Goal: Task Accomplishment & Management: Manage account settings

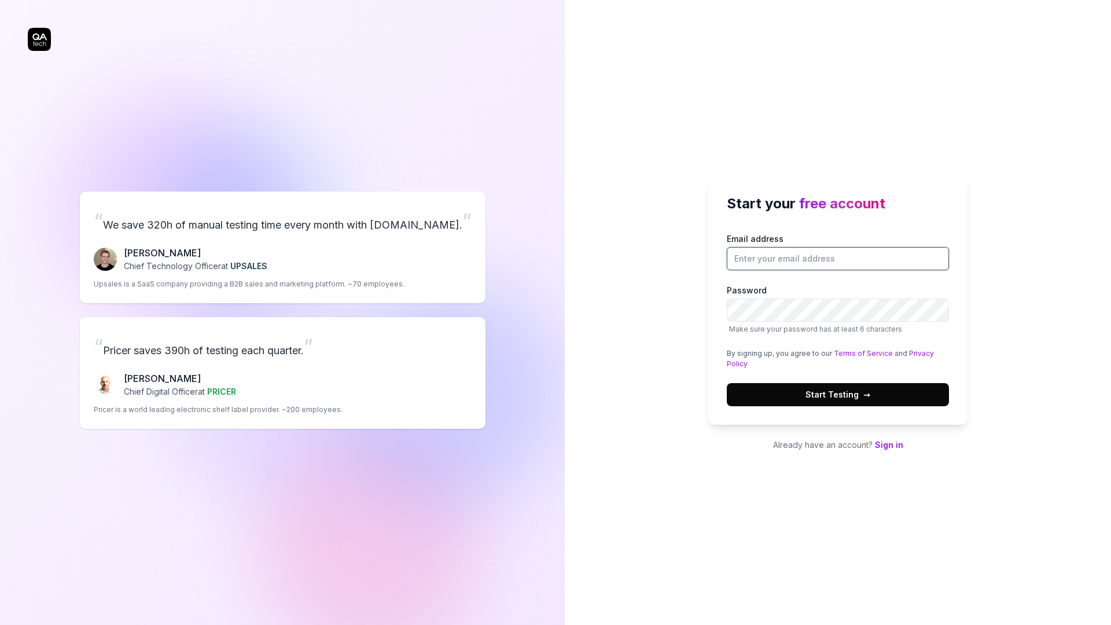
click at [793, 264] on input "Email address" at bounding box center [838, 258] width 222 height 23
type input "connajames@gmail.com"
click at [727, 383] on button "Start Testing →" at bounding box center [838, 394] width 222 height 23
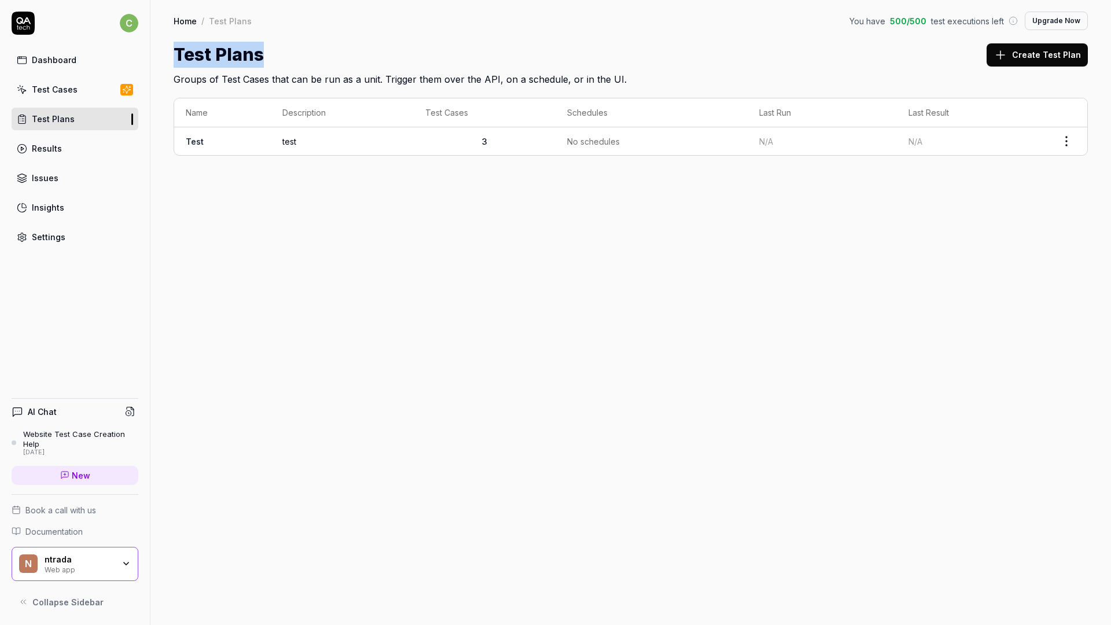
click at [91, 139] on link "Results" at bounding box center [75, 148] width 127 height 23
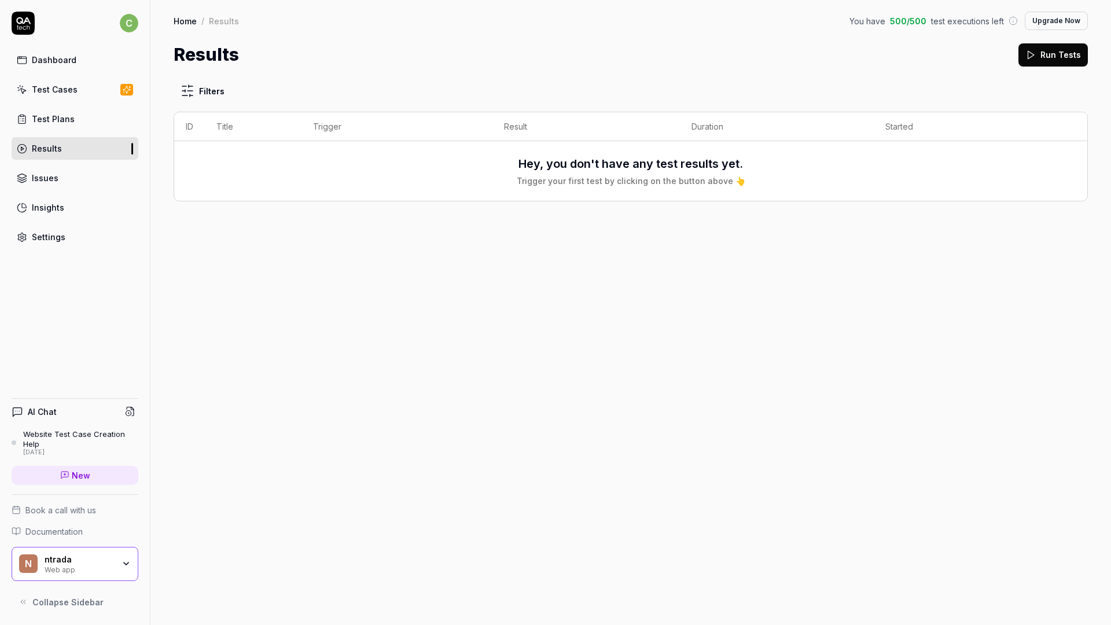
click at [68, 90] on div "Test Cases" at bounding box center [55, 89] width 46 height 12
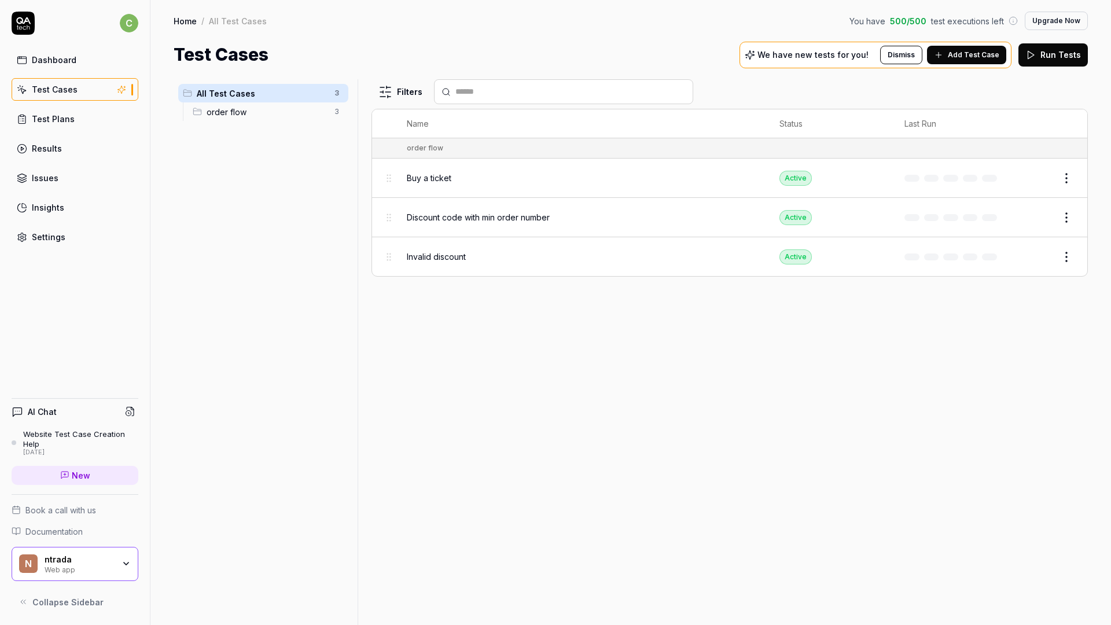
click at [70, 561] on div "ntrada" at bounding box center [79, 559] width 69 height 10
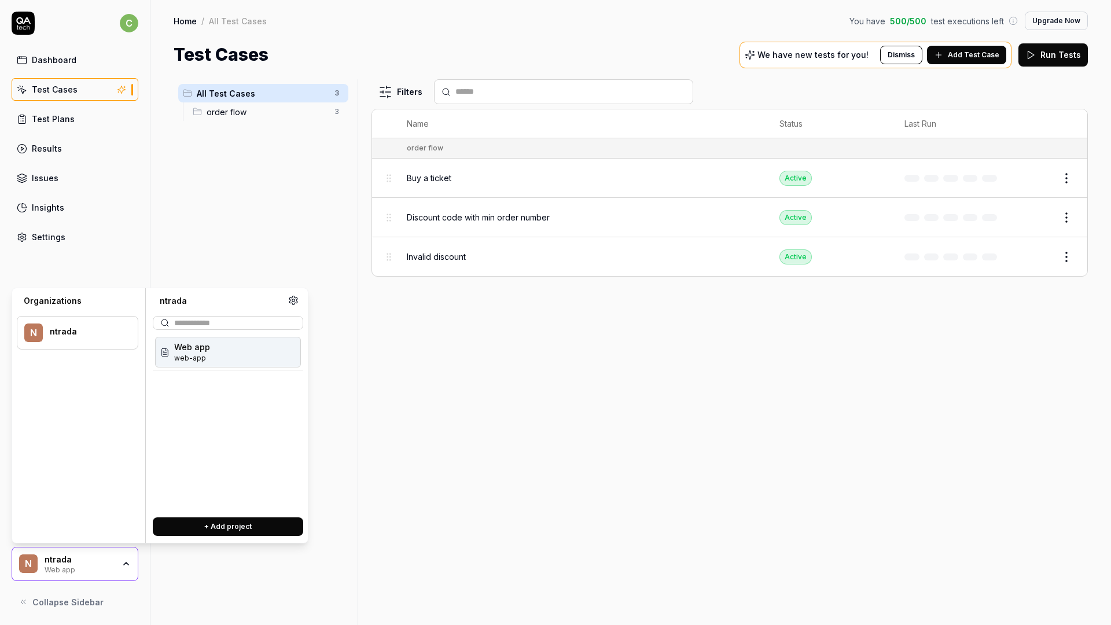
click at [212, 354] on div "Web app web-app" at bounding box center [228, 352] width 146 height 31
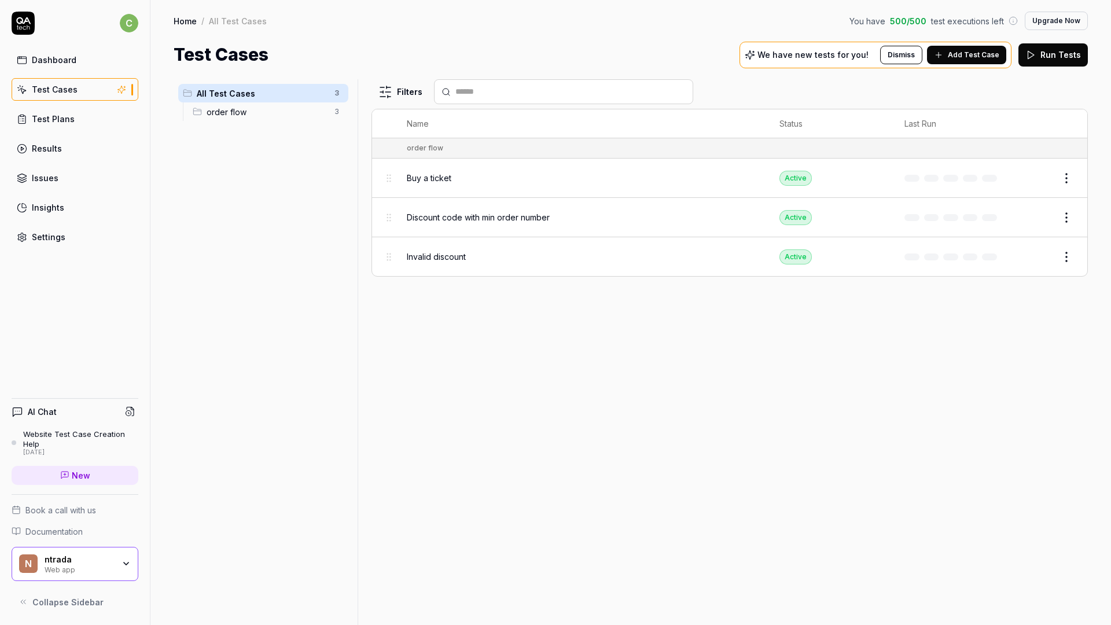
click at [123, 572] on div "n ntrada Web app" at bounding box center [75, 564] width 127 height 35
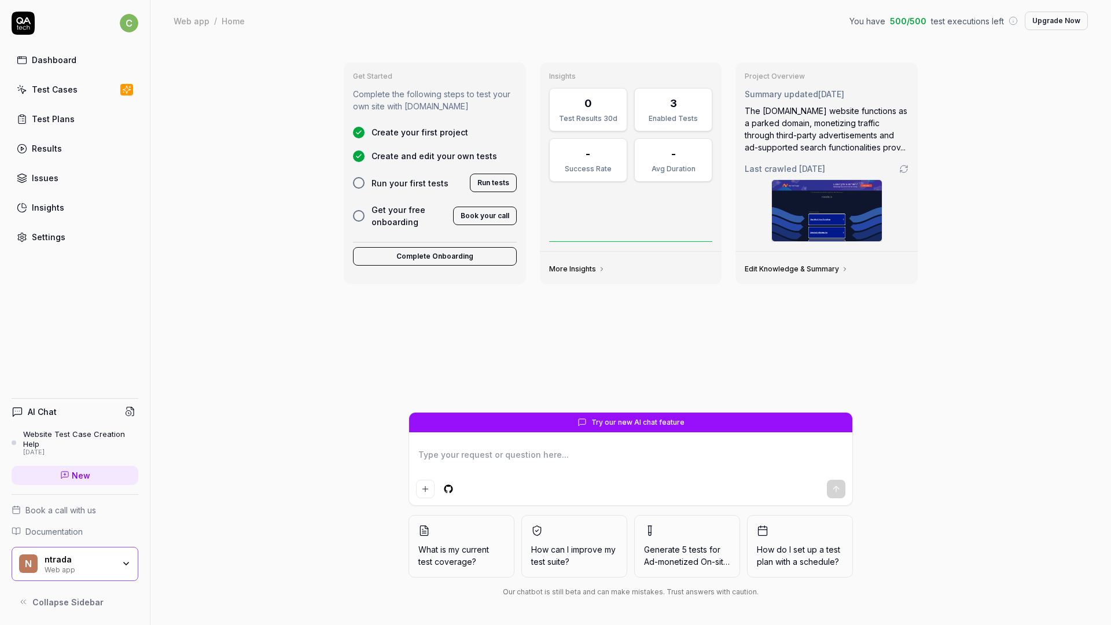
click at [71, 84] on div "Test Cases" at bounding box center [55, 89] width 46 height 12
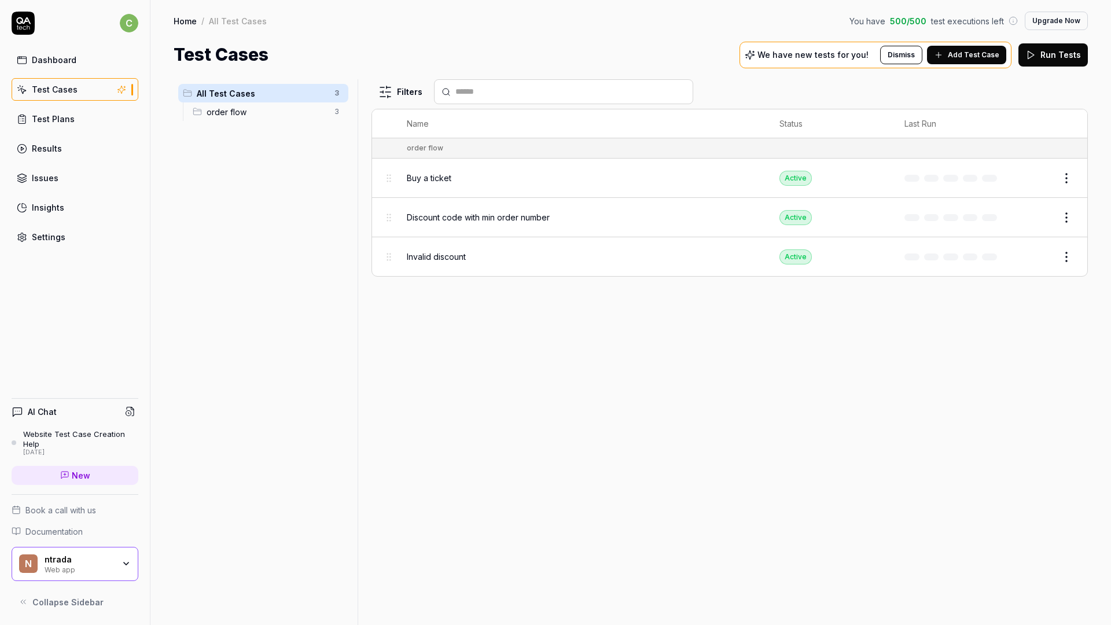
click at [110, 565] on div "Web app" at bounding box center [79, 568] width 69 height 9
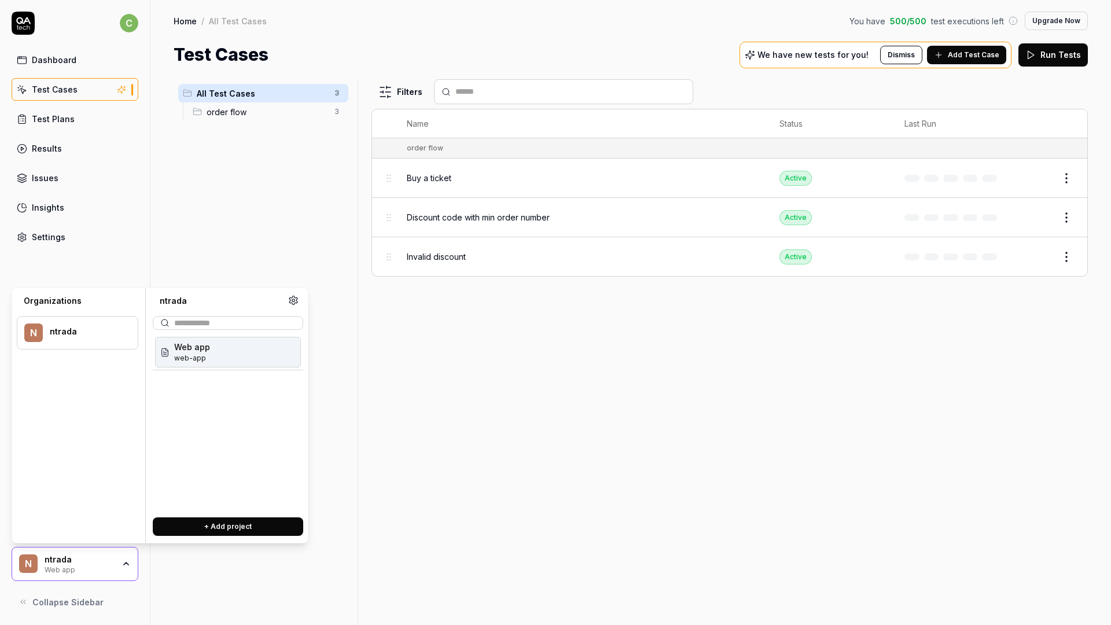
click at [297, 300] on icon at bounding box center [293, 300] width 10 height 10
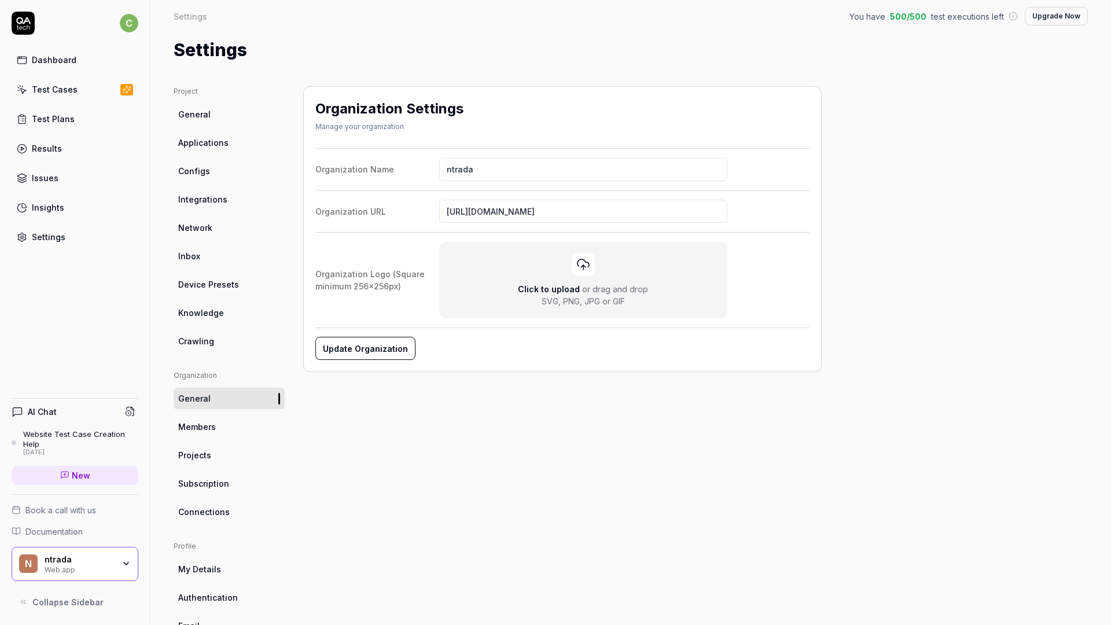
scroll to position [6, 0]
click at [236, 318] on link "Knowledge" at bounding box center [229, 311] width 111 height 21
type textarea "*"
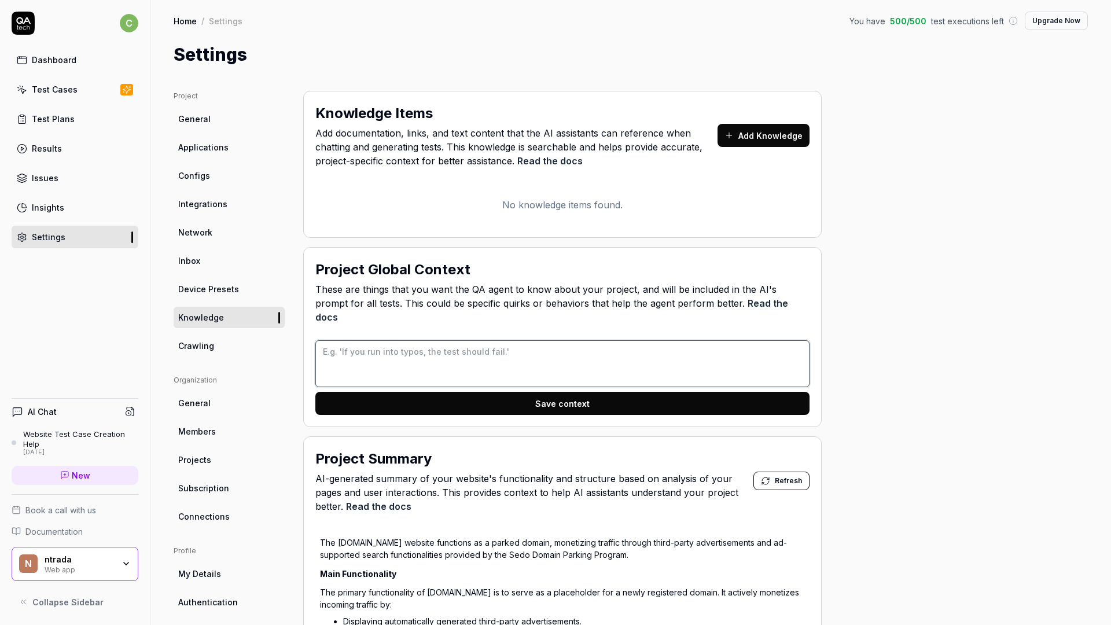
click at [452, 347] on textarea at bounding box center [562, 363] width 494 height 47
type textarea "H"
type textarea "*"
type textarea "y"
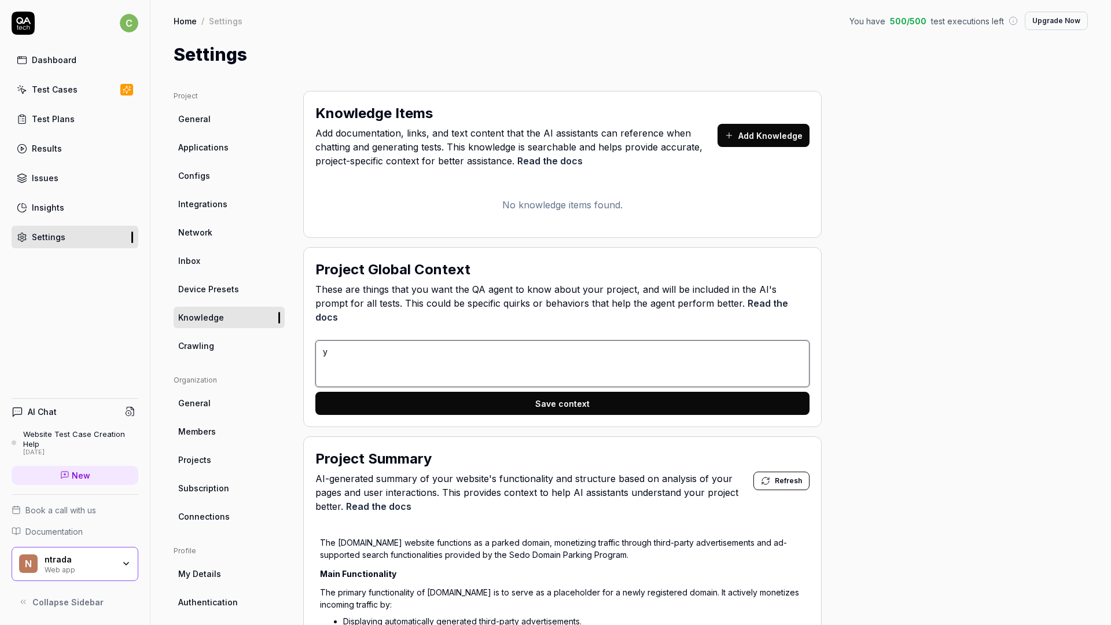
type textarea "*"
type textarea "yo"
type textarea "*"
type textarea "y"
type textarea "*"
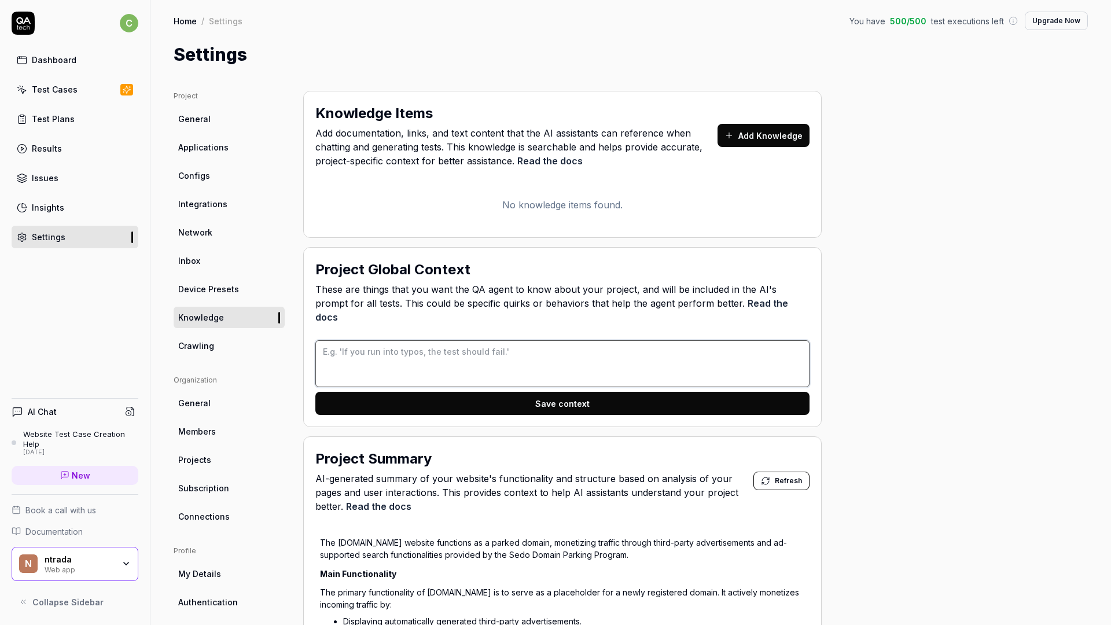
type textarea "*"
type textarea "Y"
type textarea "*"
type textarea "Yo"
type textarea "*"
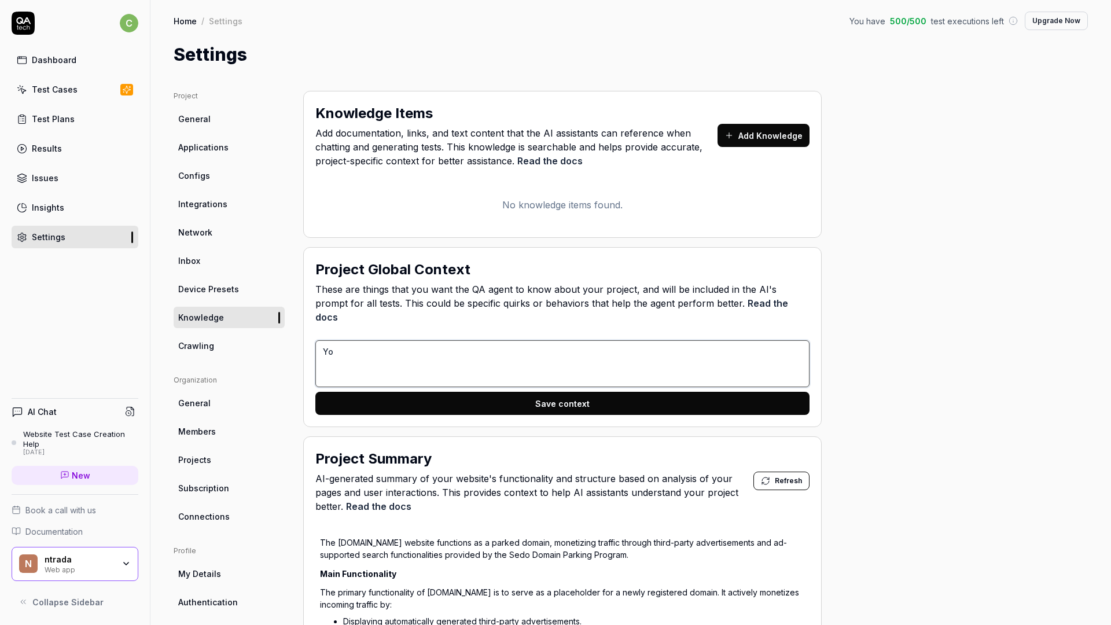
type textarea "You"
type textarea "*"
type textarea "You"
type textarea "*"
type textarea "You s"
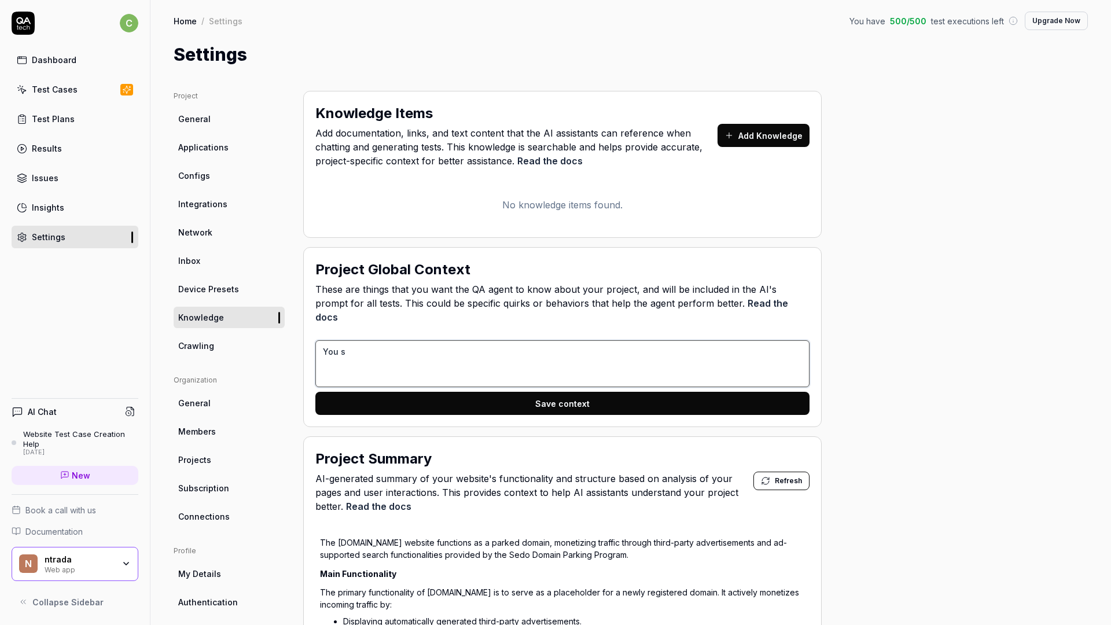
type textarea "*"
type textarea "You sh"
type textarea "*"
type textarea "You sho"
type textarea "*"
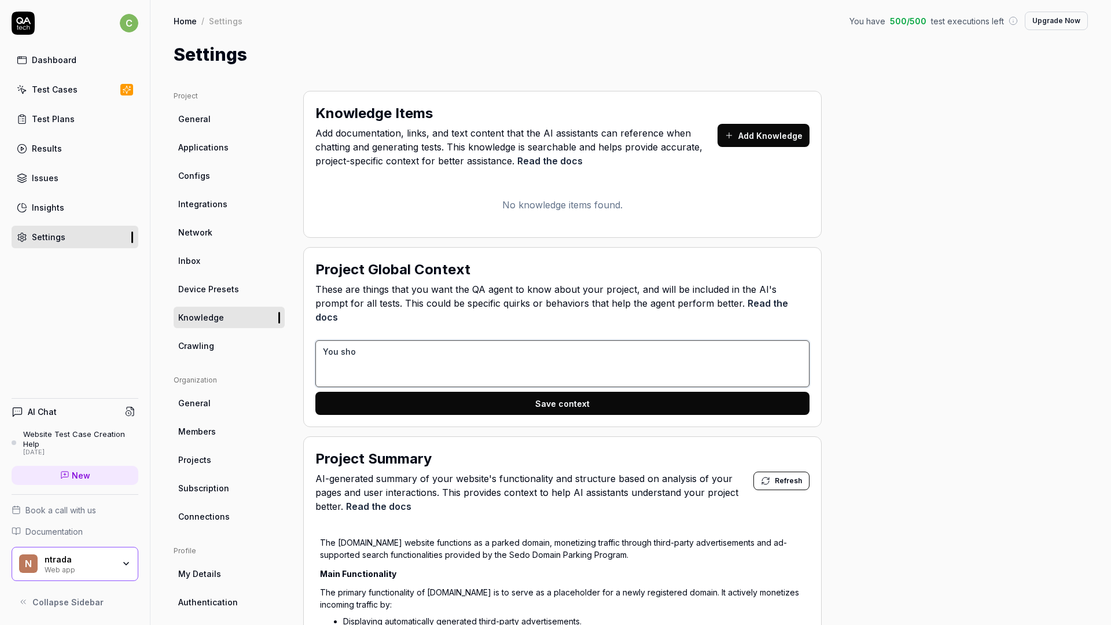
type textarea "You shou"
type textarea "*"
type textarea "You shoul"
type textarea "*"
type textarea "You should"
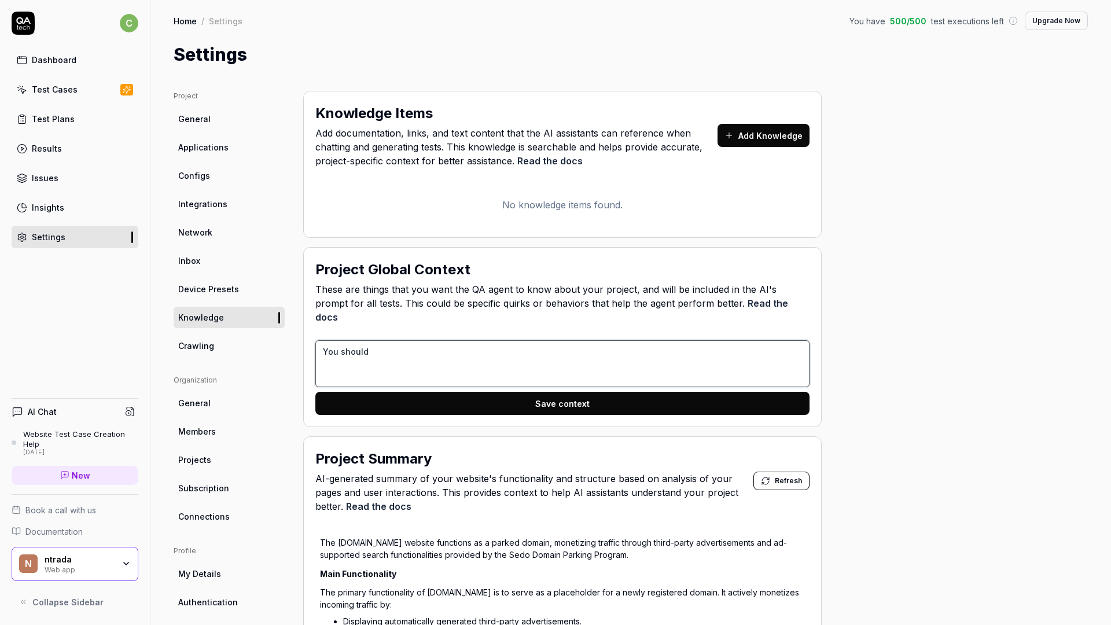
type textarea "*"
type textarea "You should"
type textarea "*"
type textarea "You should u"
type textarea "*"
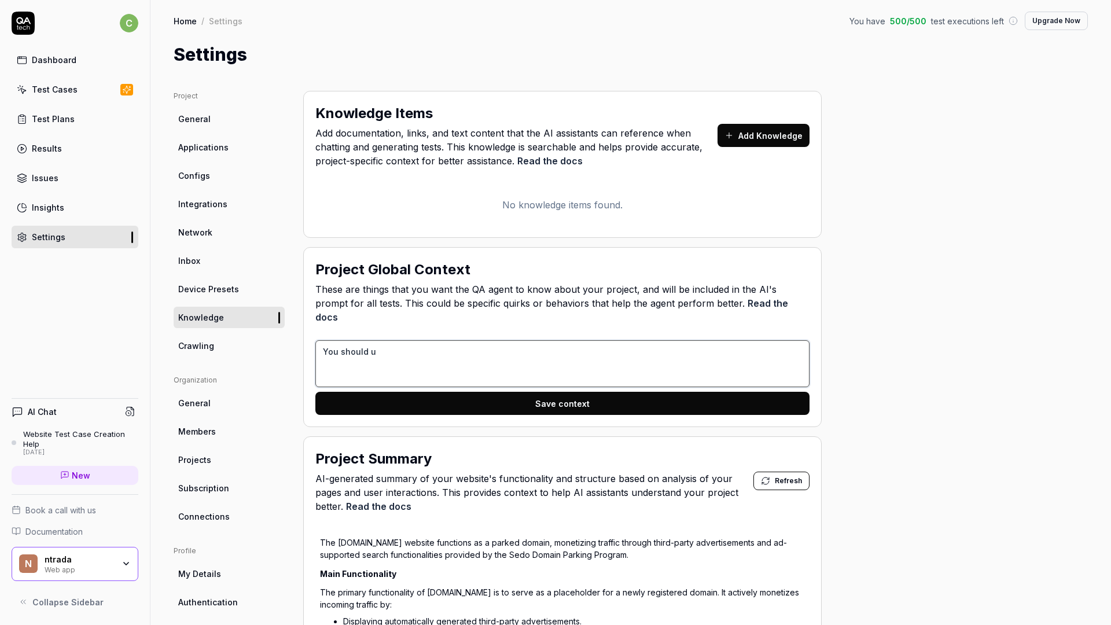
type textarea "You should us"
type textarea "*"
type textarea "You should use"
type textarea "*"
type textarea "You should use"
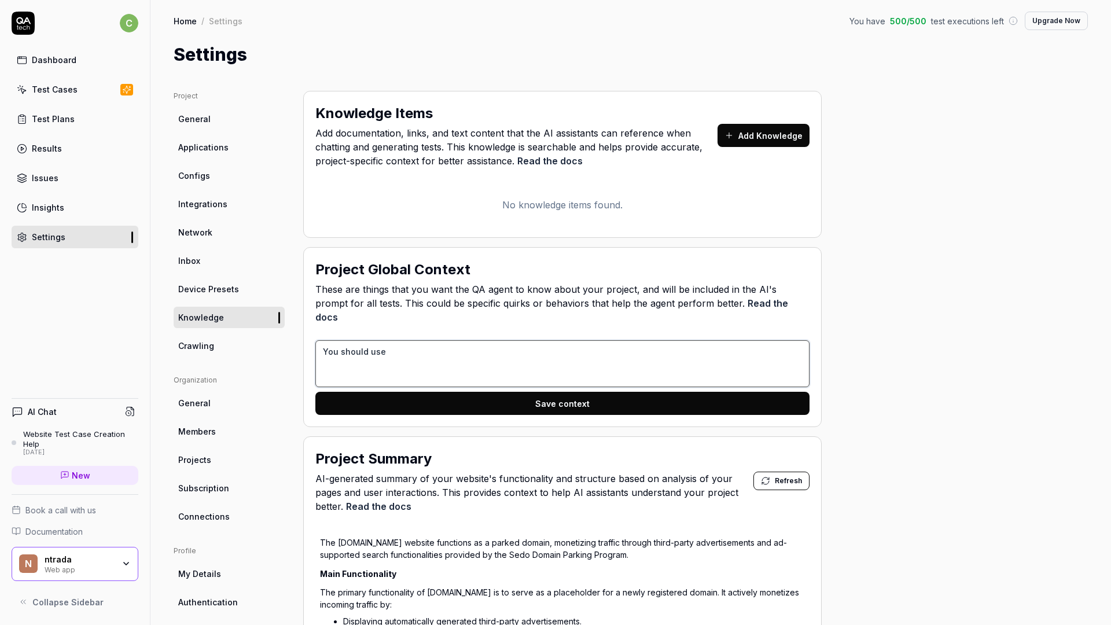
type textarea "*"
type textarea "You should use th"
type textarea "*"
type textarea "You should use the"
type textarea "*"
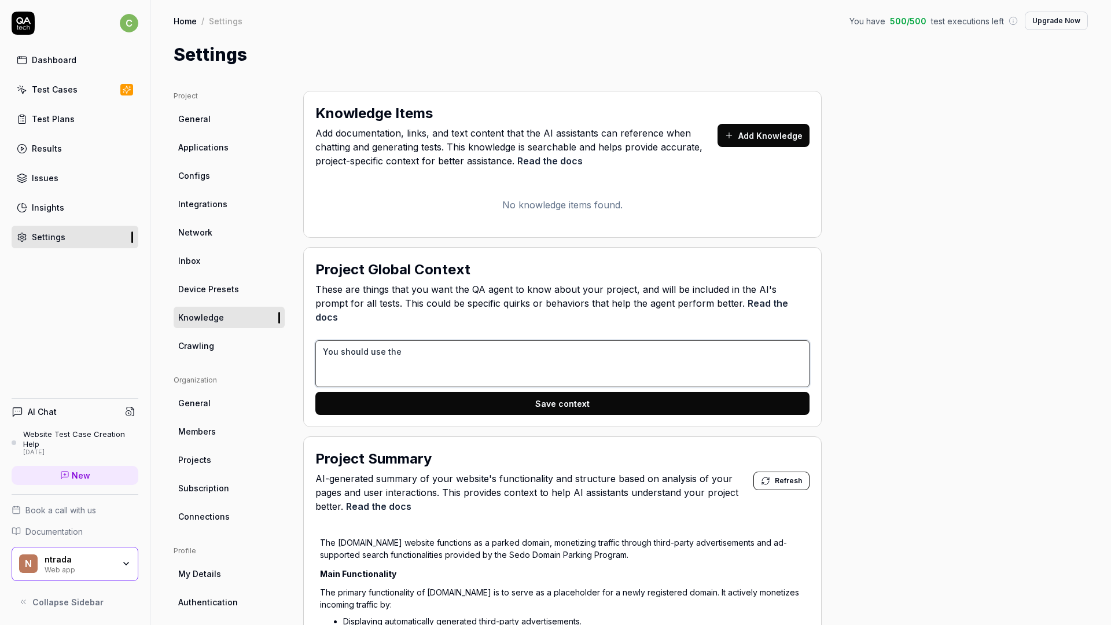
type textarea "You should use the"
type textarea "*"
type textarea "You should use the n"
type textarea "*"
type textarea "You should use the"
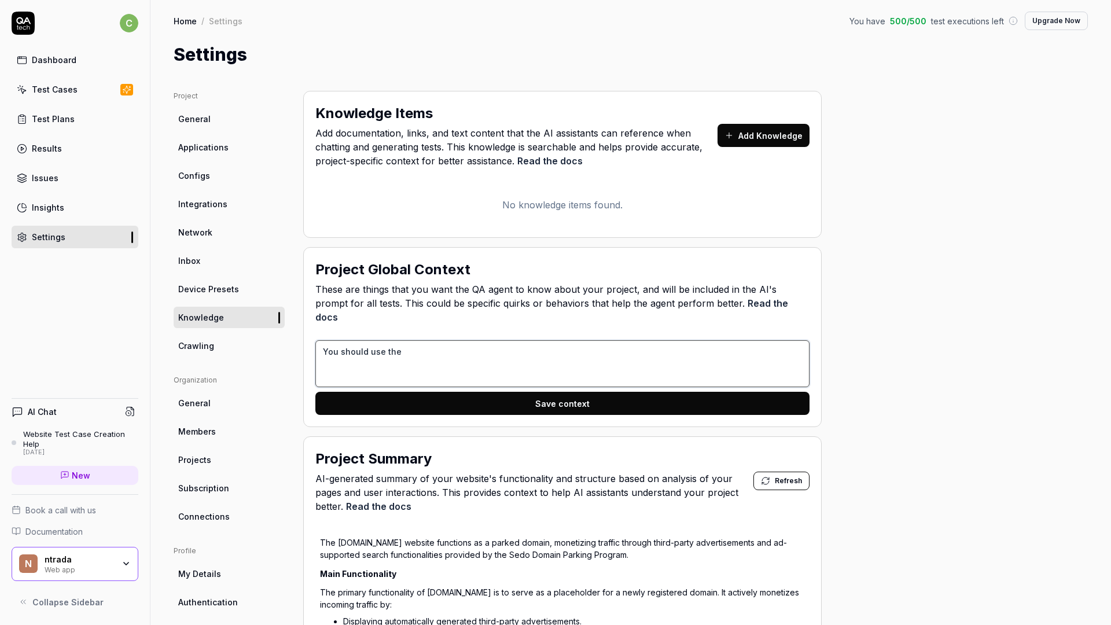
type textarea "*"
type textarea "You should use the m"
type textarea "*"
type textarea "You should use the mo"
type textarea "*"
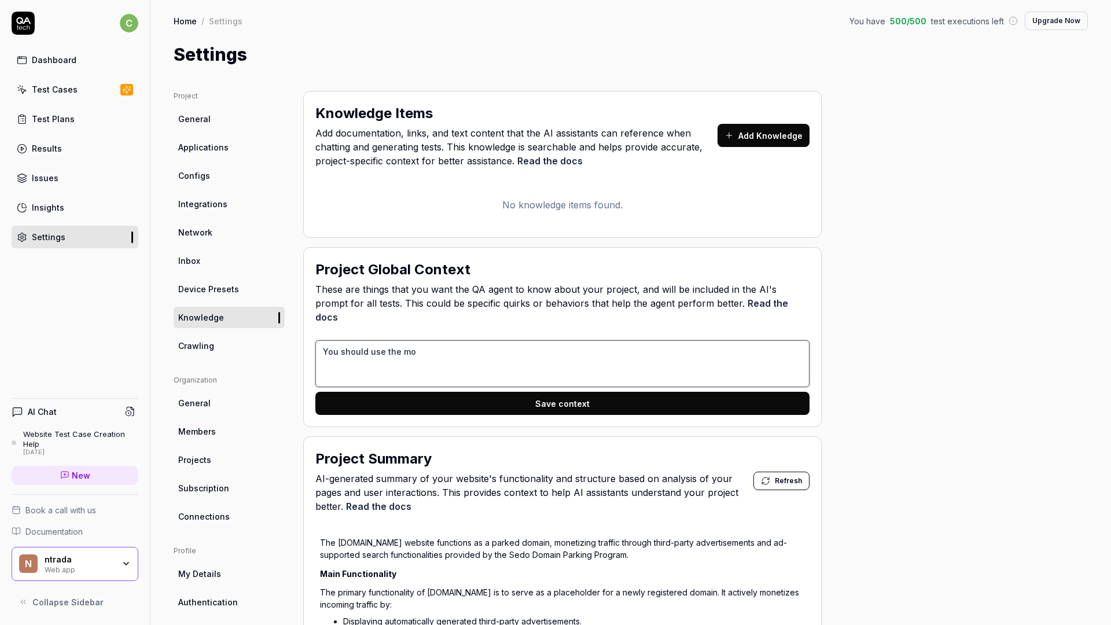
type textarea "You should use the mob"
type textarea "*"
type textarea "You should use the mobi"
type textarea "*"
type textarea "You should use the mobil"
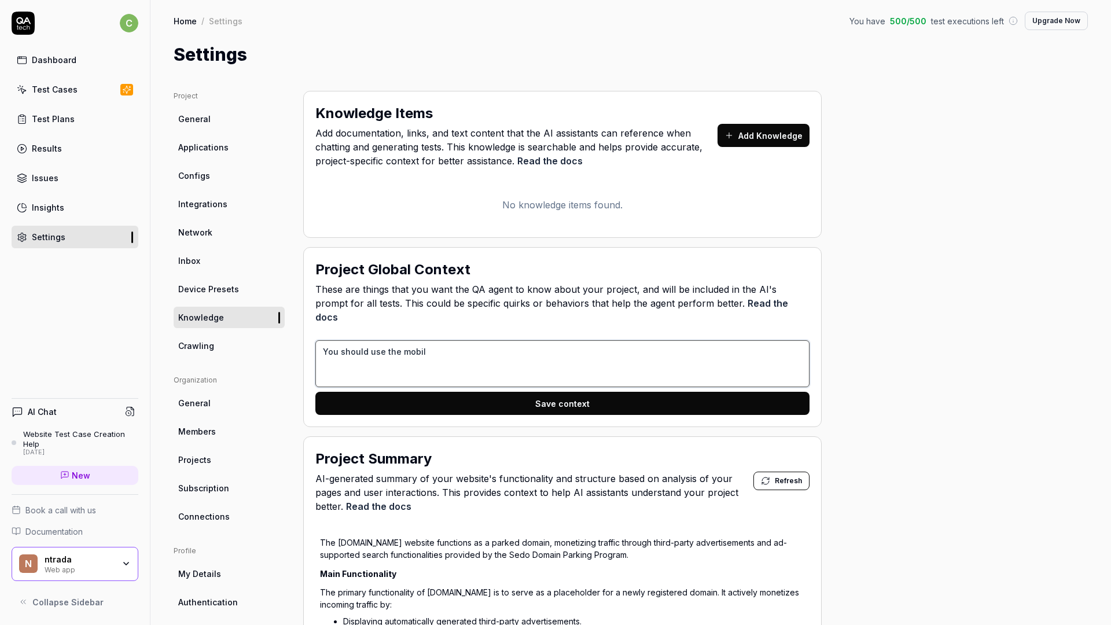
type textarea "*"
type textarea "You should use the mobile"
type textarea "*"
type textarea "You should use the mobile"
type textarea "*"
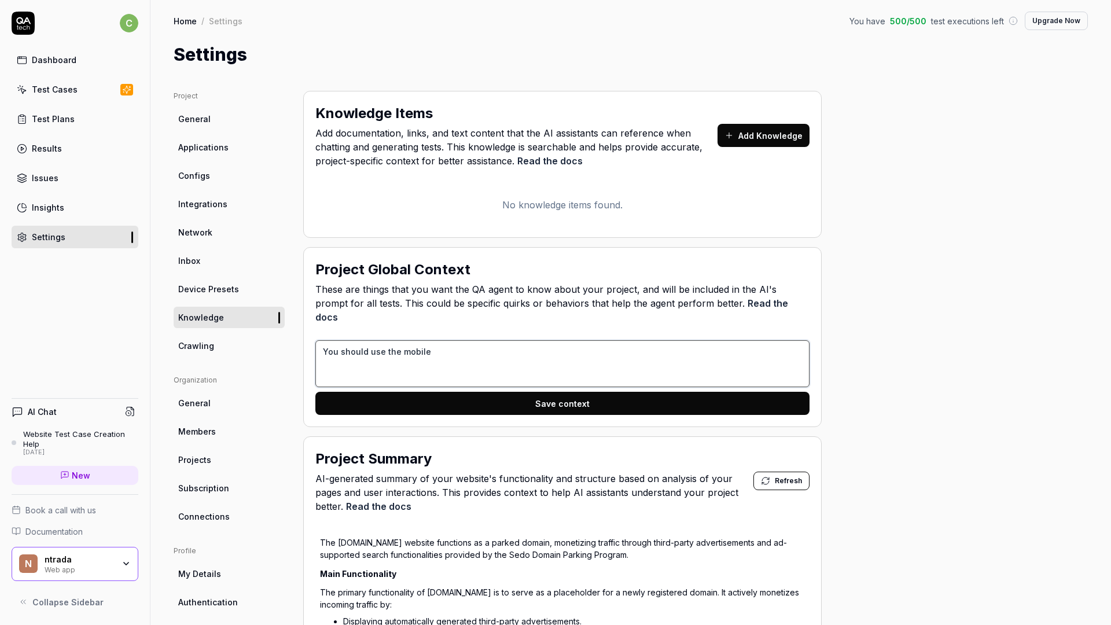
type textarea "You should use the mobile n"
type textarea "*"
type textarea "You should use the mobile nu"
type textarea "*"
type textarea "You should use the mobile num"
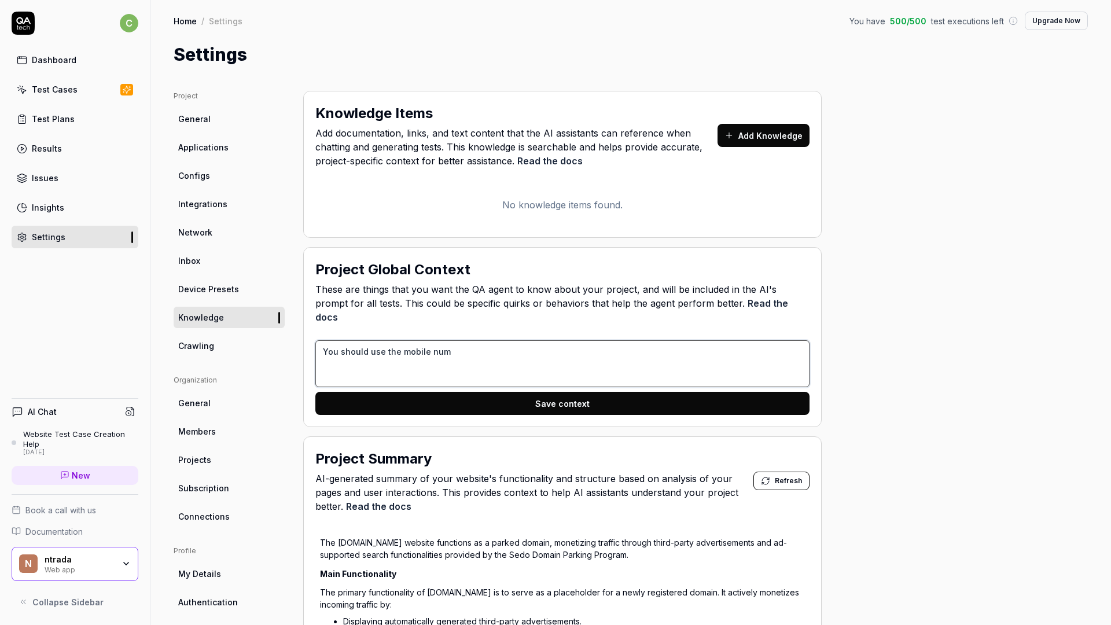
type textarea "*"
type textarea "You should use the mobile numb"
type textarea "*"
type textarea "You should use the mobile numbe"
type textarea "*"
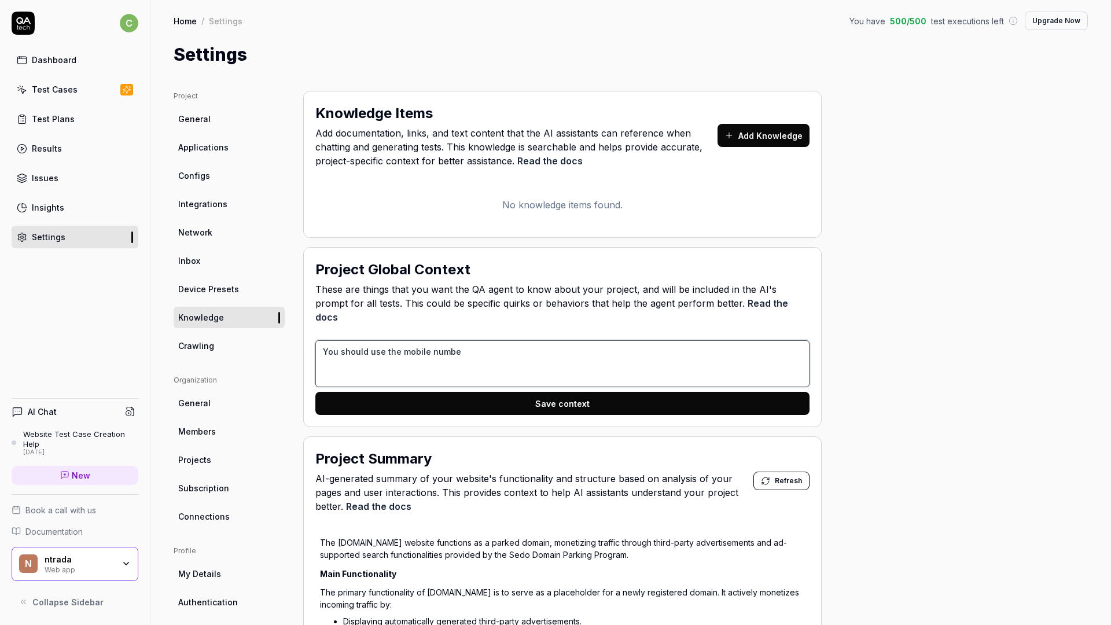
type textarea "You should use the mobile number"
type textarea "*"
type textarea "You should use the mobile number."
type textarea "*"
type textarea "You should use the mobile number. +"
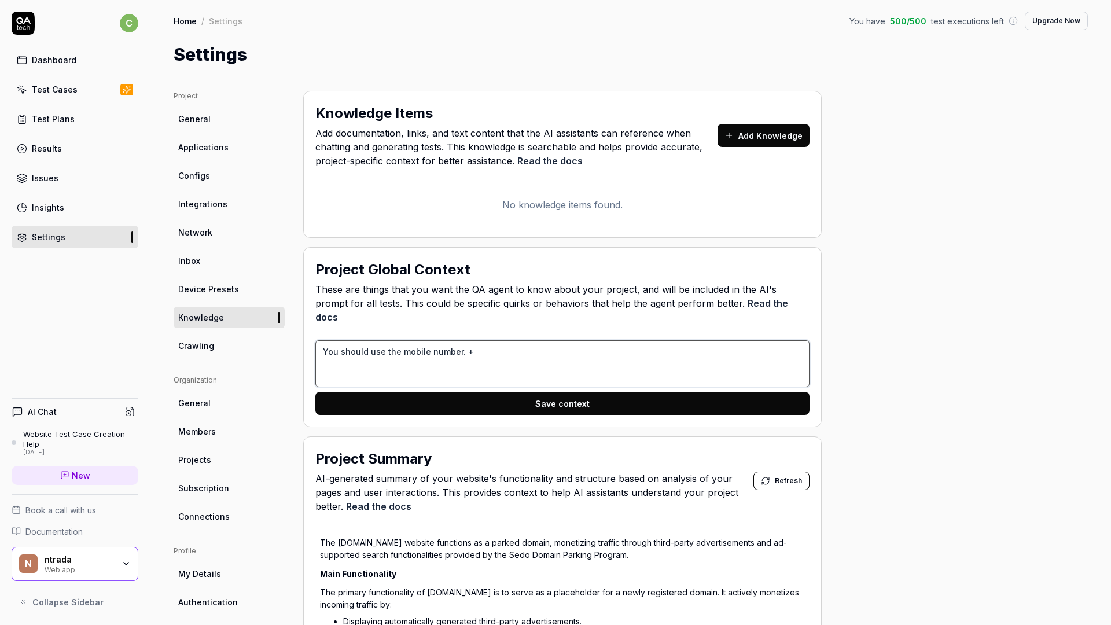
type textarea "*"
type textarea "You should use the mobile number."
type textarea "*"
type textarea "You should use the mobile number."
type textarea "*"
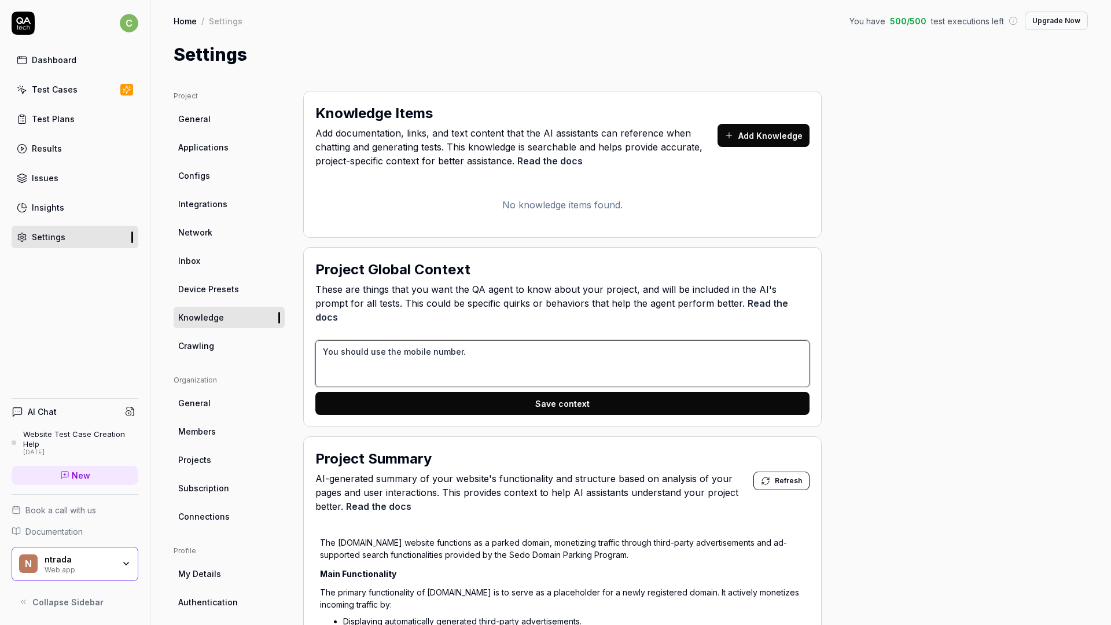
type textarea "You should use the mobile number"
type textarea "*"
type textarea "You should use the mobile number"
type textarea "*"
type textarea "You should use the mobile number +"
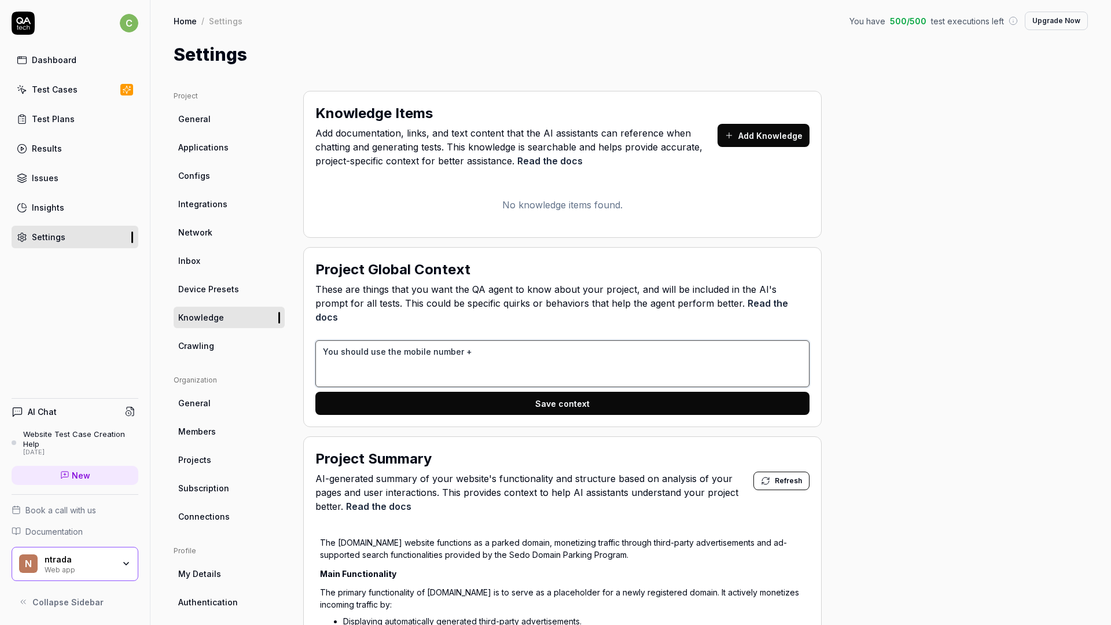
type textarea "*"
type textarea "You should use the mobile number +4"
type textarea "*"
type textarea "You should use the mobile number +44"
type textarea "*"
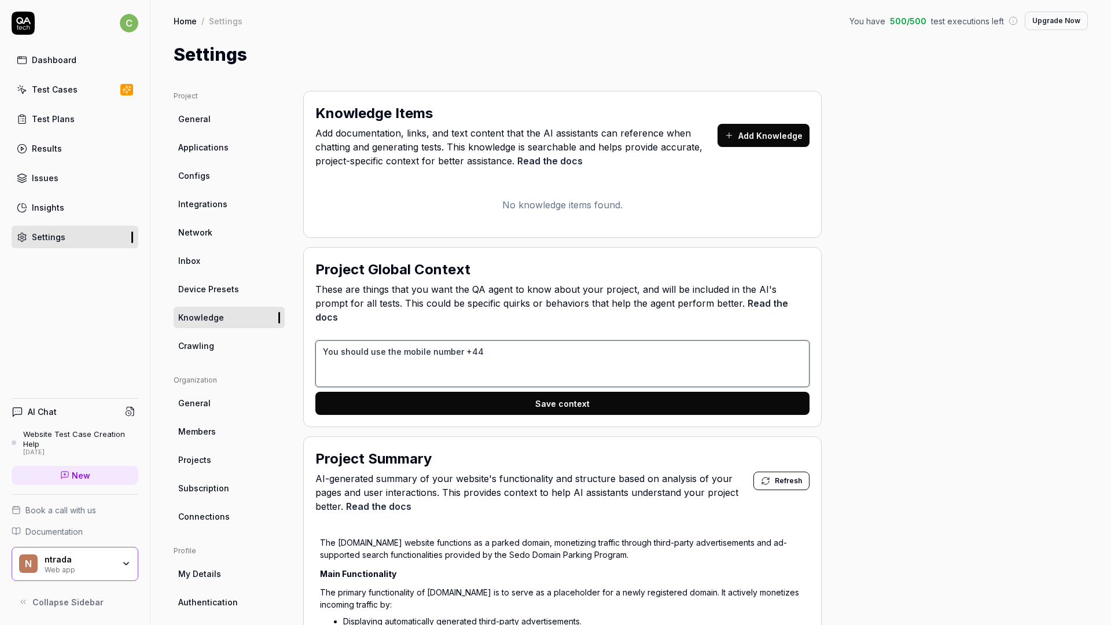
type textarea "You should use the mobile number +440"
type textarea "*"
type textarea "You should use the mobile number +44"
type textarea "*"
type textarea "You should use the mobile number +4"
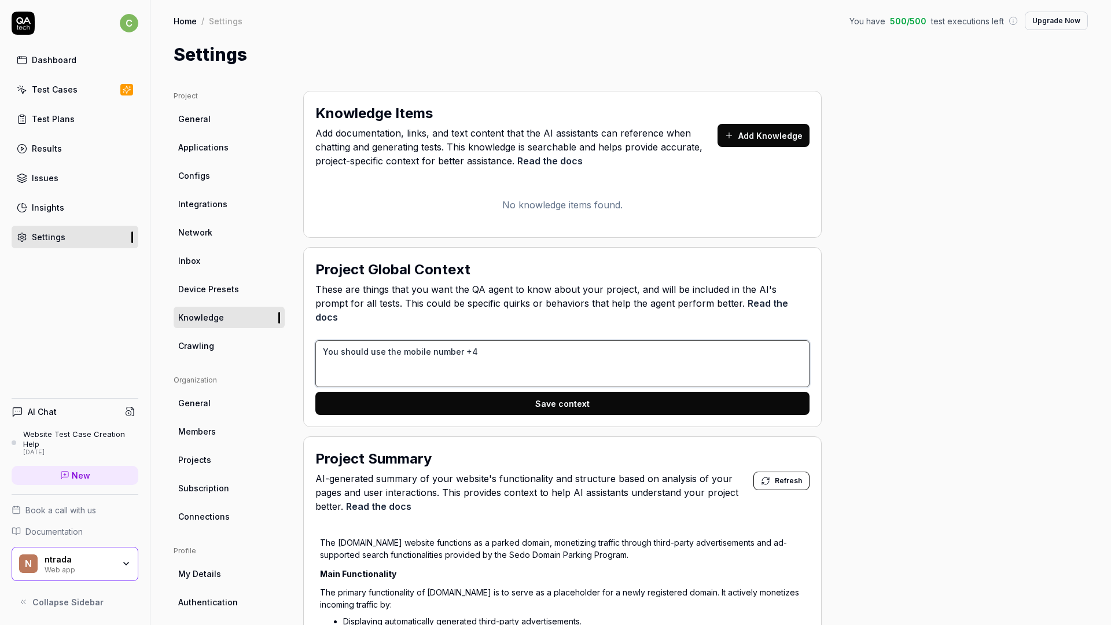
type textarea "*"
type textarea "You should use the mobile number +3"
type textarea "*"
type textarea "You should use the mobile number +31"
type textarea "*"
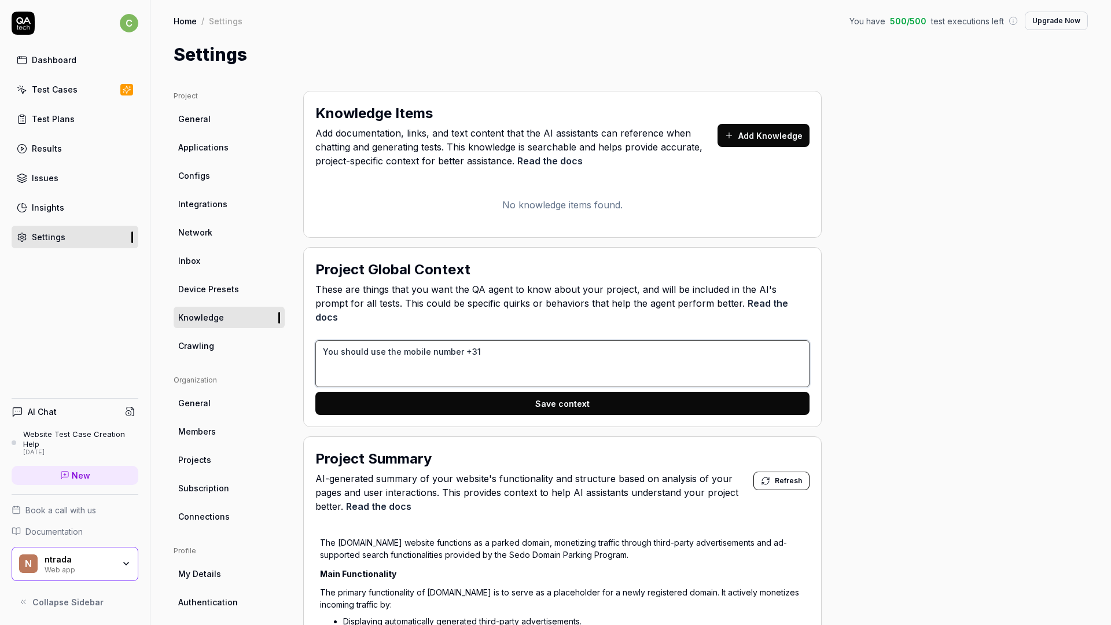
type textarea "You should use the mobile number +310"
type textarea "*"
type textarea "You should use the mobile number +3100"
type textarea "*"
type textarea "You should use the mobile number +31000"
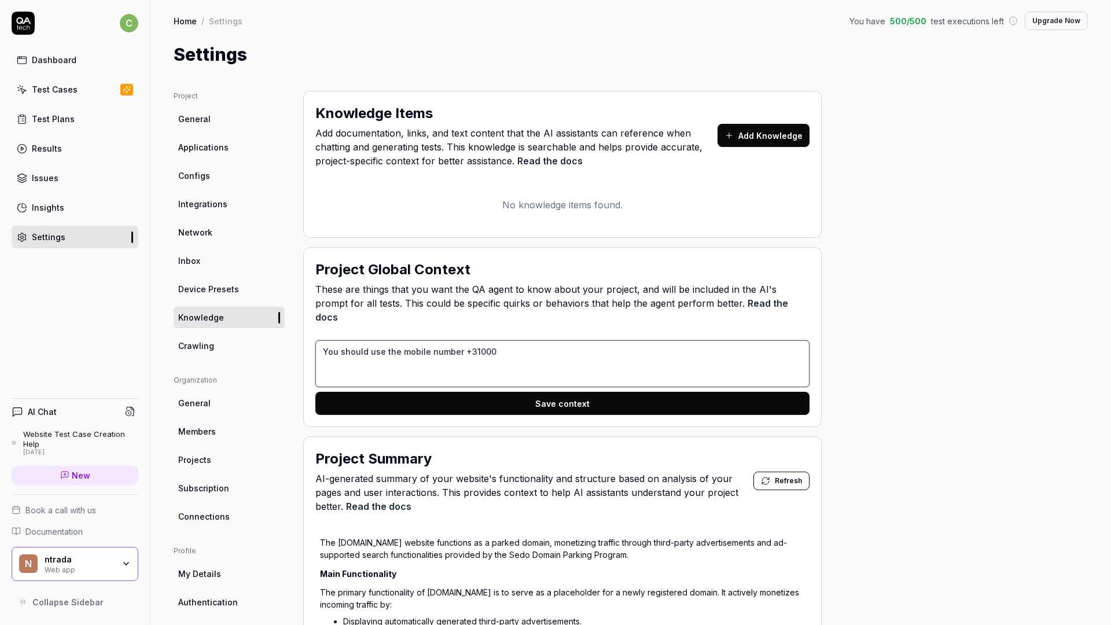
type textarea "*"
type textarea "You should use the mobile number +310000"
type textarea "*"
type textarea "You should use the mobile number +3100000"
type textarea "*"
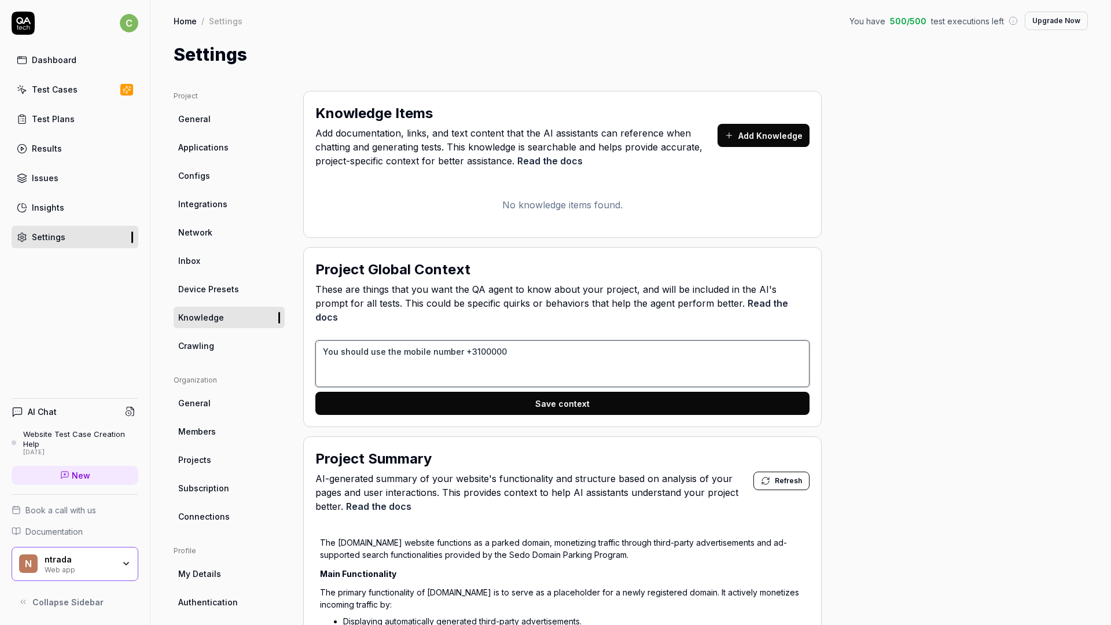
type textarea "You should use the mobile number +31000000"
type textarea "*"
type textarea "You should use the mobile number +310000000"
type textarea "*"
type textarea "You should use the mobile number +3100000000"
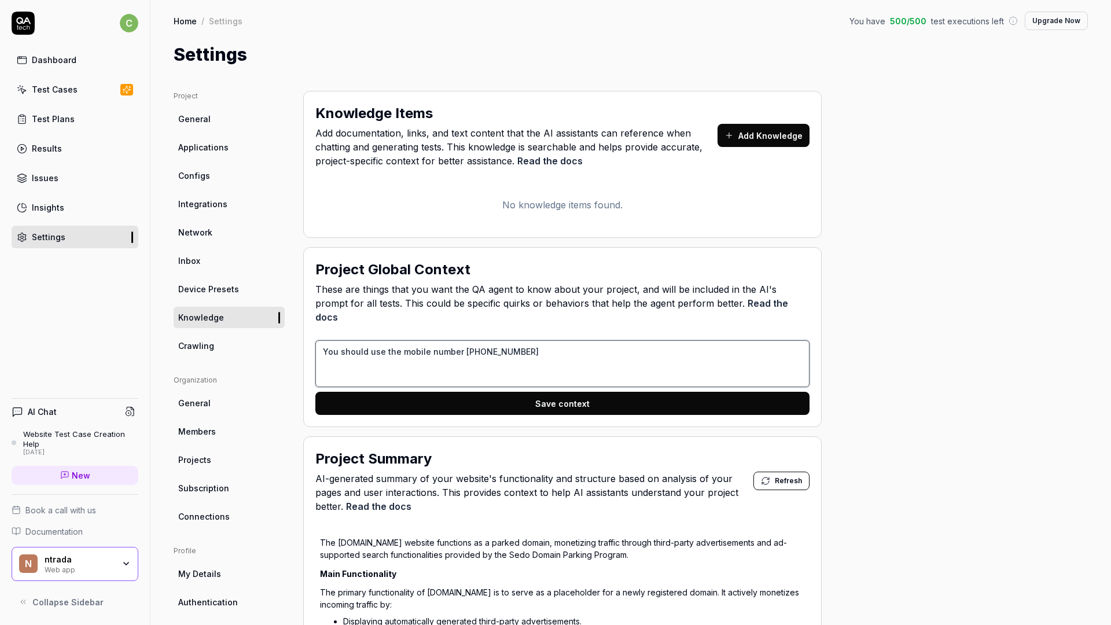
type textarea "*"
type textarea "You should use the mobile number +31000000000"
type textarea "*"
type textarea "You should use the mobile number +3100000000"
type textarea "*"
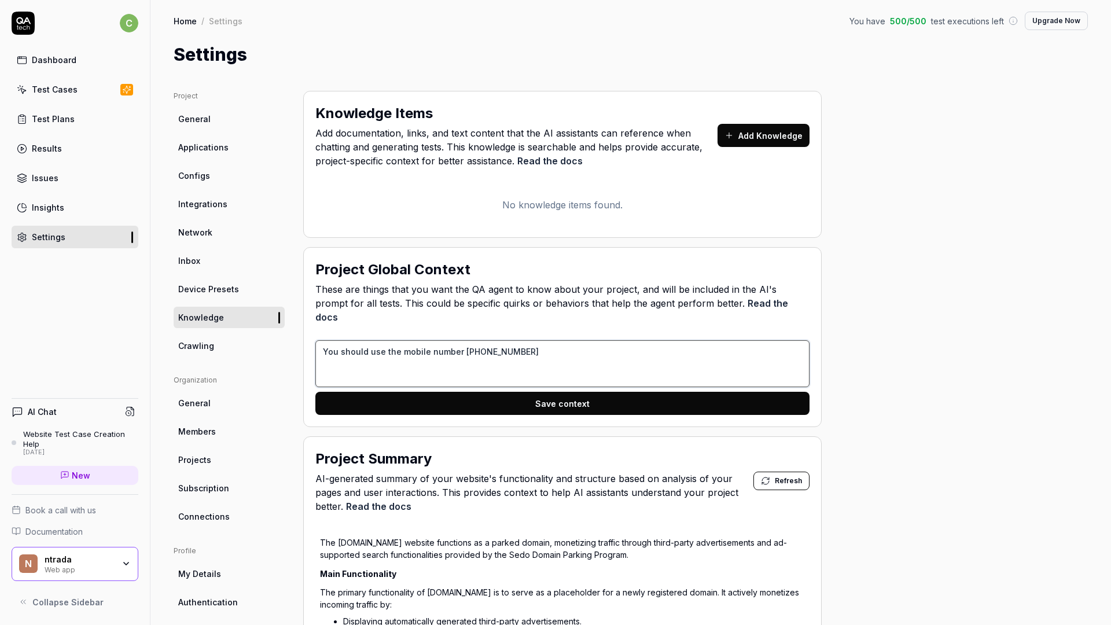
type textarea "You should use the mobile number +3100000000"
type textarea "*"
type textarea "You should use the mobile number +3100000000 f"
type textarea "*"
type textarea "You should use the mobile number +3100000000 fo"
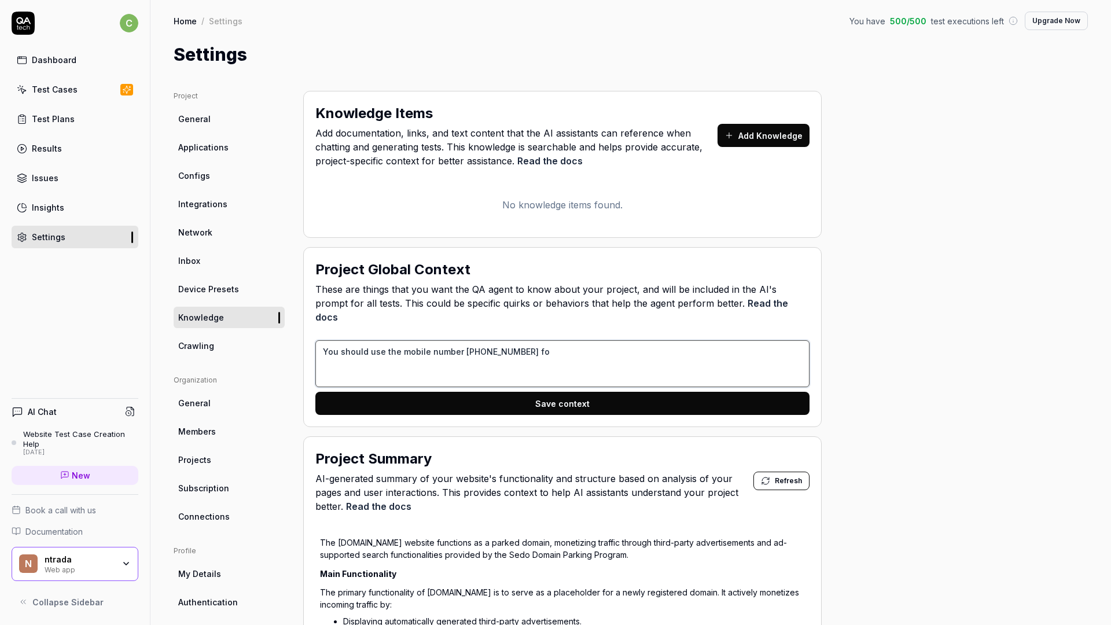
type textarea "*"
type textarea "You should use the mobile number +3100000000 for"
type textarea "*"
type textarea "You should use the mobile number +3100000000 for"
type textarea "*"
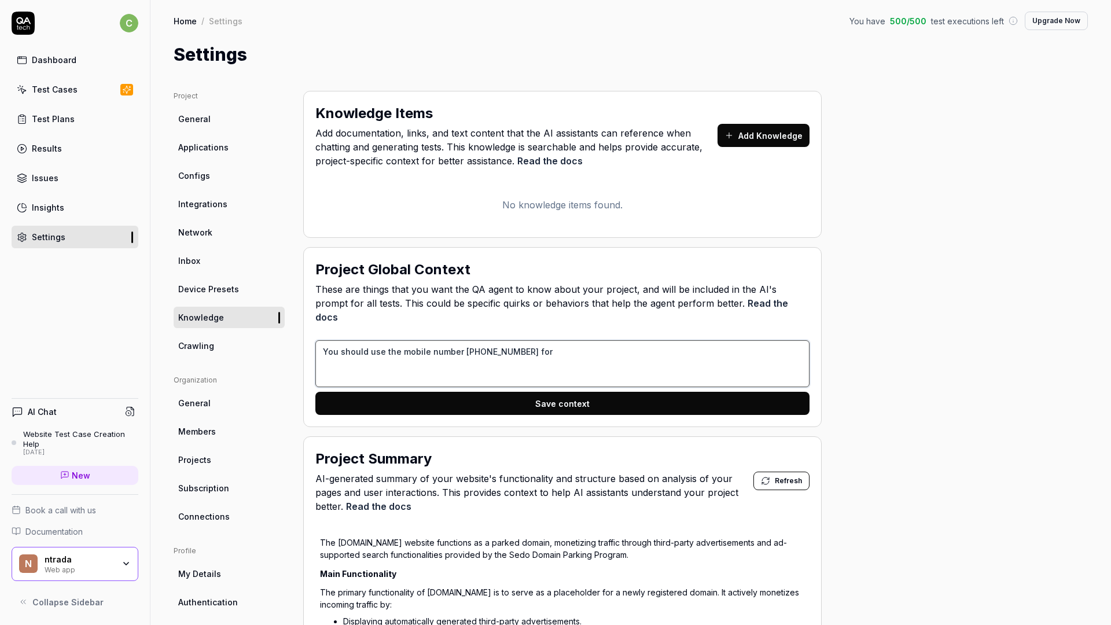
type textarea "You should use the mobile number +3100000000 for a"
type textarea "*"
type textarea "You should use the mobile number +3100000000 for al"
type textarea "*"
type textarea "You should use the mobile number +3100000000 for all"
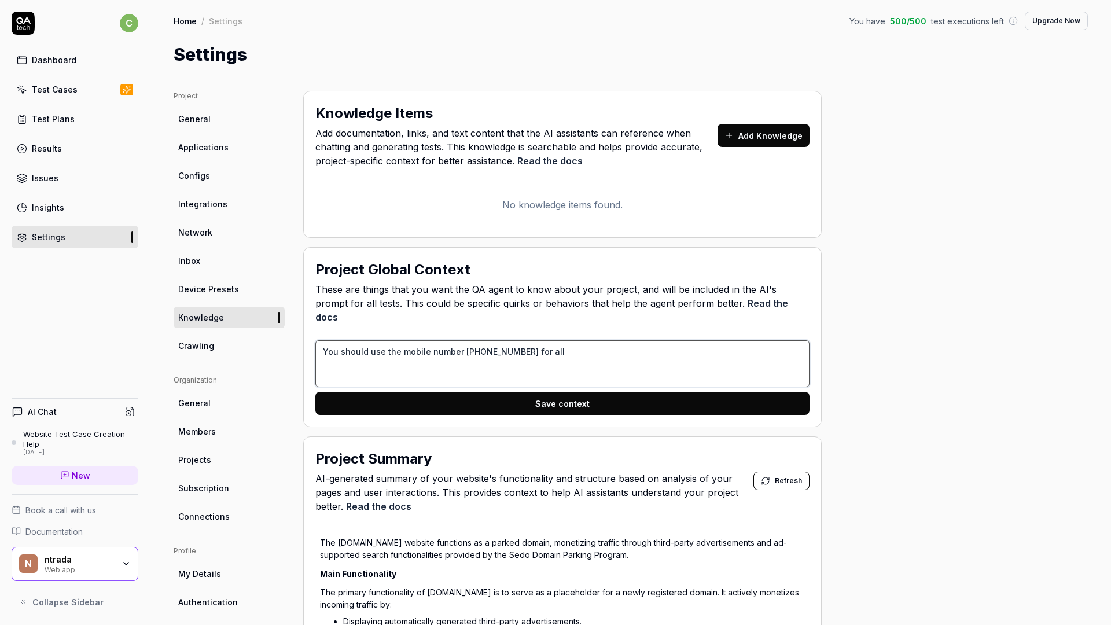
type textarea "*"
type textarea "You should use the mobile number +3100000000 for all"
type textarea "*"
type textarea "You should use the mobile number +3100000000 for all t"
type textarea "*"
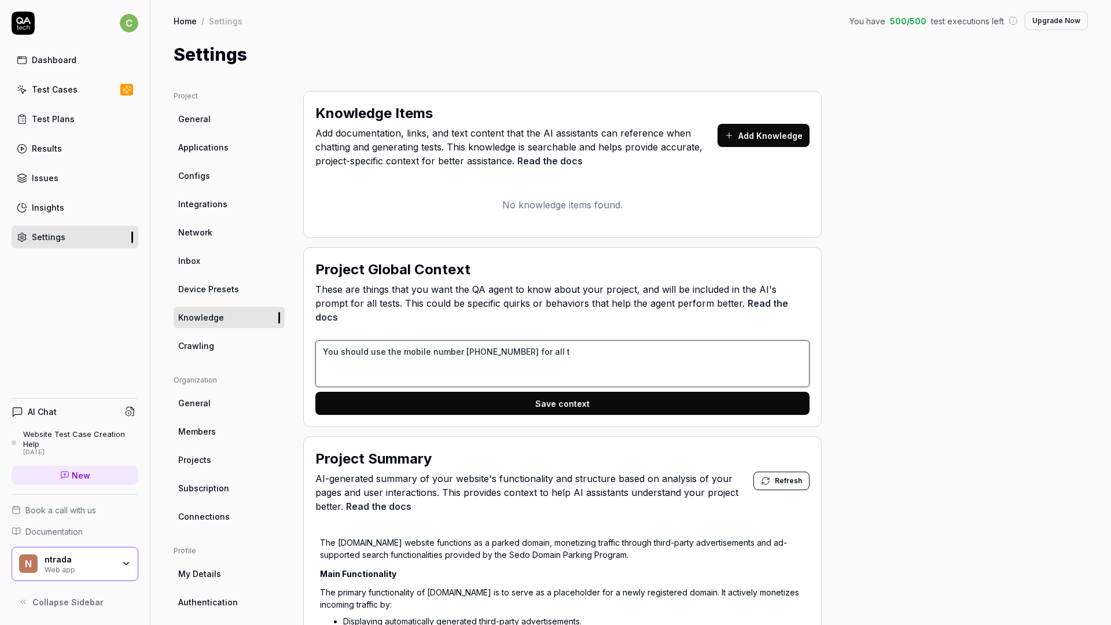
type textarea "You should use the mobile number +3100000000 for all te"
type textarea "*"
type textarea "You should use the mobile number +3100000000 for all tes"
type textarea "*"
type textarea "You should use the mobile number +3100000000 for all test"
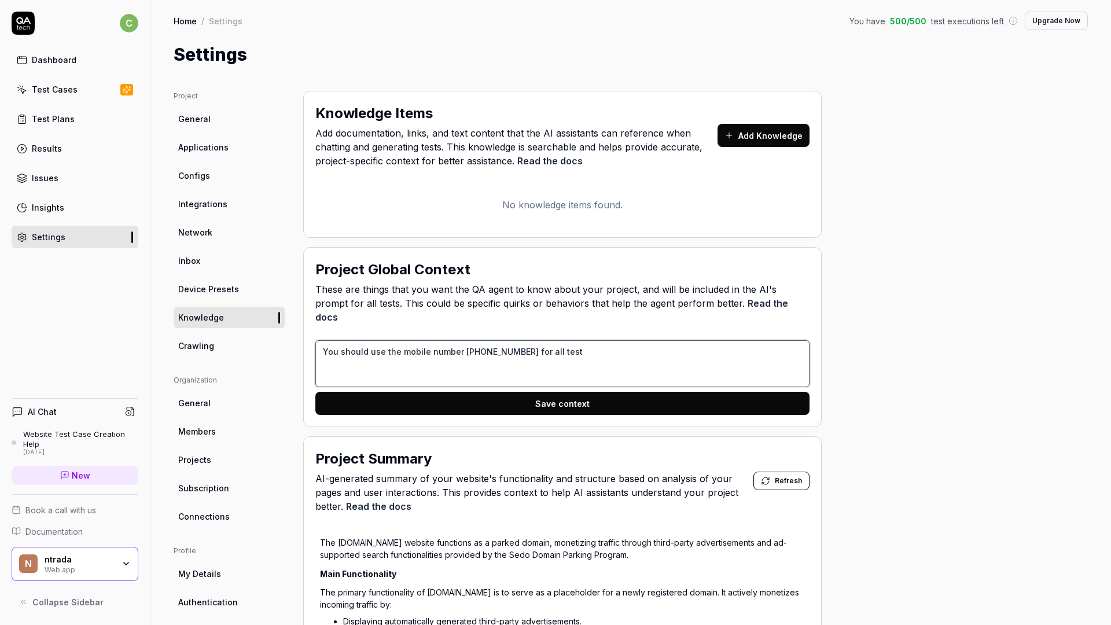
type textarea "*"
type textarea "You should use the mobile number +3100000000 for all test."
type textarea "*"
type textarea "You should use the mobile number +3100000000 for all test."
type textarea "*"
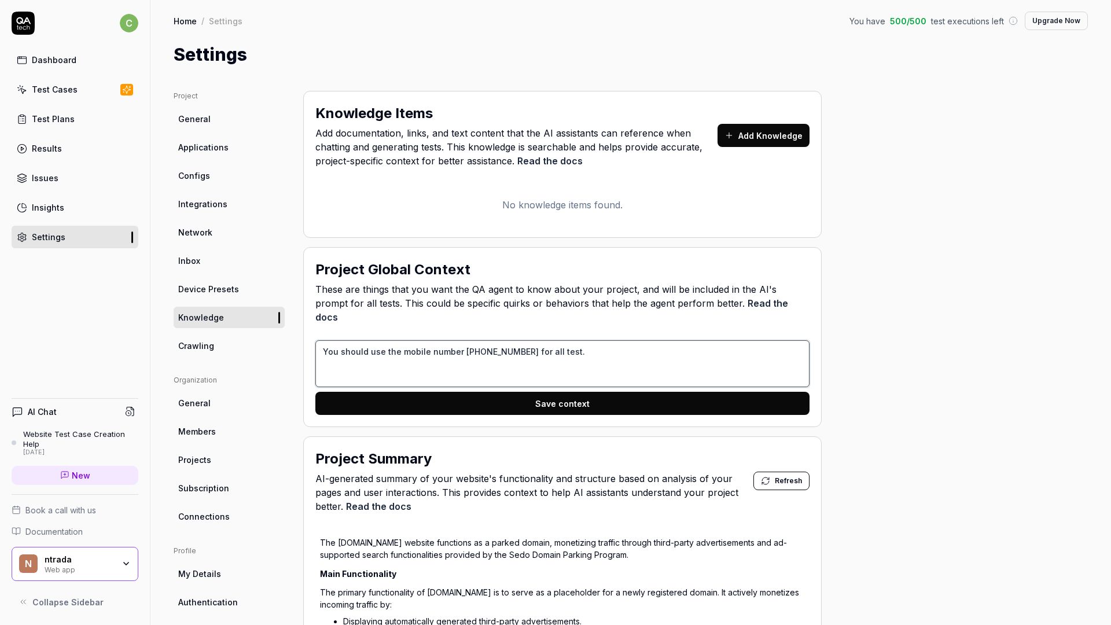
type textarea "You should use the mobile number +3100000000 for all test. Y"
type textarea "*"
type textarea "You should use the mobile number +3100000000 for all test. You"
type textarea "*"
type textarea "You should use the mobile number +3100000000 for all test. You"
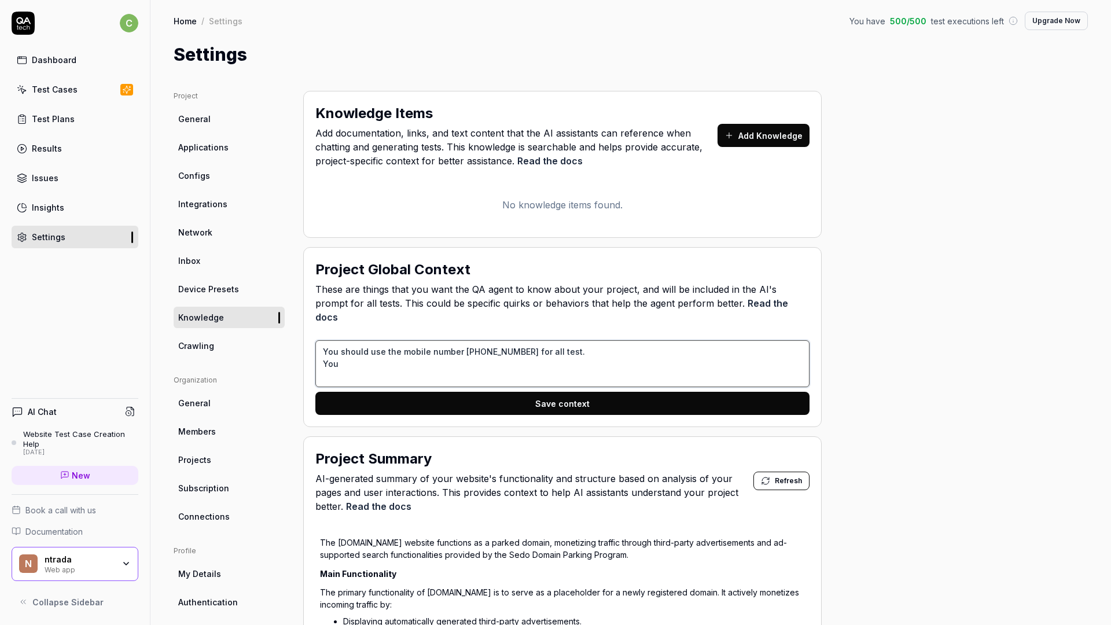
type textarea "*"
type textarea "You should use the mobile number +3100000000 for all test. You s"
type textarea "*"
type textarea "You should use the mobile number +3100000000 for all test. You sh"
type textarea "*"
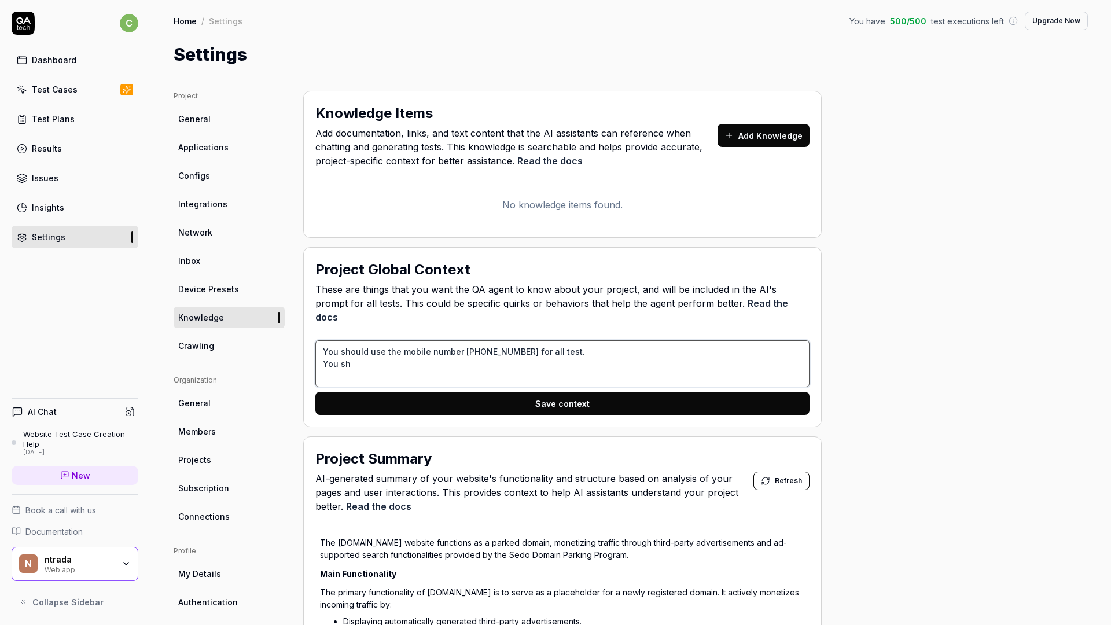
type textarea "You should use the mobile number +3100000000 for all test. You sho"
type textarea "*"
type textarea "You should use the mobile number +3100000000 for all test. You shou"
type textarea "*"
type textarea "U"
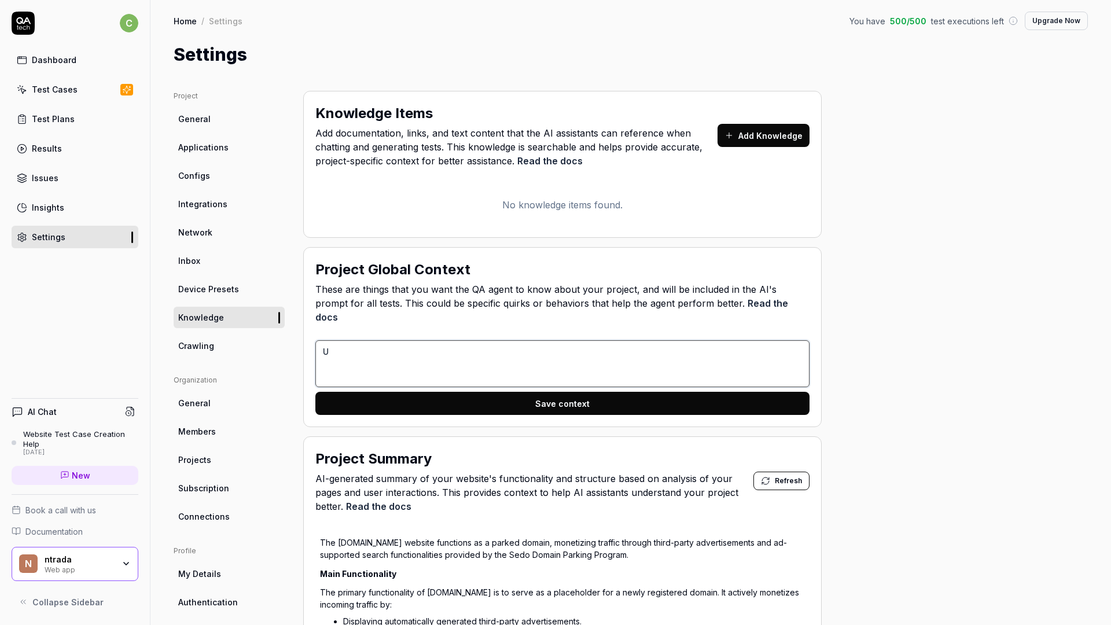
type textarea "*"
type textarea "Us"
type textarea "*"
type textarea "Use"
type textarea "*"
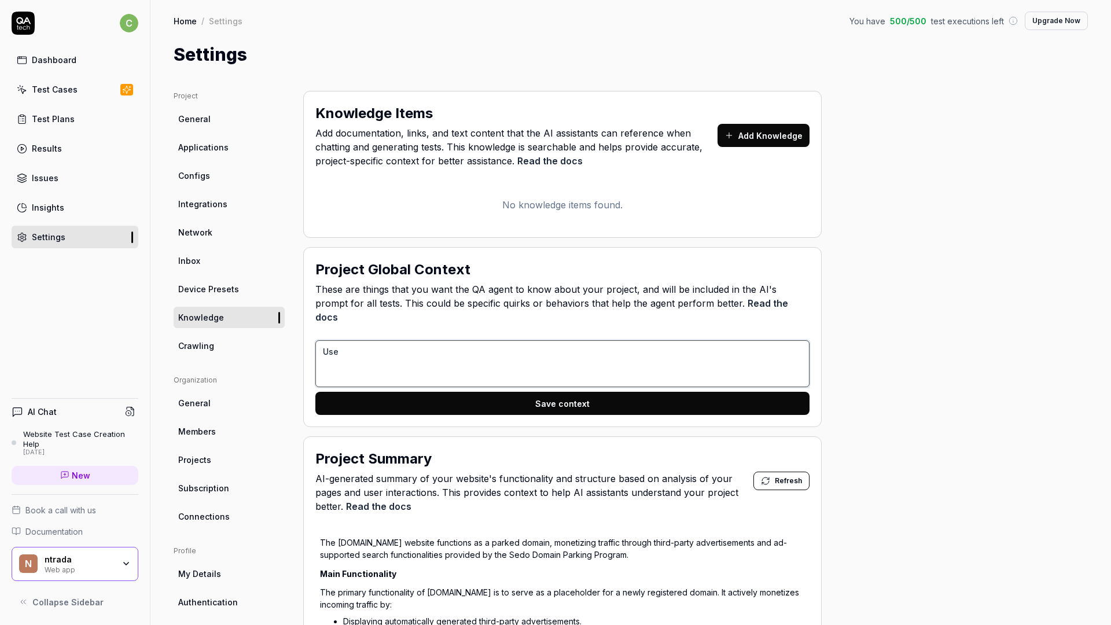
type textarea "Use"
type textarea "*"
type textarea "Use t"
type textarea "*"
type textarea "Use th"
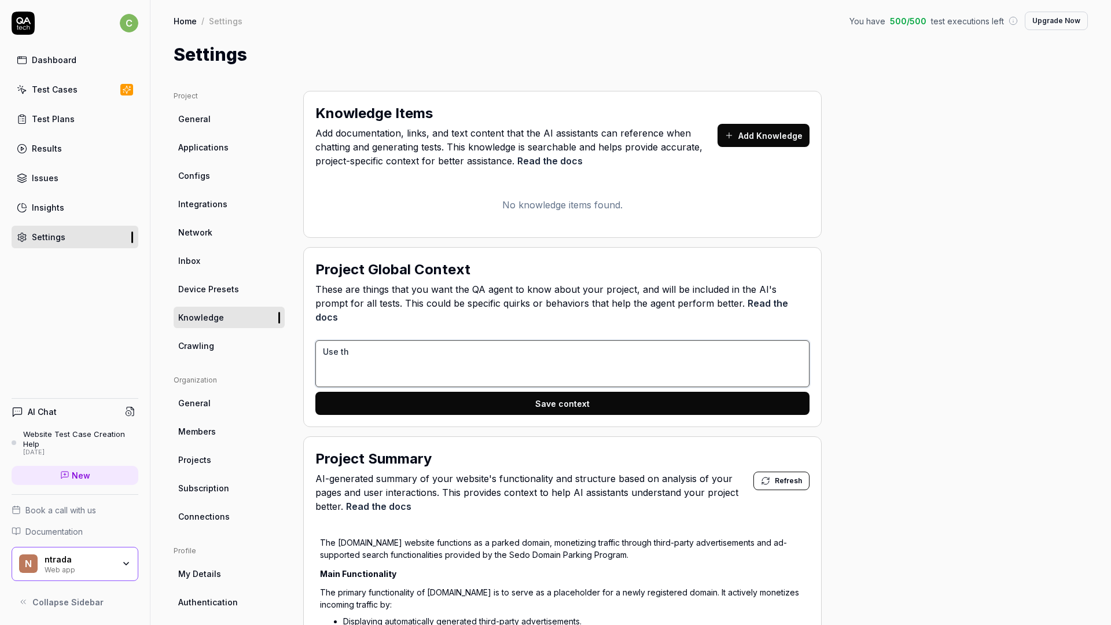
type textarea "*"
type textarea "Use the"
type textarea "*"
type textarea "Use the"
type textarea "*"
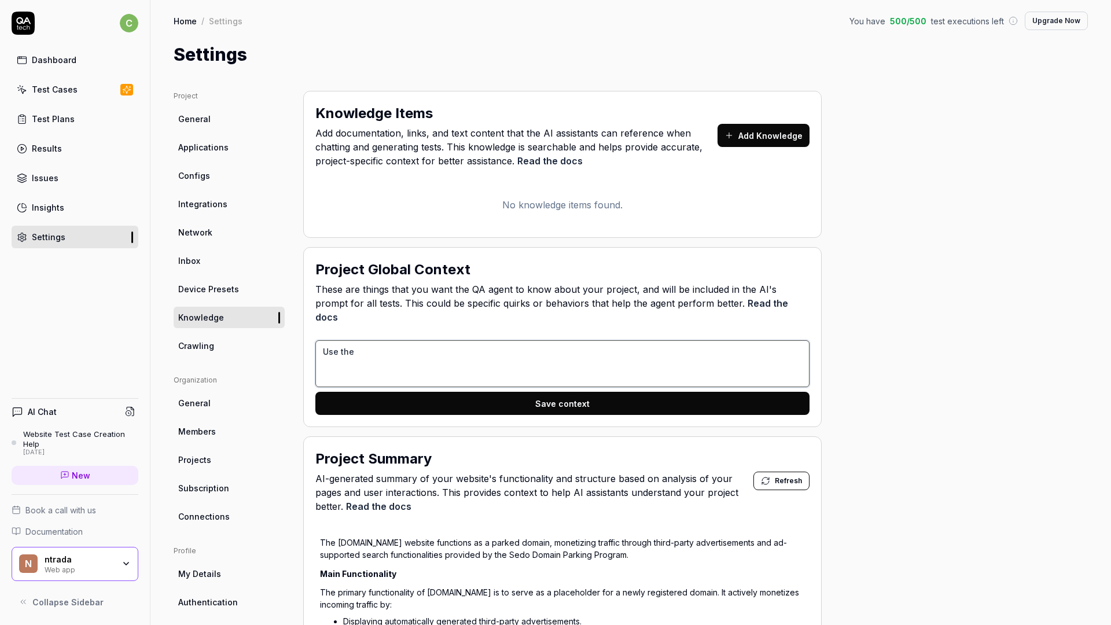
type textarea "Use the f"
type textarea "*"
type textarea "Use the fo"
type textarea "*"
type textarea "Use the fol"
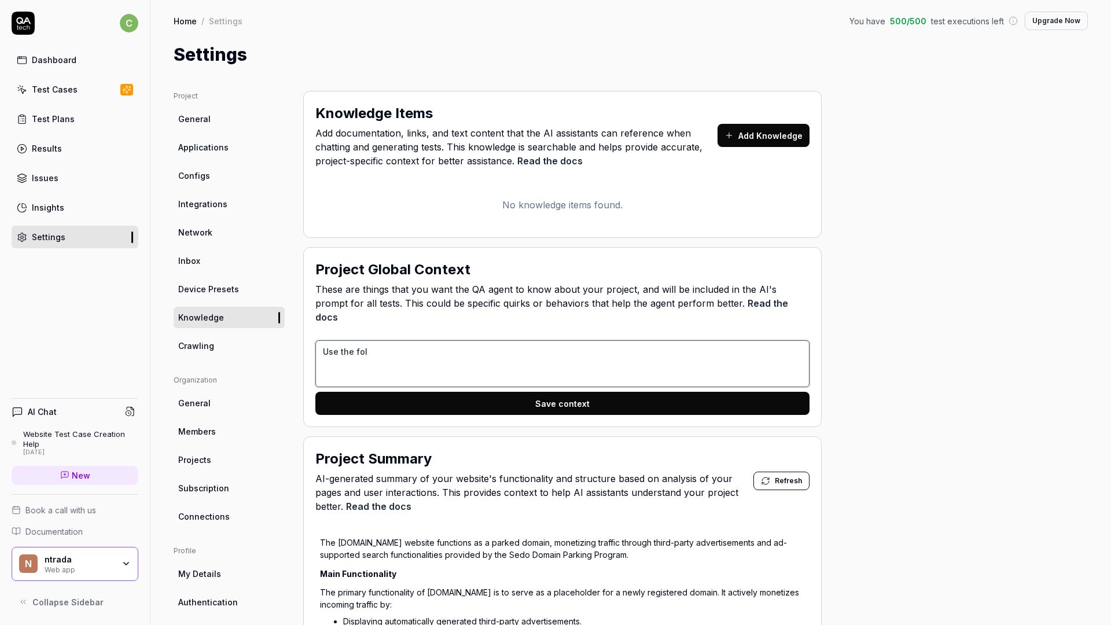
type textarea "*"
type textarea "Use the foll"
type textarea "*"
type textarea "Use the follo"
type textarea "*"
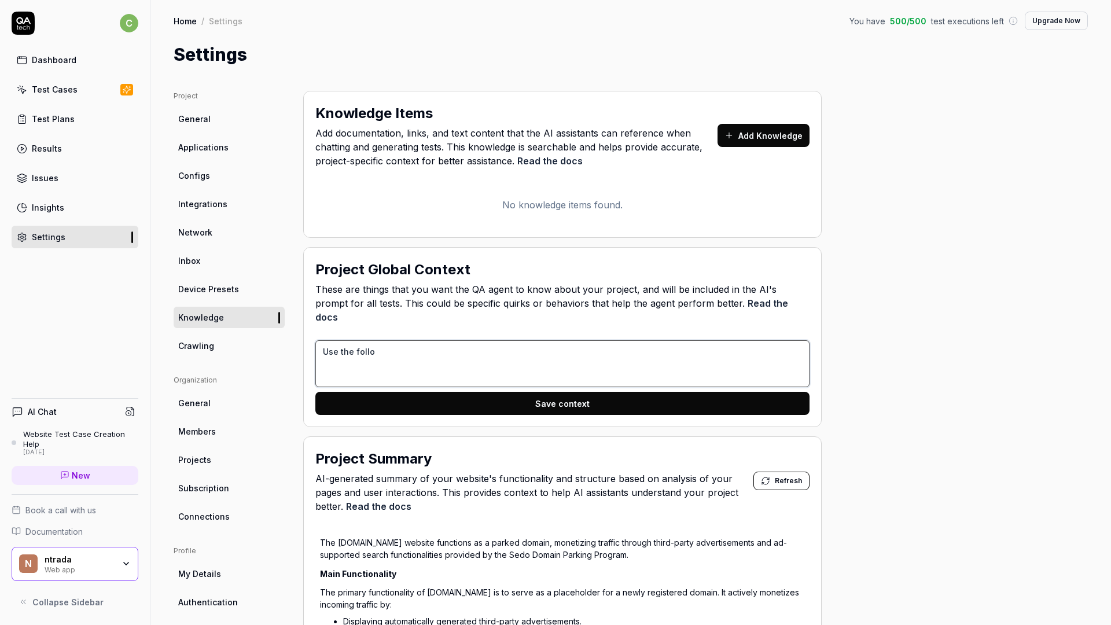
type textarea "Use the folloi"
type textarea "*"
type textarea "Use the folloiw"
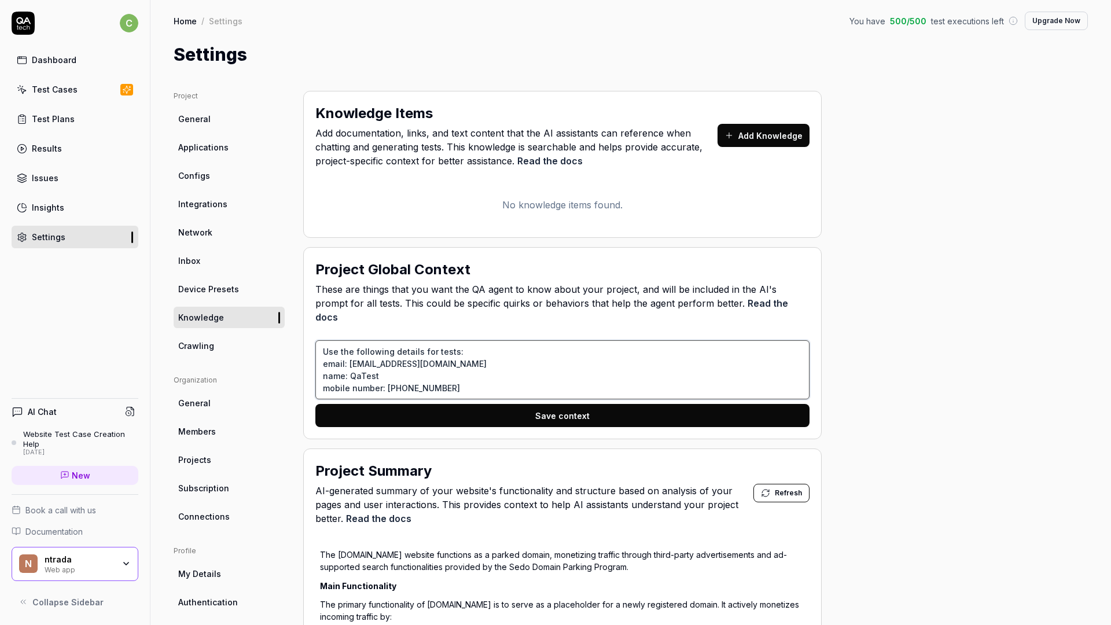
click at [389, 377] on textarea "Use the following details for tests: email: test@testapp.com name: QaTest mobil…" at bounding box center [562, 369] width 494 height 59
click at [470, 378] on textarea "Use the following details for tests: email: [EMAIL_ADDRESS][DOMAIN_NAME] name: …" at bounding box center [562, 369] width 494 height 59
click at [484, 404] on button "Save context" at bounding box center [562, 415] width 494 height 23
click at [505, 379] on textarea "Use the following details for tests: email: [EMAIL_ADDRESS][DOMAIN_NAME] name: …" at bounding box center [562, 369] width 494 height 59
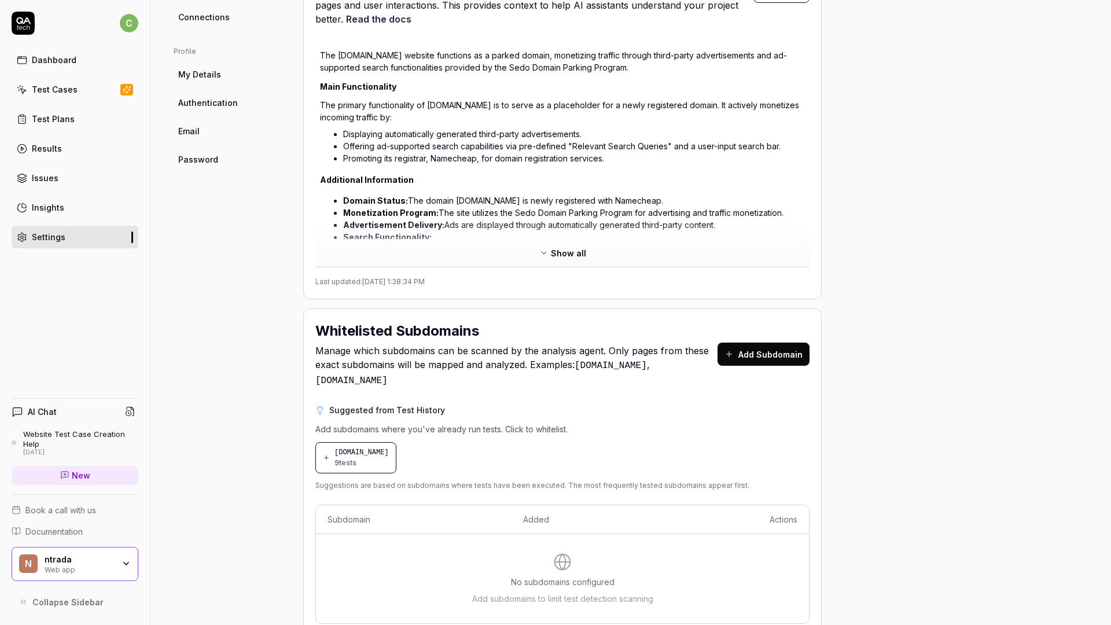
scroll to position [518, 0]
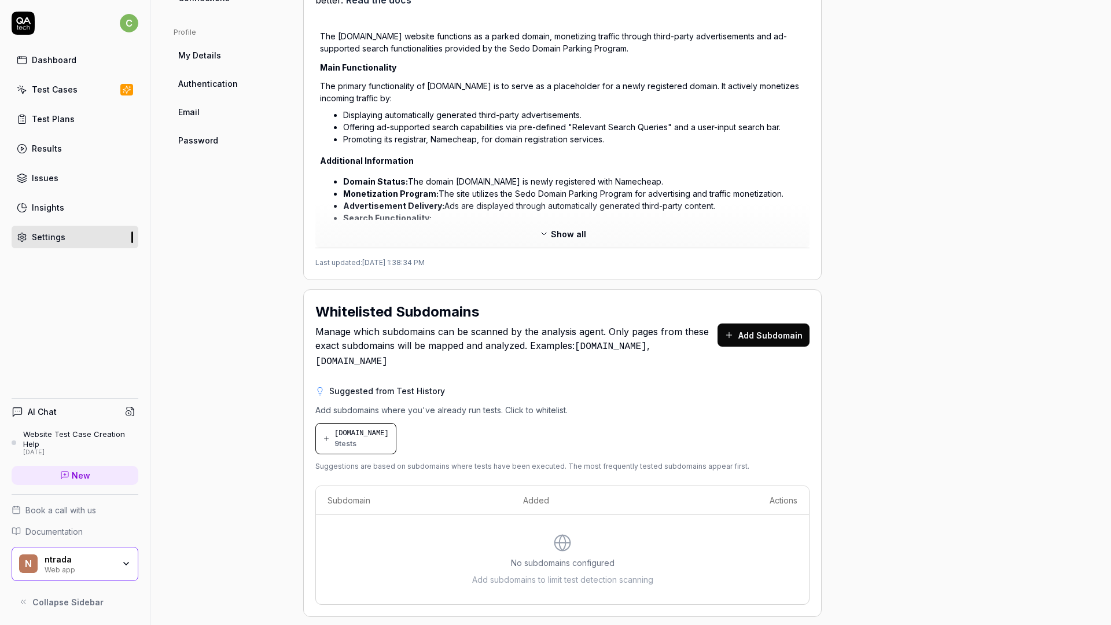
click at [367, 301] on h2 "Whitelisted Subdomains" at bounding box center [397, 311] width 164 height 21
drag, startPoint x: 386, startPoint y: 296, endPoint x: 414, endPoint y: 296, distance: 28.4
click at [414, 301] on h2 "Whitelisted Subdomains" at bounding box center [397, 311] width 164 height 21
drag, startPoint x: 414, startPoint y: 296, endPoint x: 356, endPoint y: 293, distance: 58.5
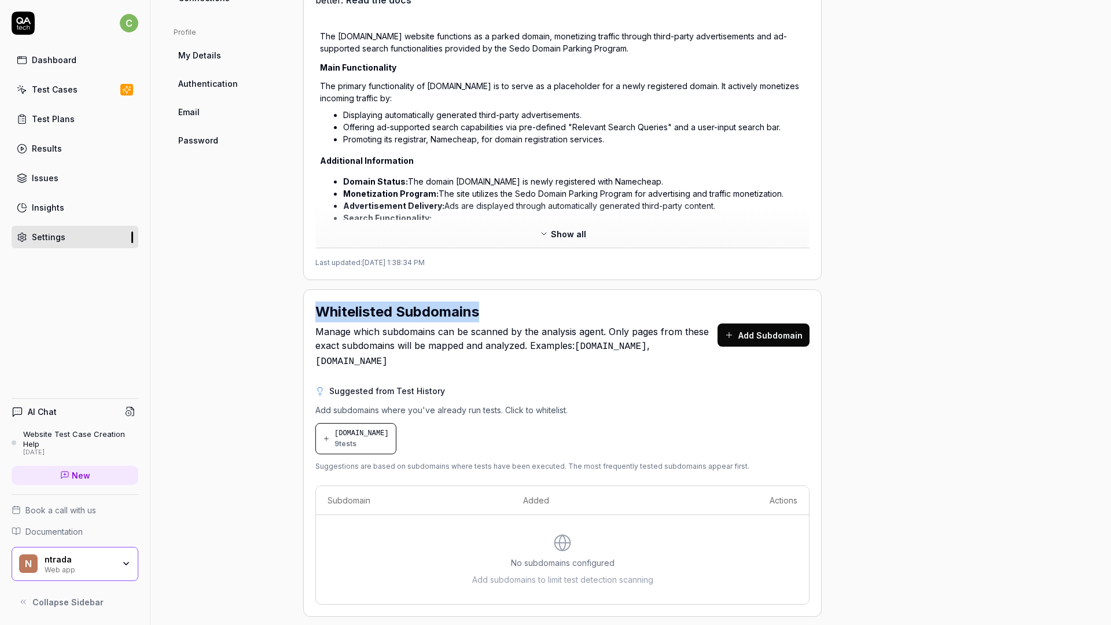
click at [356, 301] on h2 "Whitelisted Subdomains" at bounding box center [397, 311] width 164 height 21
click at [112, 569] on div "Web app" at bounding box center [79, 568] width 69 height 9
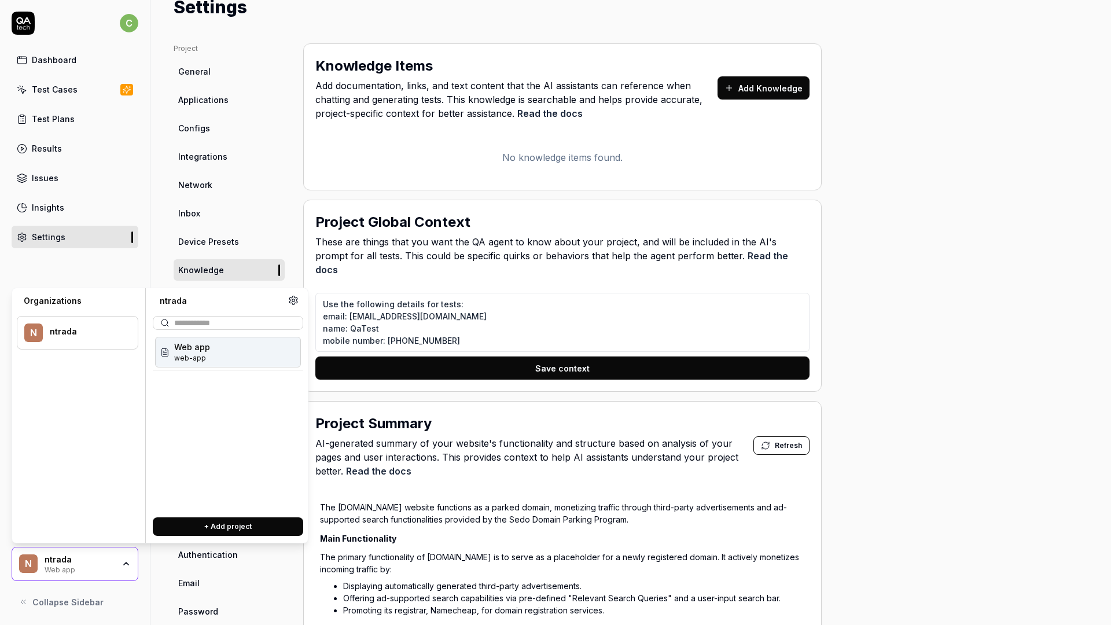
scroll to position [0, 0]
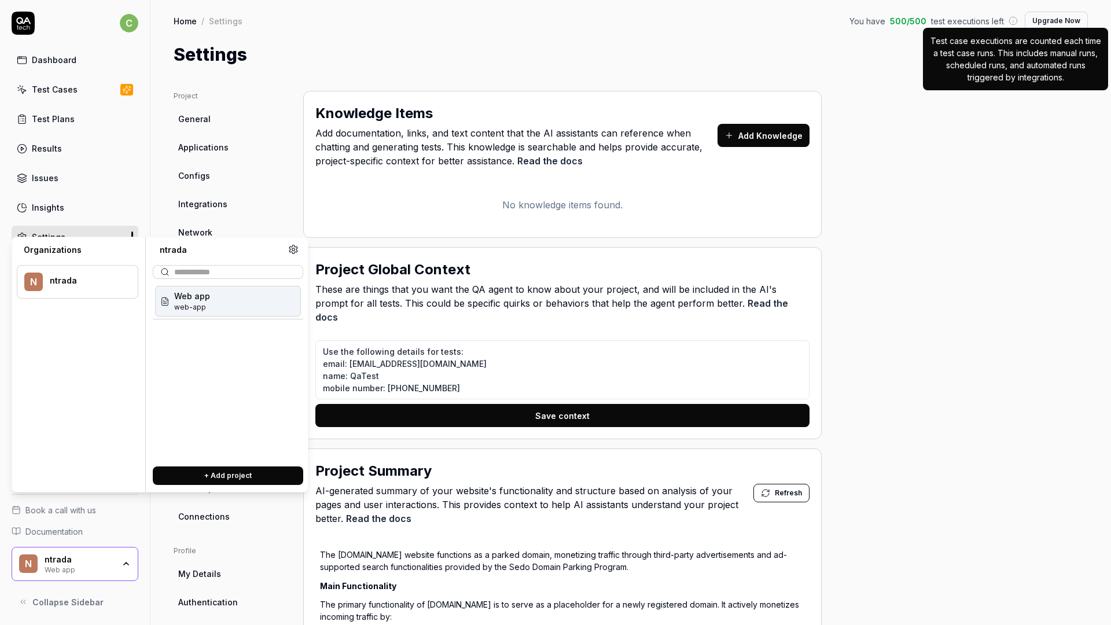
type textarea "*"
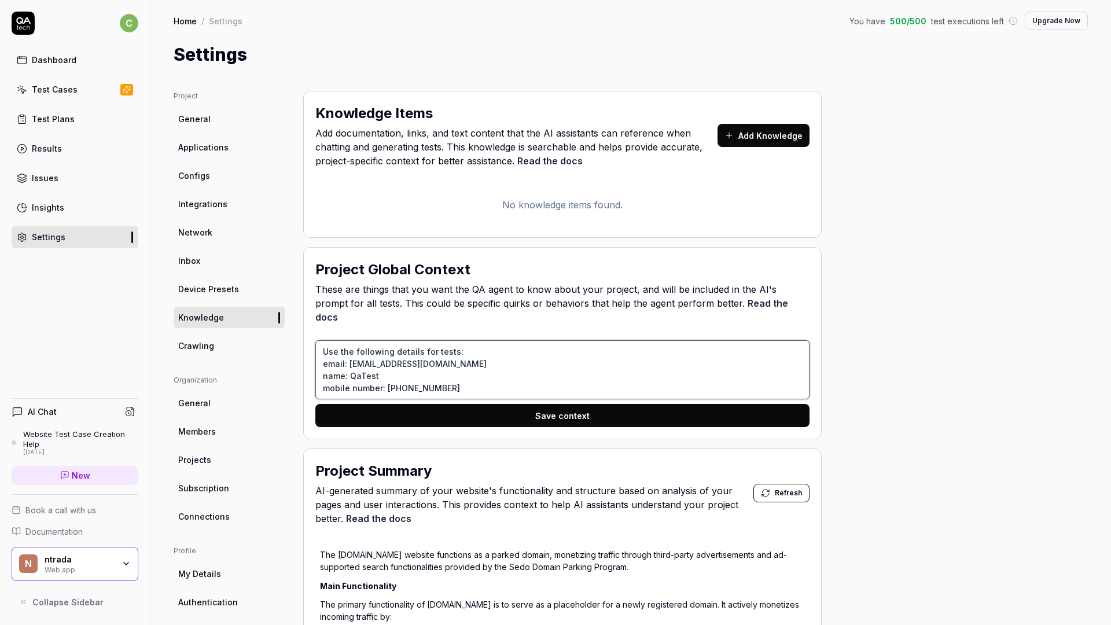
click at [458, 340] on textarea "Use the following details for tests: email: [EMAIL_ADDRESS][DOMAIN_NAME] name: …" at bounding box center [562, 369] width 494 height 59
click at [461, 370] on textarea "Use the following details for tests: email: [EMAIL_ADDRESS][DOMAIN_NAME] name: …" at bounding box center [562, 369] width 494 height 59
type textarea "Use the following details for tests: email: [EMAIL_ADDRESS][DOMAIN_NAME] name: …"
type textarea "*"
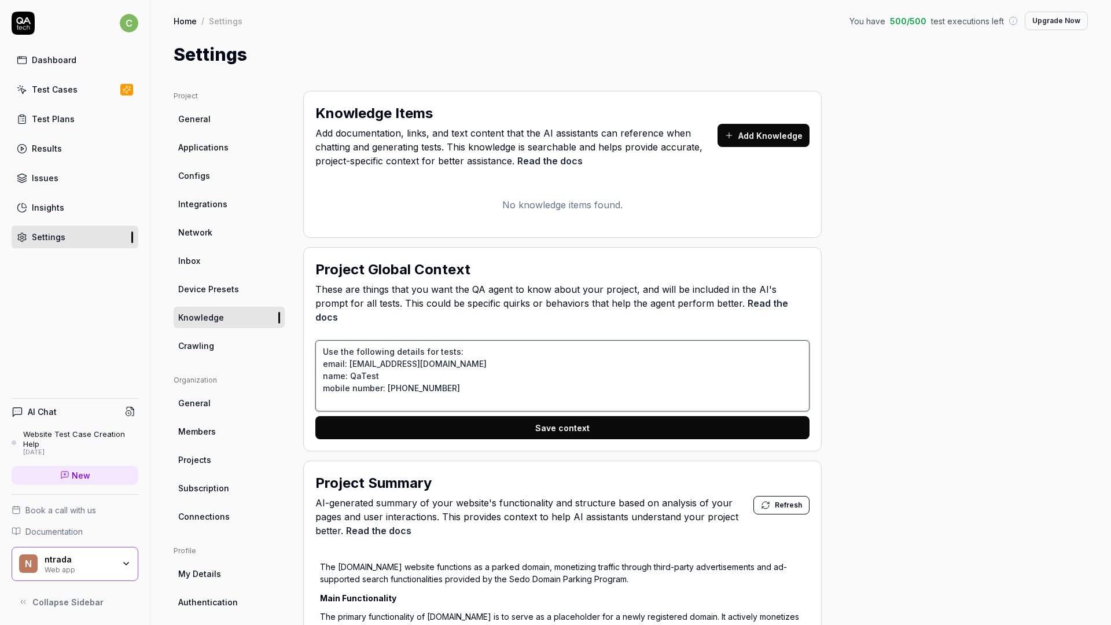
type textarea "Use the following details for tests: email: [EMAIL_ADDRESS][DOMAIN_NAME] name: …"
type textarea "*"
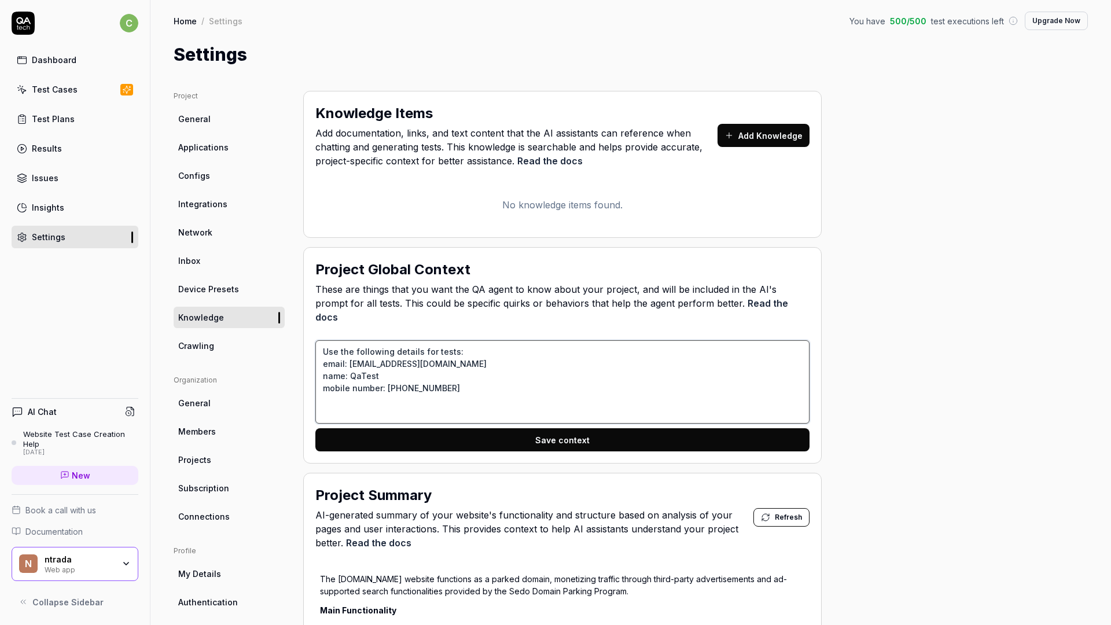
type textarea "Use the following details for tests: email: test@testapp.com name: QaTest mobil…"
type textarea "*"
type textarea "Use the following details for tests: email: test@testapp.com name: QaTest mobil…"
type textarea "*"
type textarea "Use the following details for tests: email: test@testapp.com name: QaTest mobil…"
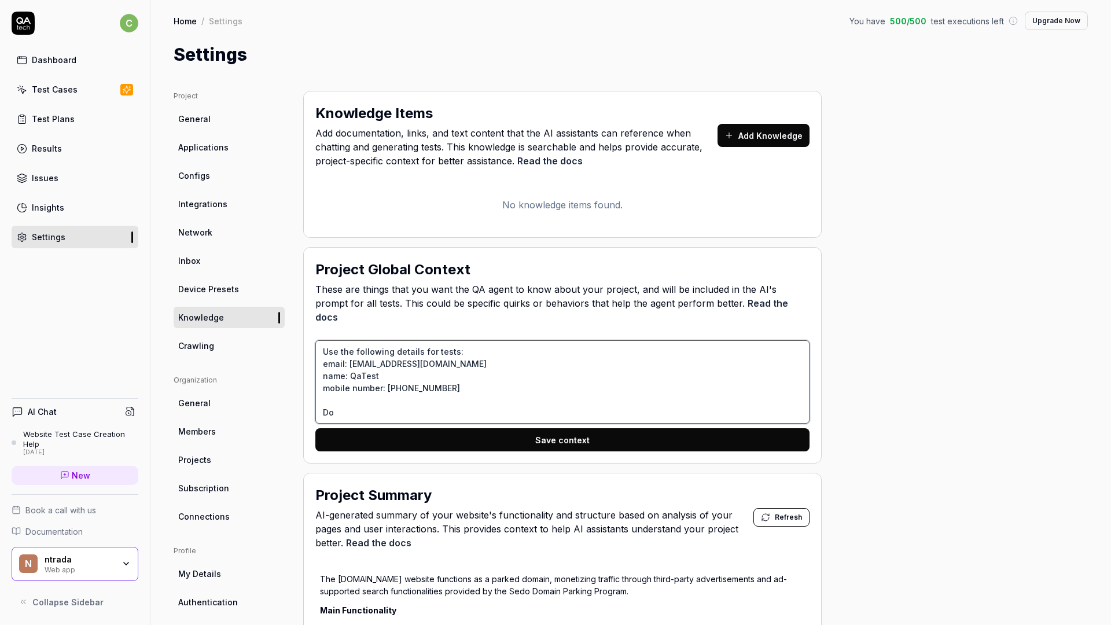
type textarea "*"
type textarea "Use the following details for tests: email: test@testapp.com name: QaTest mobil…"
type textarea "*"
type textarea "Use the following details for tests: email: test@testapp.com name: QaTest mobil…"
type textarea "*"
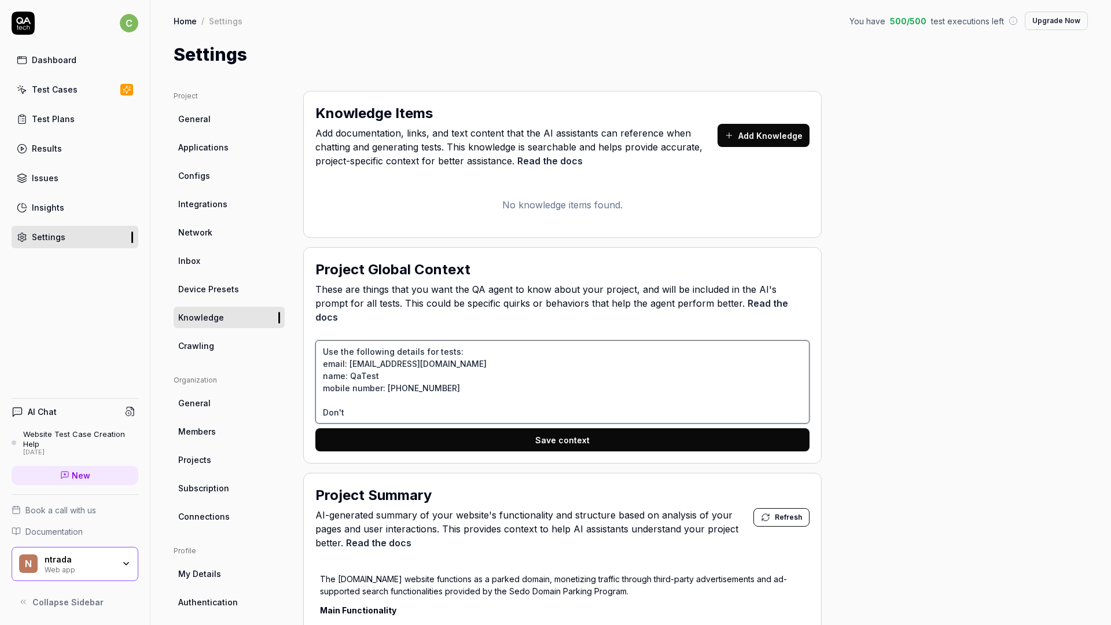
type textarea "Use the following details for tests: email: test@testapp.com name: QaTest mobil…"
type textarea "*"
type textarea "Use the following details for tests: email: test@testapp.com name: QaTest mobil…"
type textarea "*"
type textarea "Use the following details for tests: email: test@testapp.com name: QaTest mobil…"
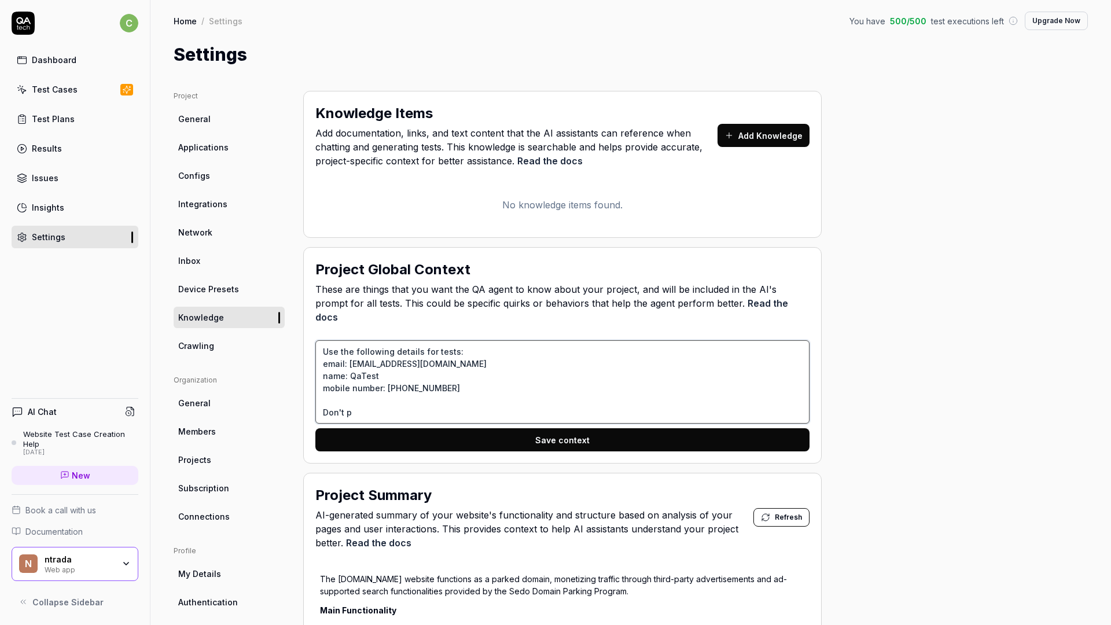
type textarea "*"
type textarea "Use the following details for tests: email: test@testapp.com name: QaTest mobil…"
type textarea "*"
type textarea "Use the following details for tests: email: test@testapp.com name: QaTest mobil…"
type textarea "*"
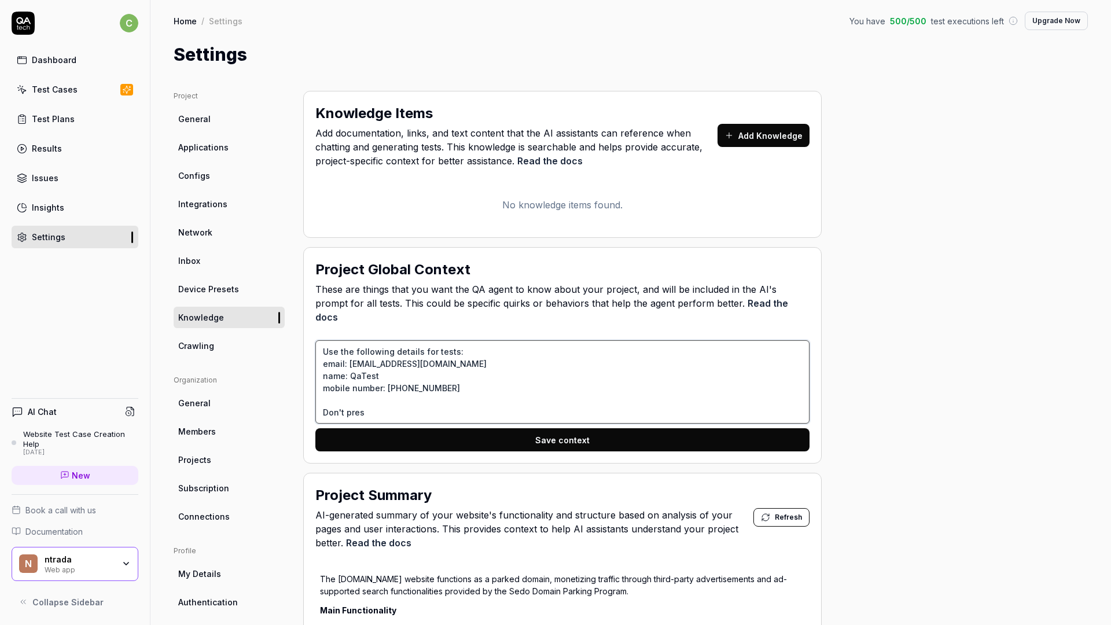
type textarea "Use the following details for tests: email: test@testapp.com name: QaTest mobil…"
type textarea "*"
type textarea "Use the following details for tests: email: test@testapp.com name: QaTest mobil…"
type textarea "*"
type textarea "Use the following details for tests: email: test@testapp.com name: QaTest mobil…"
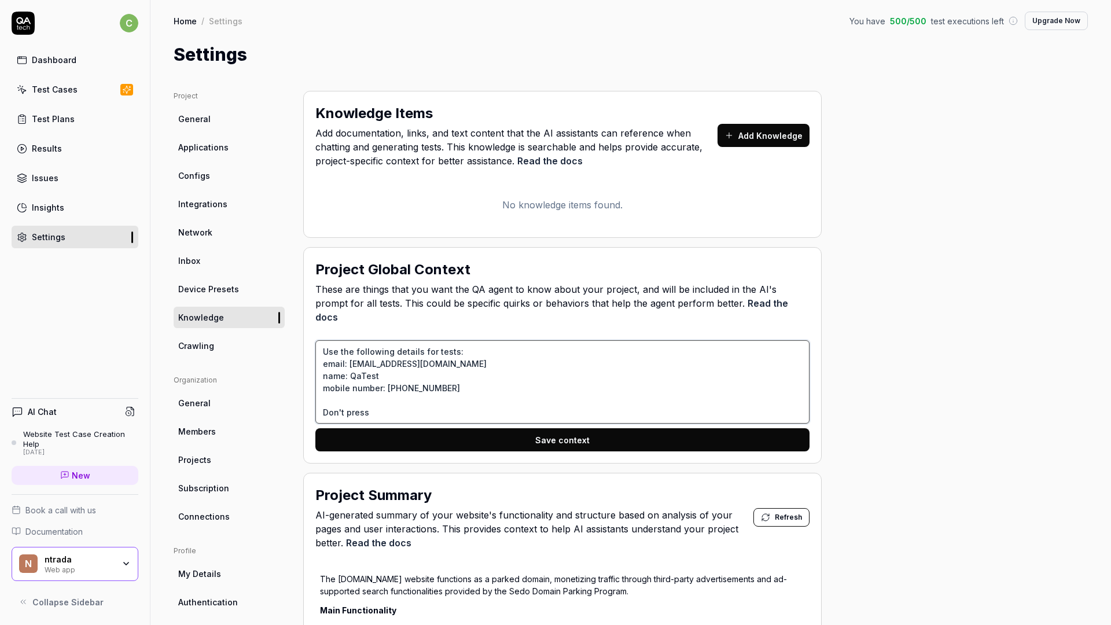
type textarea "*"
type textarea "Use the following details for tests: email: test@testapp.com name: QaTest mobil…"
type textarea "*"
type textarea "Use the following details for tests: email: test@testapp.com name: QaTest mobil…"
type textarea "*"
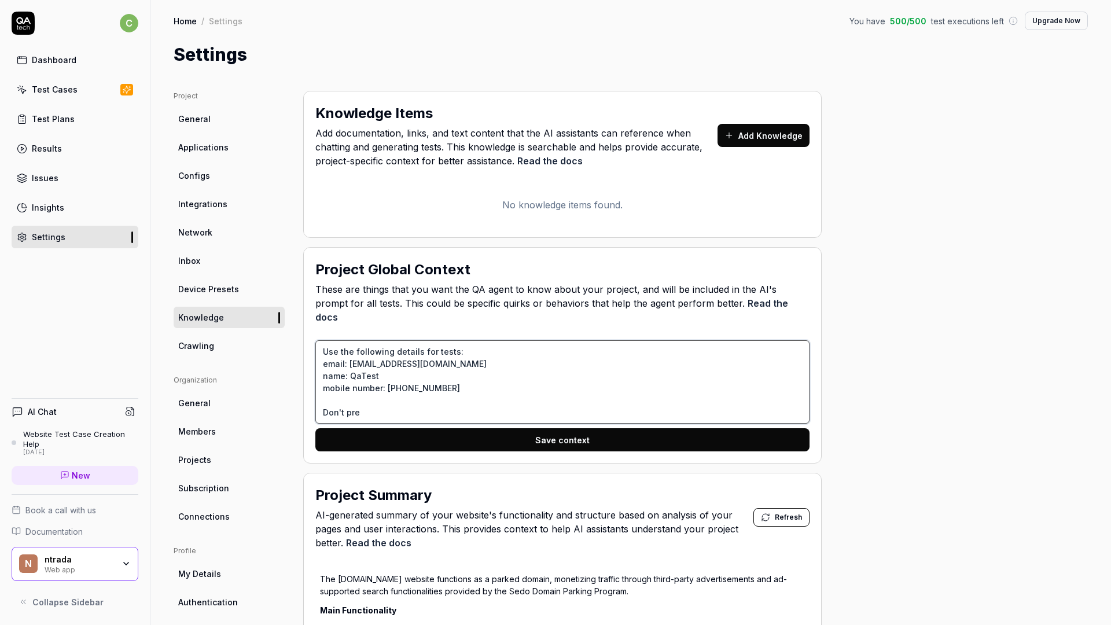
type textarea "Use the following details for tests: email: test@testapp.com name: QaTest mobil…"
type textarea "*"
type textarea "Use the following details for tests: email: test@testapp.com name: QaTest mobil…"
type textarea "*"
type textarea "Use the following details for tests: email: test@testapp.com name: QaTest mobil…"
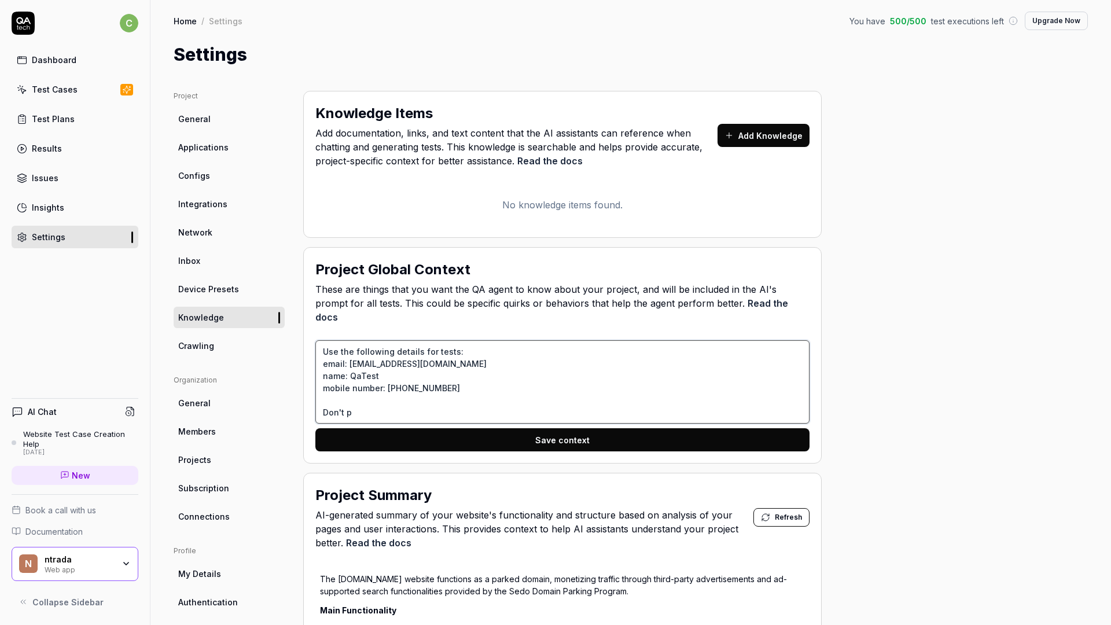
type textarea "*"
type textarea "Use the following details for tests: email: test@testapp.com name: QaTest mobil…"
type textarea "*"
type textarea "Use the following details for tests: email: test@testapp.com name: QaTest mobil…"
type textarea "*"
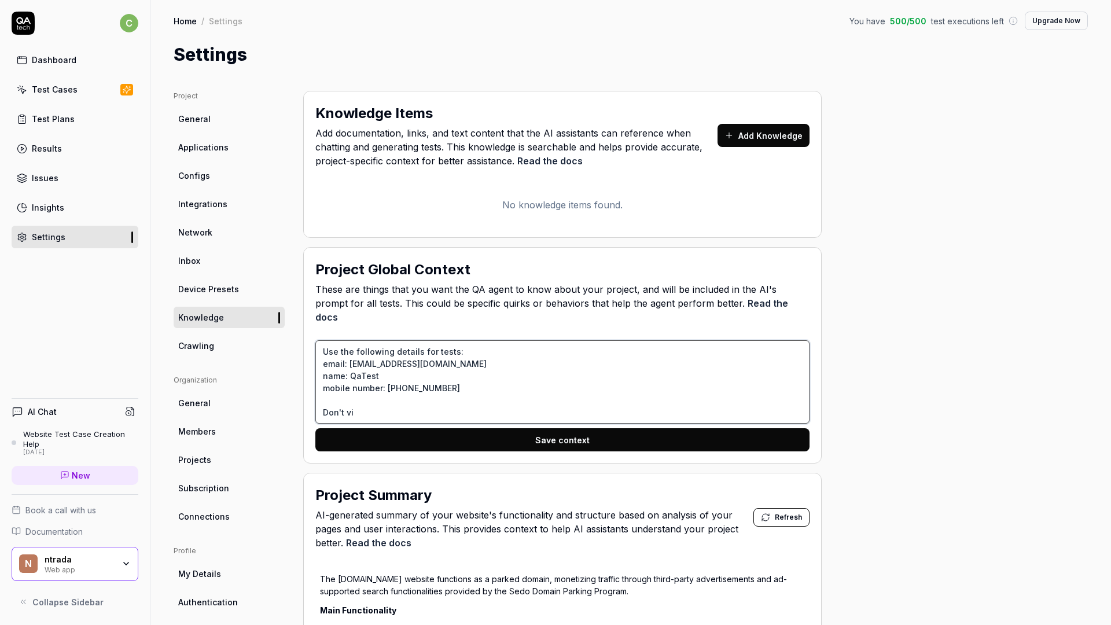
type textarea "Use the following details for tests: email: test@testapp.com name: QaTest mobil…"
type textarea "*"
type textarea "Use the following details for tests: email: test@testapp.com name: QaTest mobil…"
type textarea "*"
type textarea "Use the following details for tests: email: test@testapp.com name: QaTest mobil…"
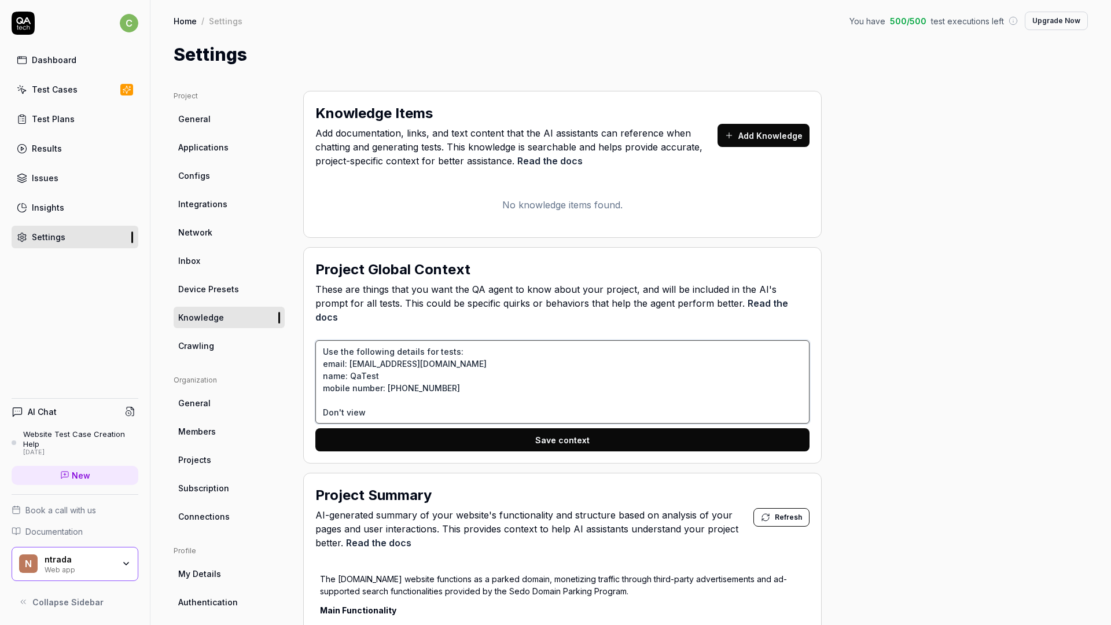
type textarea "*"
type textarea "Use the following details for tests: email: test@testapp.com name: QaTest mobil…"
type textarea "*"
type textarea "Use the following details for tests: email: test@testapp.com name: QaTest mobil…"
type textarea "*"
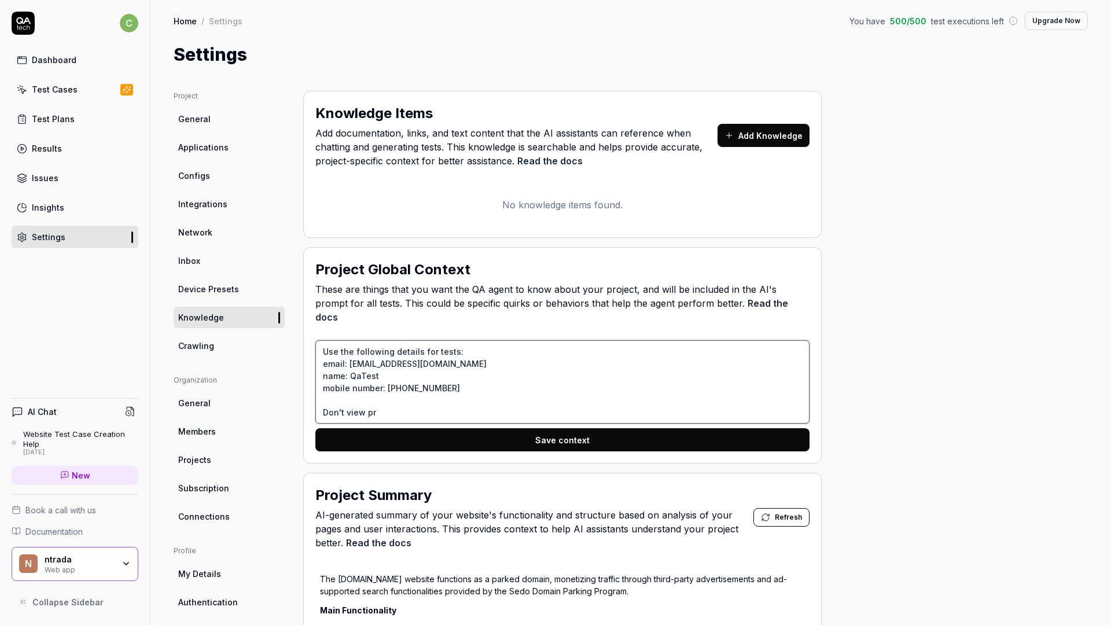
type textarea "Use the following details for tests: email: test@testapp.com name: QaTest mobil…"
type textarea "*"
type textarea "Use the following details for tests: email: test@testapp.com name: QaTest mobil…"
type textarea "*"
type textarea "Use the following details for tests: email: test@testapp.com name: QaTest mobil…"
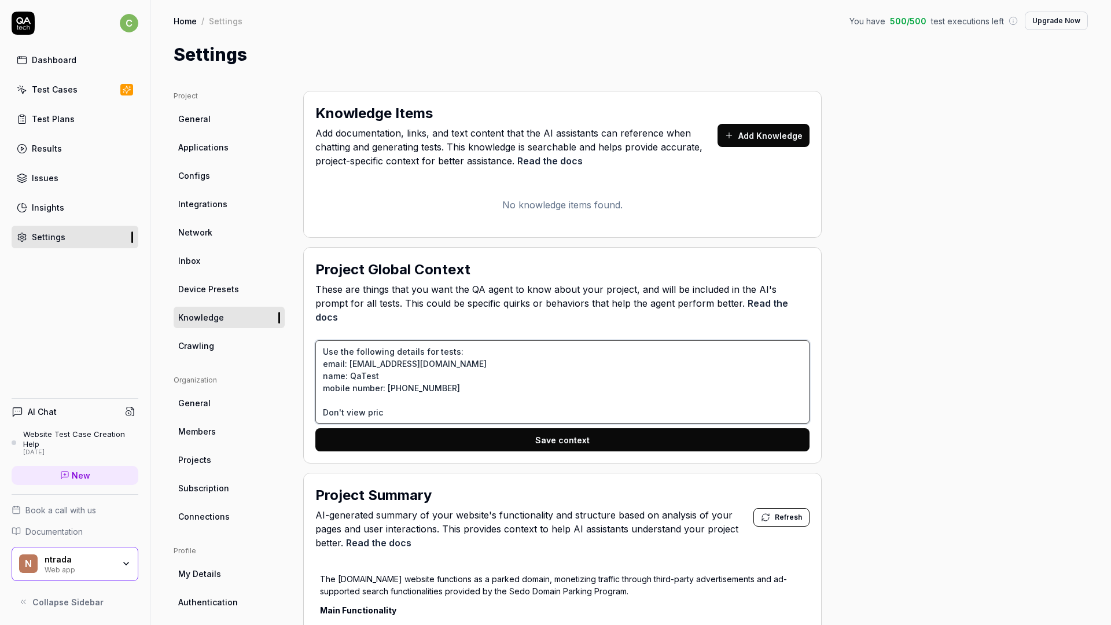
type textarea "*"
type textarea "Use the following details for tests: email: test@testapp.com name: QaTest mobil…"
type textarea "*"
type textarea "Use the following details for tests: email: test@testapp.com name: QaTest mobil…"
type textarea "*"
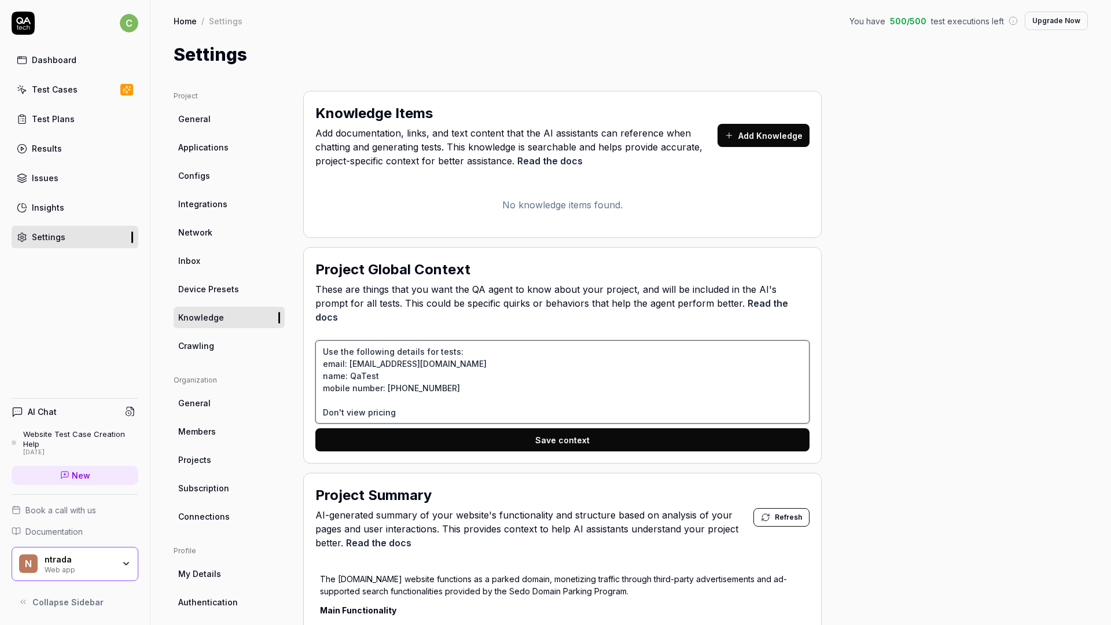
type textarea "Use the following details for tests: email: test@testapp.com name: QaTest mobil…"
type textarea "*"
type textarea "Use the following details for tests: email: test@testapp.com name: QaTest mobil…"
type textarea "*"
type textarea "Use the following details for tests: email: test@testapp.com name: QaTest mobil…"
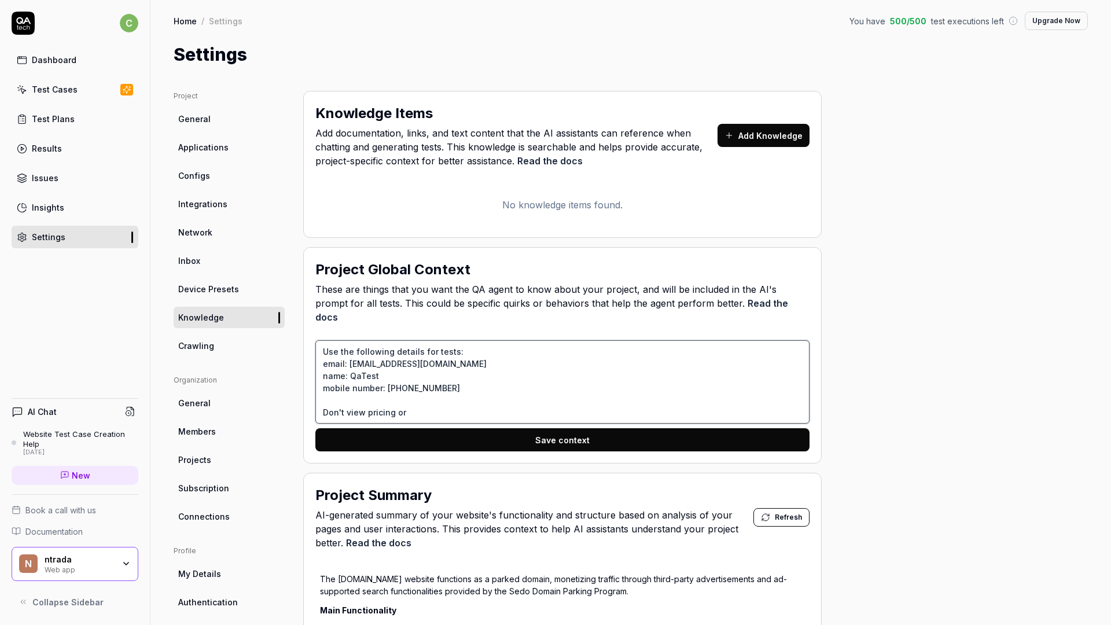
type textarea "*"
type textarea "Use the following details for tests: email: test@testapp.com name: QaTest mobil…"
type textarea "*"
type textarea "Use the following details for tests: email: test@testapp.com name: QaTest mobil…"
type textarea "*"
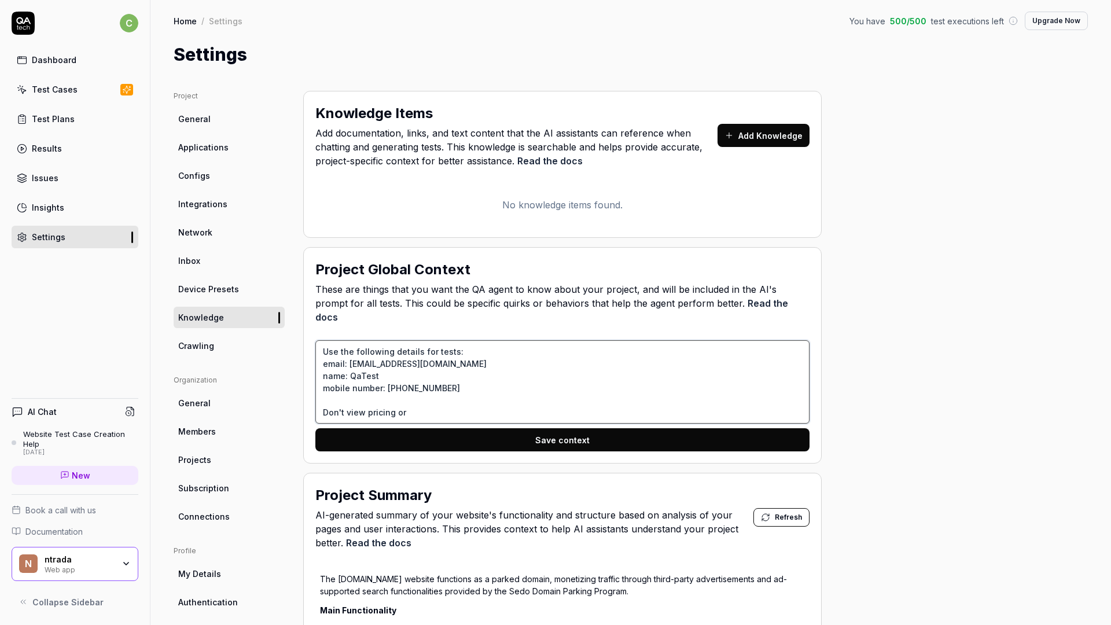
type textarea "Use the following details for tests: email: test@testapp.com name: QaTest mobil…"
type textarea "*"
type textarea "Use the following details for tests: email: test@testapp.com name: QaTest mobil…"
type textarea "*"
type textarea "Use the following details for tests: email: test@testapp.com name: QaTest mobil…"
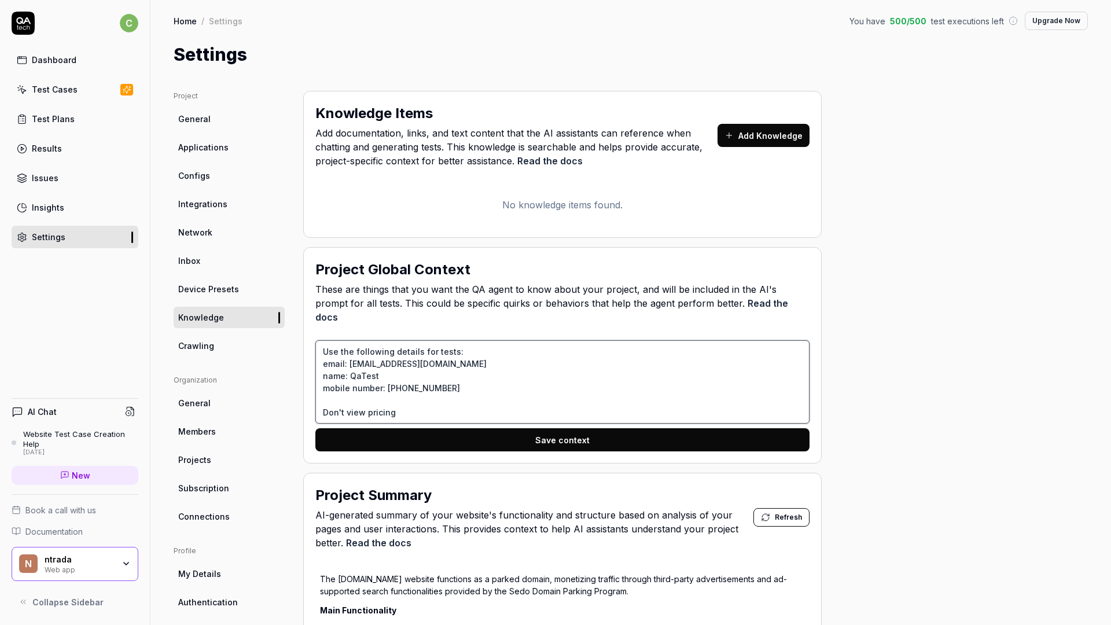
type textarea "*"
type textarea "Use the following details for tests: email: test@testapp.com name: QaTest mobil…"
type textarea "*"
type textarea "Use the following details for tests: email: test@testapp.com name: QaTest mobil…"
type textarea "*"
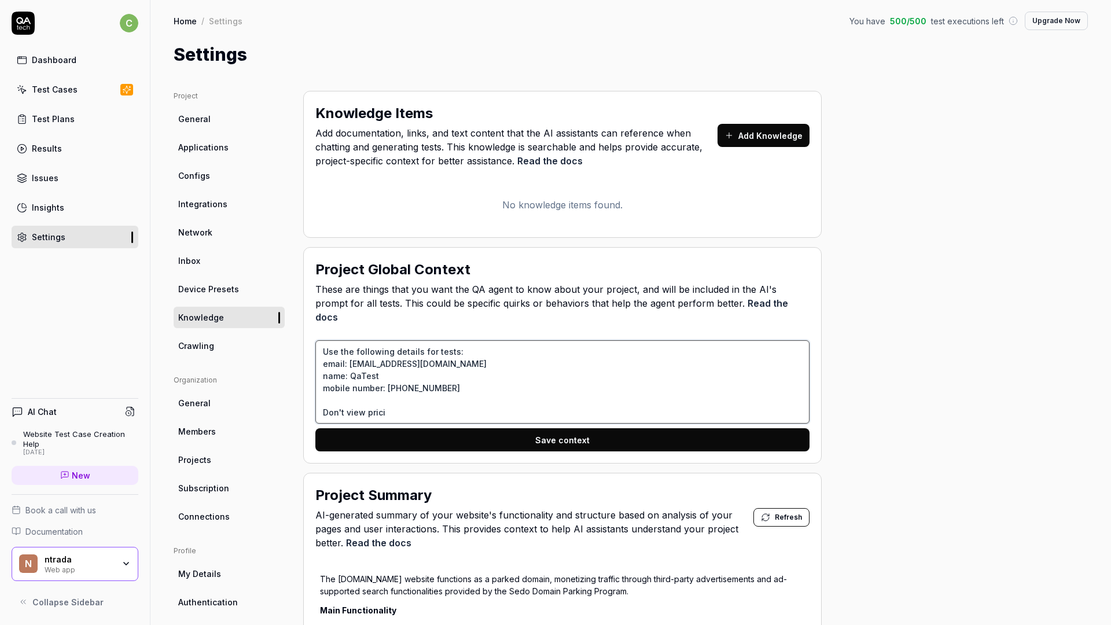
type textarea "Use the following details for tests: email: test@testapp.com name: QaTest mobil…"
type textarea "*"
type textarea "Use the following details for tests: email: test@testapp.com name: QaTest mobil…"
type textarea "*"
type textarea "Use the following details for tests: email: test@testapp.com name: QaTest mobil…"
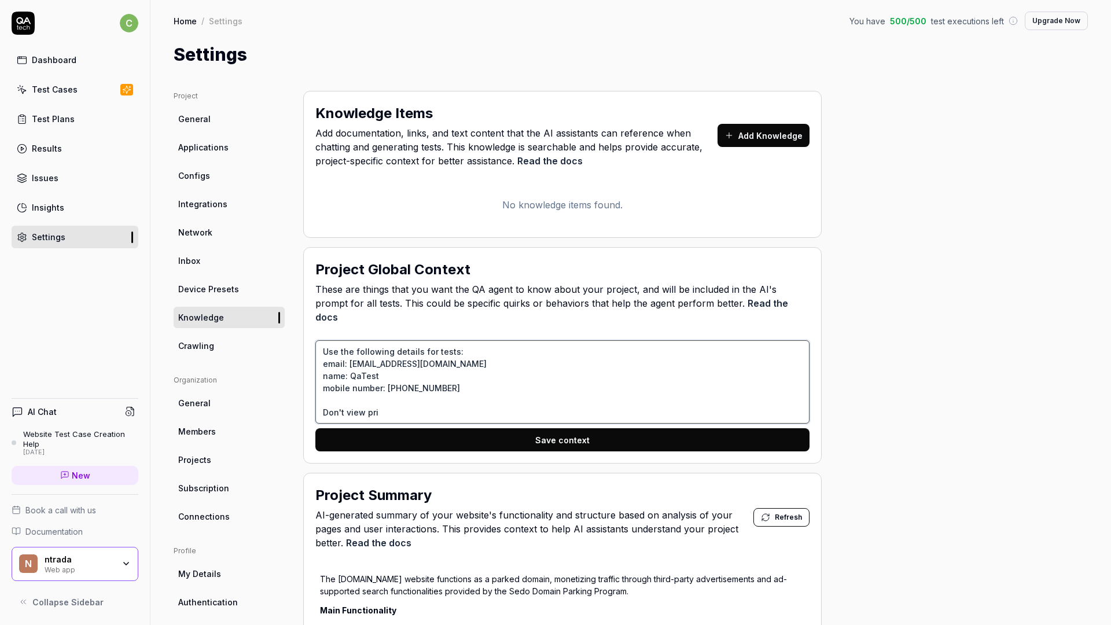
type textarea "*"
type textarea "Use the following details for tests: email: test@testapp.com name: QaTest mobil…"
type textarea "*"
type textarea "Use the following details for tests: email: test@testapp.com name: QaTest mobil…"
type textarea "*"
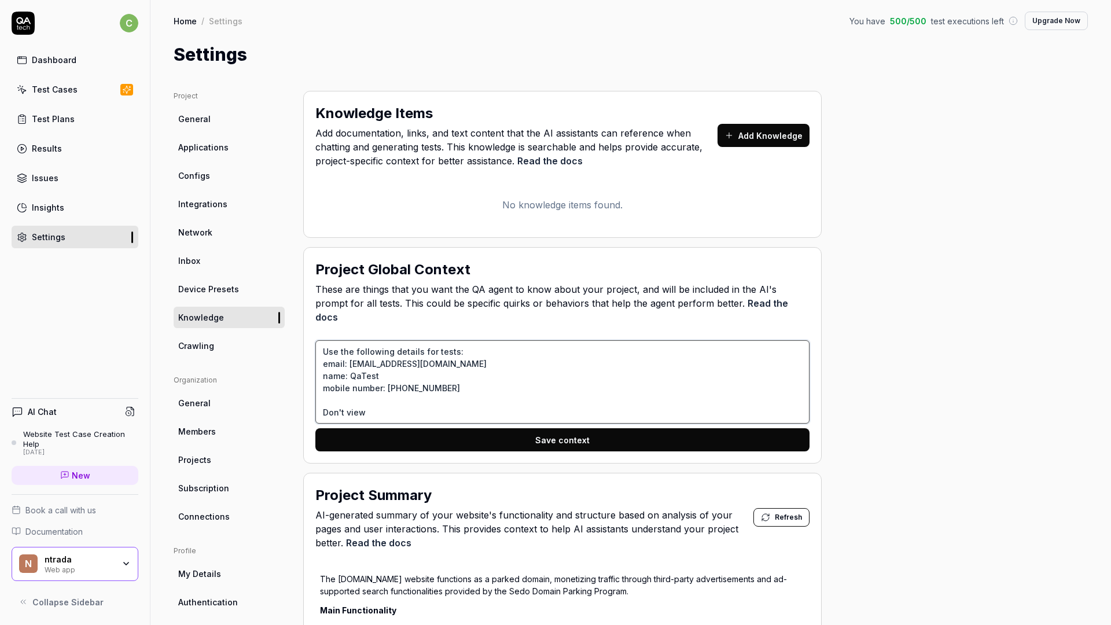
type textarea "Use the following details for tests: email: test@testapp.com name: QaTest mobil…"
type textarea "*"
type textarea "Use the following details for tests: email: test@testapp.com name: QaTest mobil…"
type textarea "*"
type textarea "Use the following details for tests: email: test@testapp.com name: QaTest mobil…"
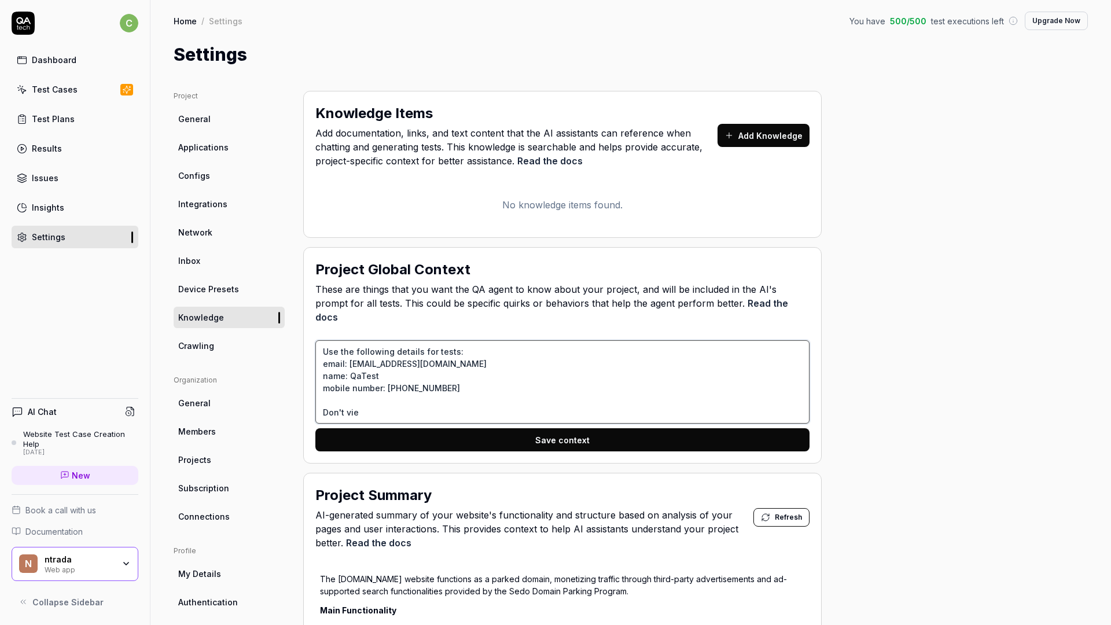
type textarea "*"
type textarea "Use the following details for tests: email: test@testapp.com name: QaTest mobil…"
type textarea "*"
type textarea "Use the following details for tests: email: test@testapp.com name: QaTest mobil…"
type textarea "*"
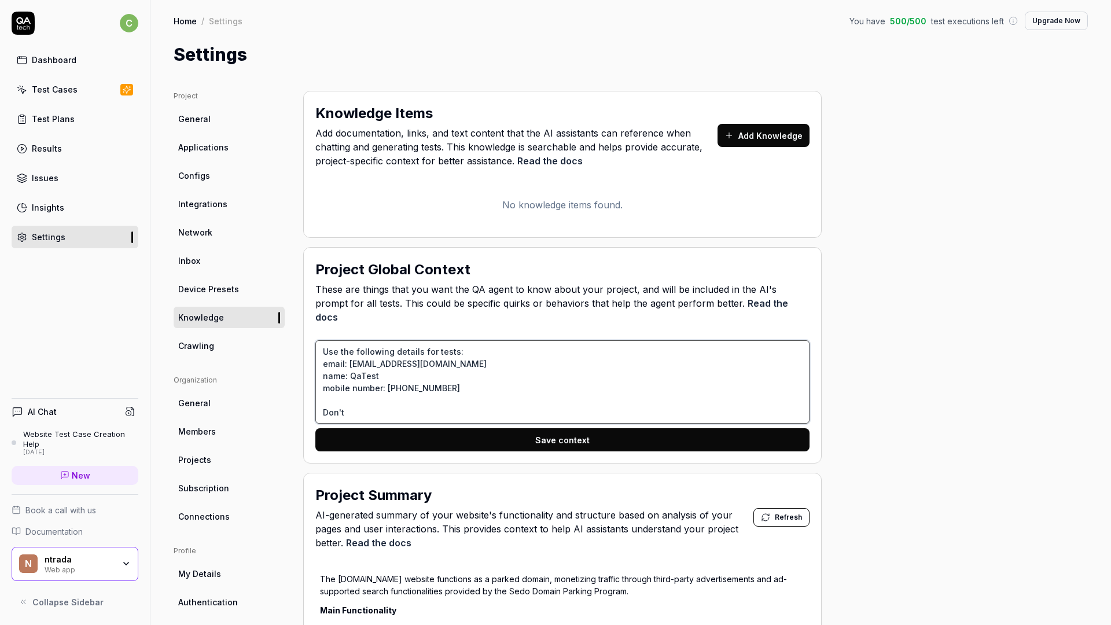
type textarea "Use the following details for tests: email: test@testapp.com name: QaTest mobil…"
type textarea "*"
type textarea "Use the following details for tests: email: test@testapp.com name: QaTest mobil…"
type textarea "*"
type textarea "Use the following details for tests: email: test@testapp.com name: QaTest mobil…"
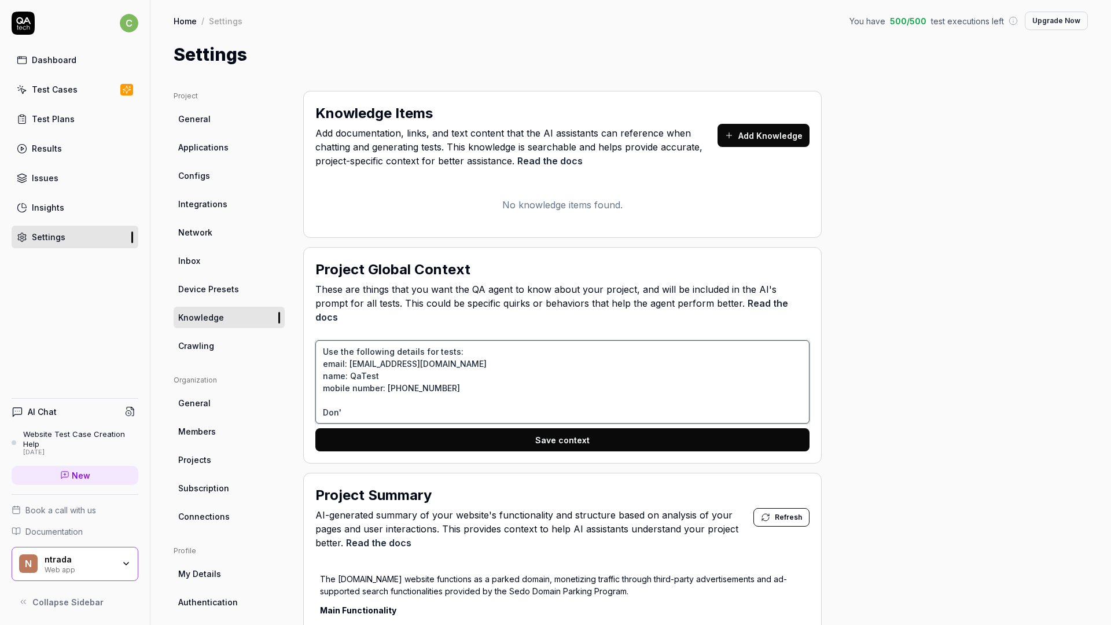
type textarea "*"
type textarea "Use the following details for tests: email: test@testapp.com name: QaTest mobil…"
type textarea "*"
type textarea "Use the following details for tests: email: test@testapp.com name: QaTest mobil…"
type textarea "*"
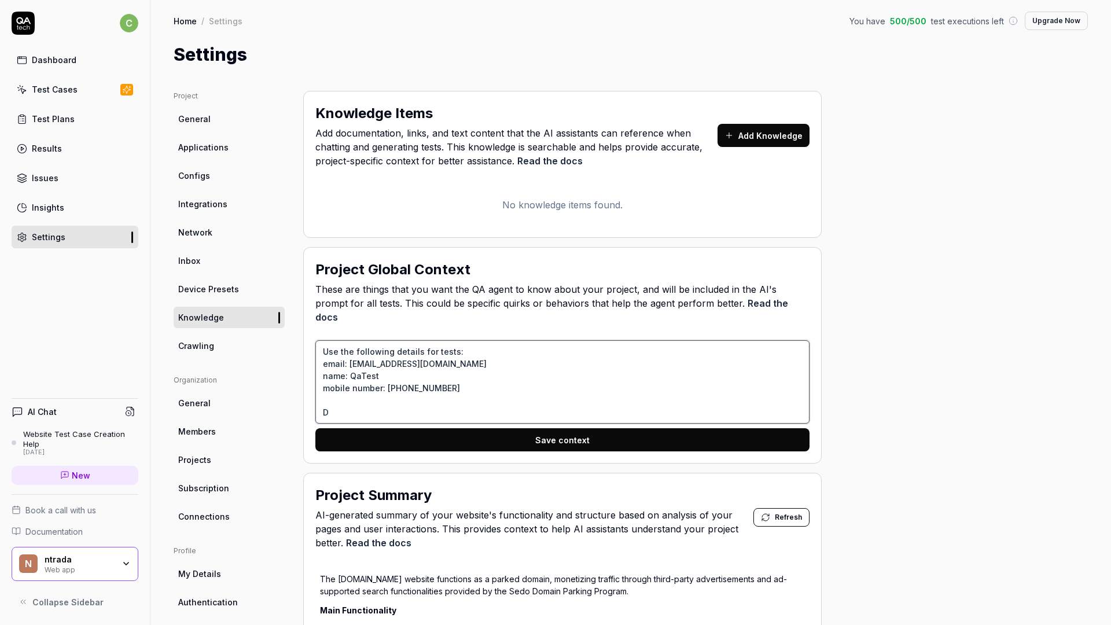
type textarea "Use the following details for tests: email: [EMAIL_ADDRESS][DOMAIN_NAME] name: …"
type textarea "*"
type textarea "Use the following details for tests: email: [EMAIL_ADDRESS][DOMAIN_NAME] name: …"
type textarea "*"
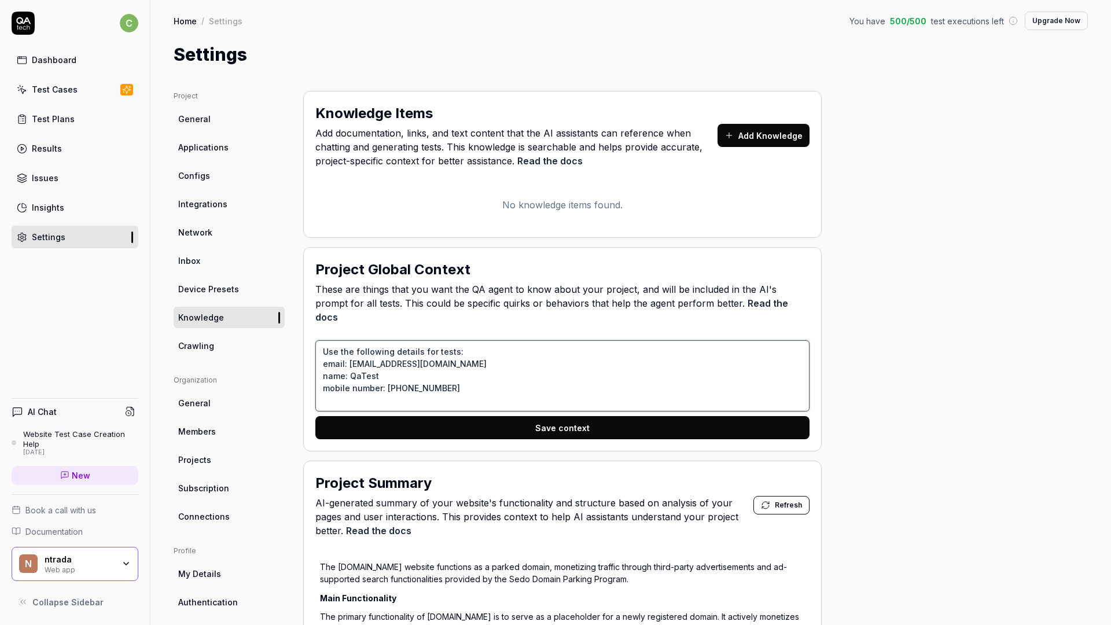
click at [461, 340] on textarea "Use the following details for tests: email: [EMAIL_ADDRESS][DOMAIN_NAME] name: …" at bounding box center [562, 375] width 494 height 71
type textarea "Use the following details for tests: email: test@testapp.com name: QaTest mobil…"
type textarea "*"
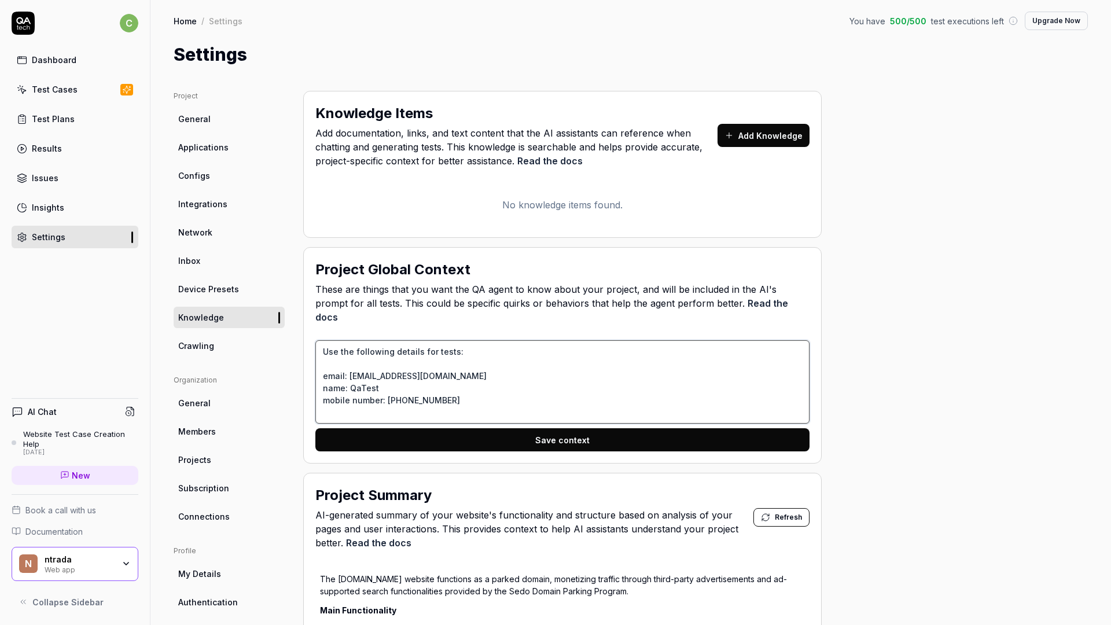
click at [466, 391] on textarea "Use the following details for tests: email: test@testapp.com name: QaTest mobil…" at bounding box center [562, 381] width 494 height 83
type textarea "Use the following details for tests: email: test@testapp.com name: QaTest mobil…"
type textarea "*"
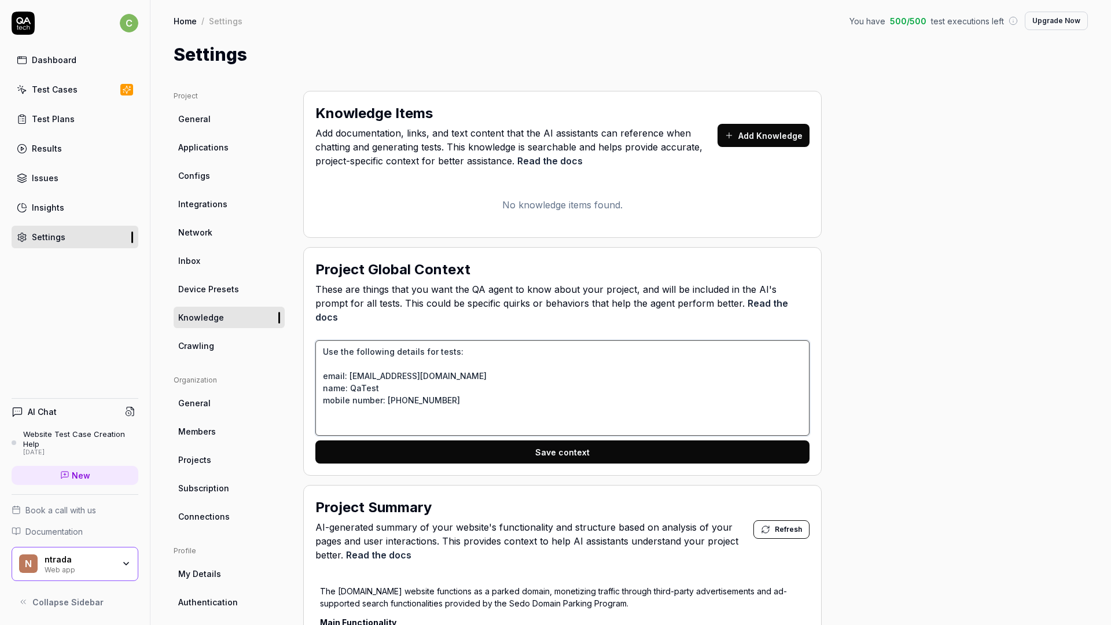
type textarea "Use the following details for tests: email: test@testapp.com name: QaTest mobil…"
type textarea "*"
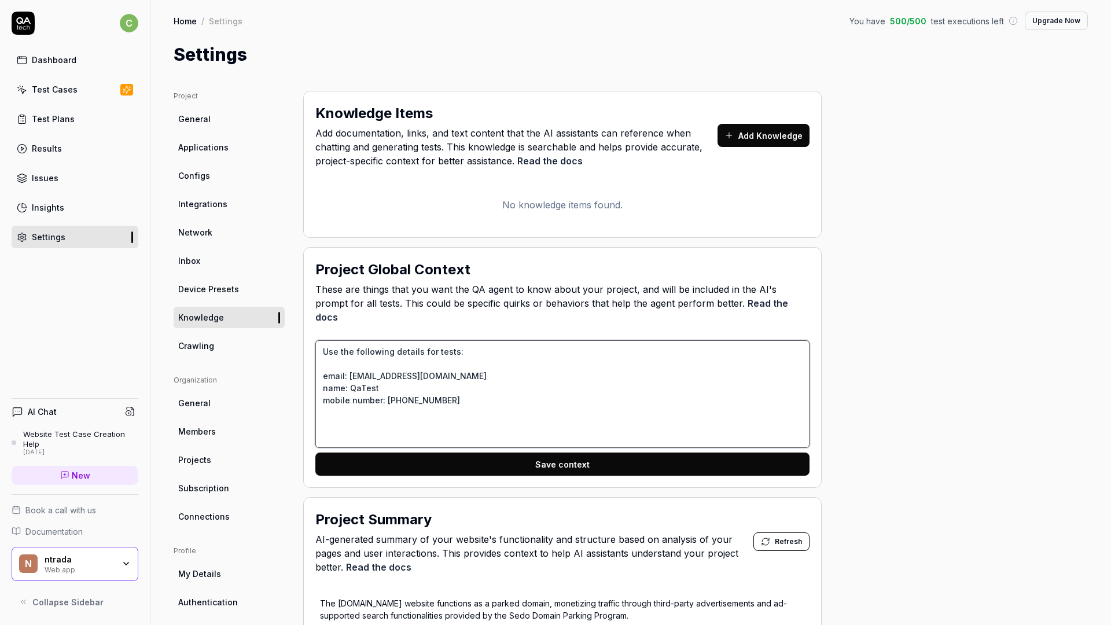
type textarea "Use the following details for tests: email: test@testapp.com name: QaTest mobil…"
type textarea "*"
type textarea "Use the following details for tests: email: test@testapp.com name: QaTest mobil…"
type textarea "*"
type textarea "Use the following details for tests: email: test@testapp.com name: QaTest mobil…"
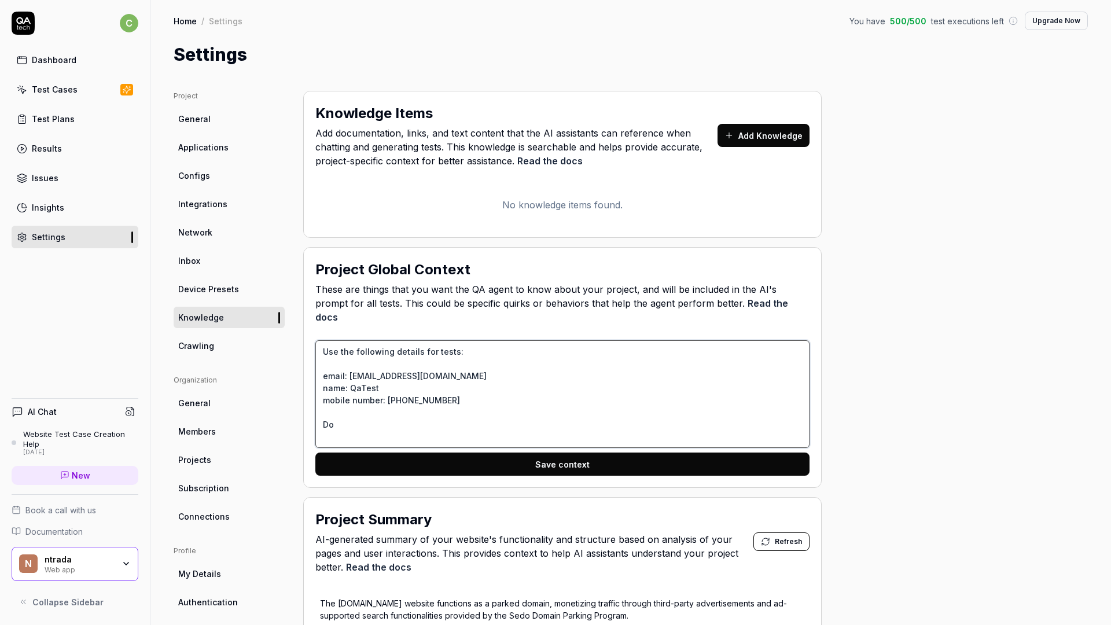
type textarea "*"
type textarea "Use the following details for tests: email: test@testapp.com name: QaTest mobil…"
type textarea "*"
type textarea "Use the following details for tests: email: test@testapp.com name: QaTest mobil…"
type textarea "*"
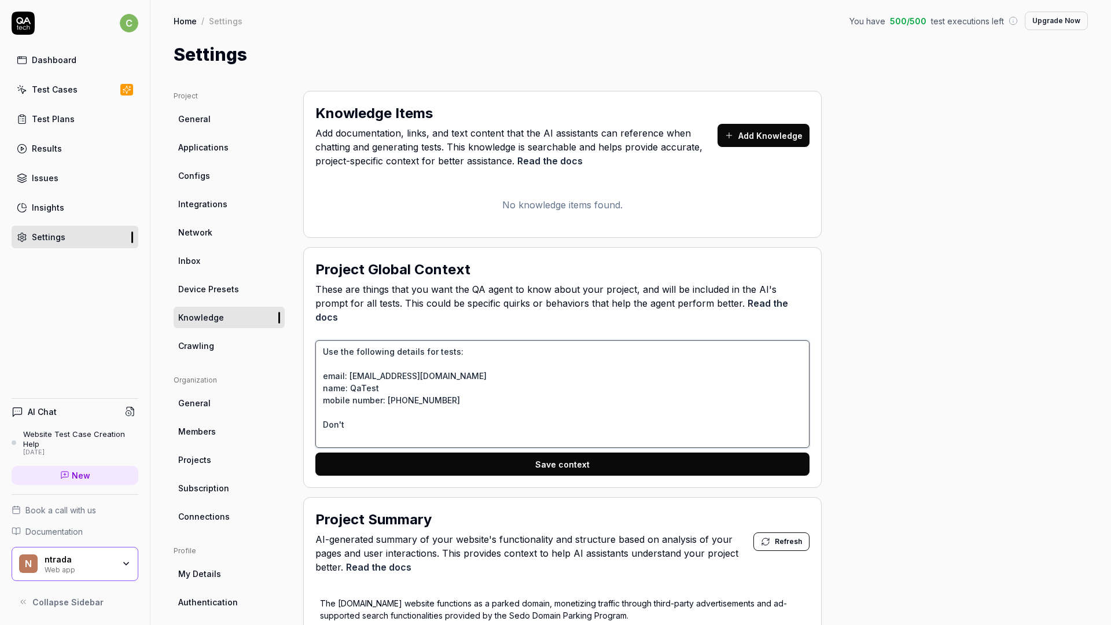
type textarea "Use the following details for tests: email: test@testapp.com name: QaTest mobil…"
type textarea "*"
click at [402, 424] on textarea "Use the following details for tests: email: test@testapp.com name: QaTest mobil…" at bounding box center [562, 394] width 494 height 108
type textarea "Use the following details for tests: email: test@testapp.com name: QaTest mobil…"
type textarea "*"
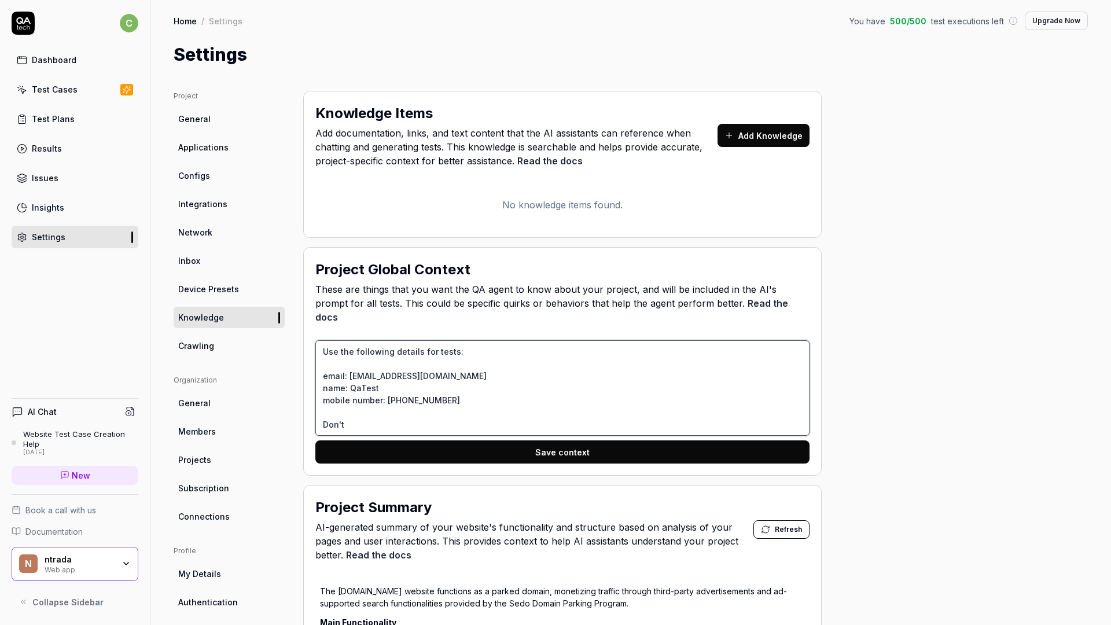
type textarea "Use the following details for tests: email: test@testapp.com name: QaTest mobil…"
type textarea "*"
type textarea "Use the following details for tests: email: test@testapp.com name: QaTest mobil…"
type textarea "*"
type textarea "Use the following details for tests: email: test@testapp.com name: QaTest mobil…"
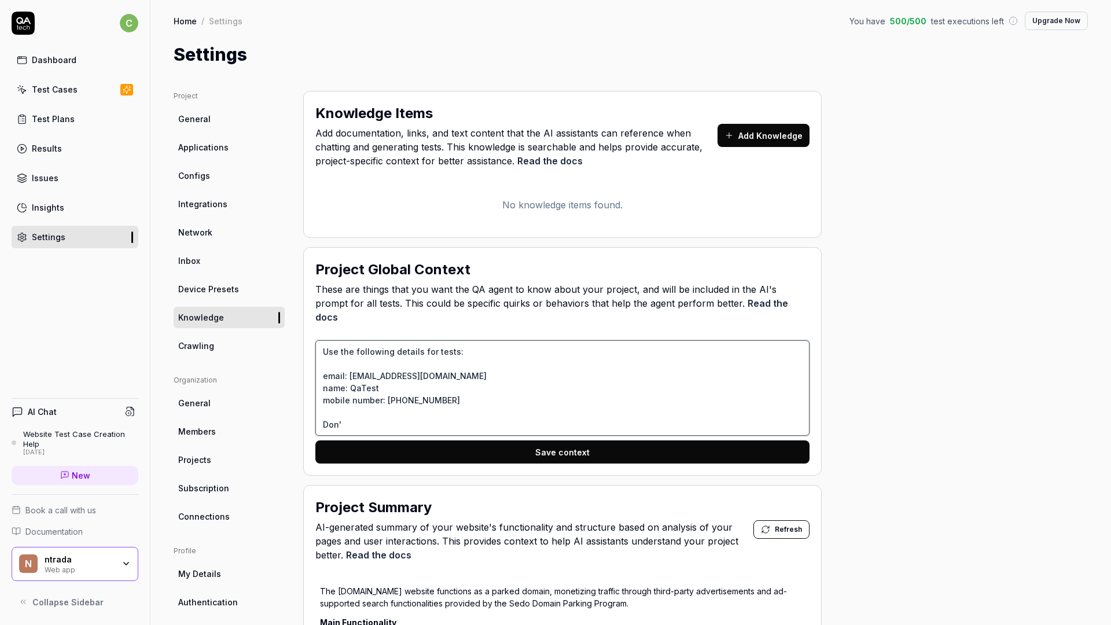
type textarea "*"
type textarea "Use the following details for tests: email: test@testapp.com name: QaTest mobil…"
type textarea "*"
type textarea "Use the following details for tests: email: test@testapp.com name: QaTest mobil…"
type textarea "*"
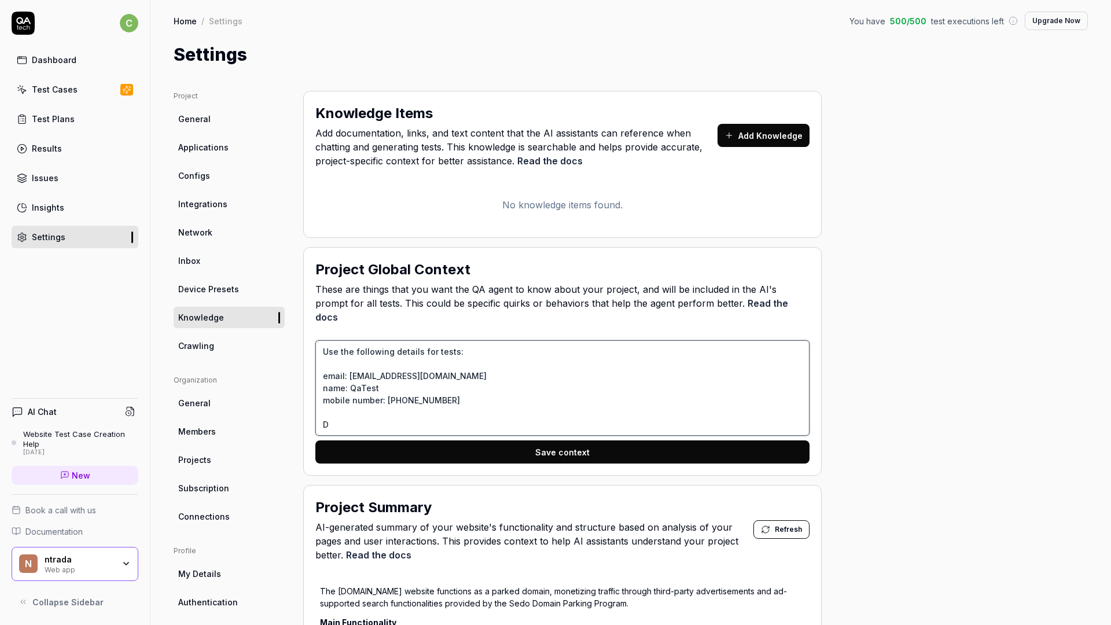
type textarea "Use the following details for tests: email: test@testapp.com name: QaTest mobil…"
type textarea "*"
type textarea "Use the following details for tests: email: test@testapp.com name: QaTest mobil…"
type textarea "*"
type textarea "Use the following details for tests: email: test@testapp.com name: QaTest mobil…"
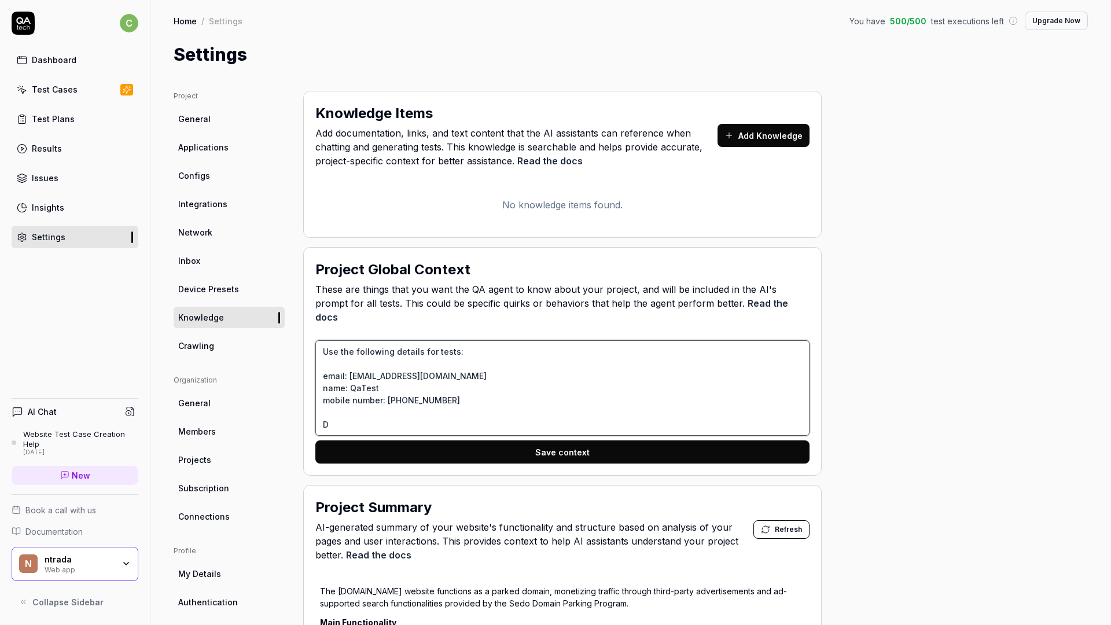
type textarea "*"
type textarea "Use the following details for tests: email: test@testapp.com name: QaTest mobil…"
type textarea "*"
type textarea "Use the following details for tests: email: test@testapp.com name: QaTest mobil…"
type textarea "*"
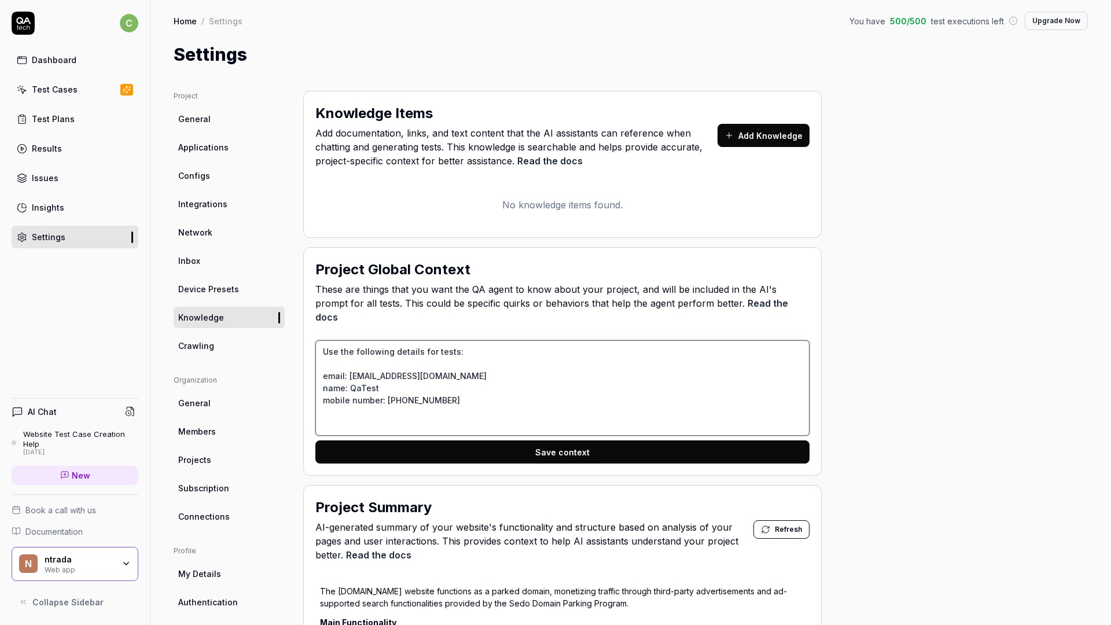
type textarea "Use the following details for tests: email: test@testapp.com name: QaTest mobil…"
type textarea "*"
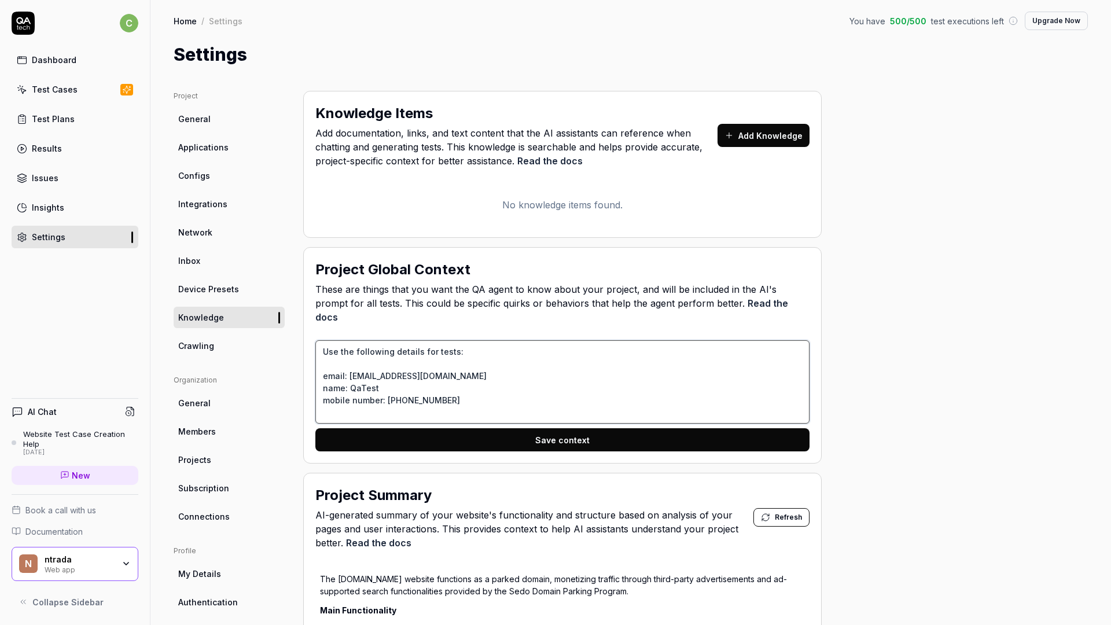
type textarea "Use the following details for tests: email: test@testapp.com name: QaTest mobil…"
type textarea "*"
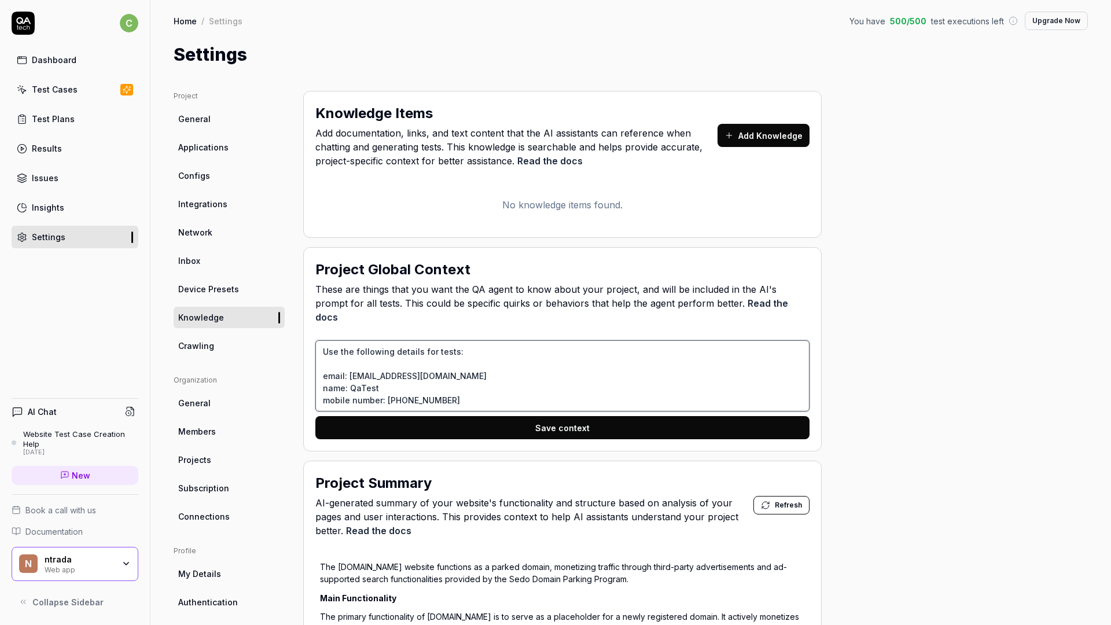
type textarea "Use the following details for tests: email: test@testapp.com name: QaTest mobil…"
type textarea "*"
